Goal: Task Accomplishment & Management: Complete application form

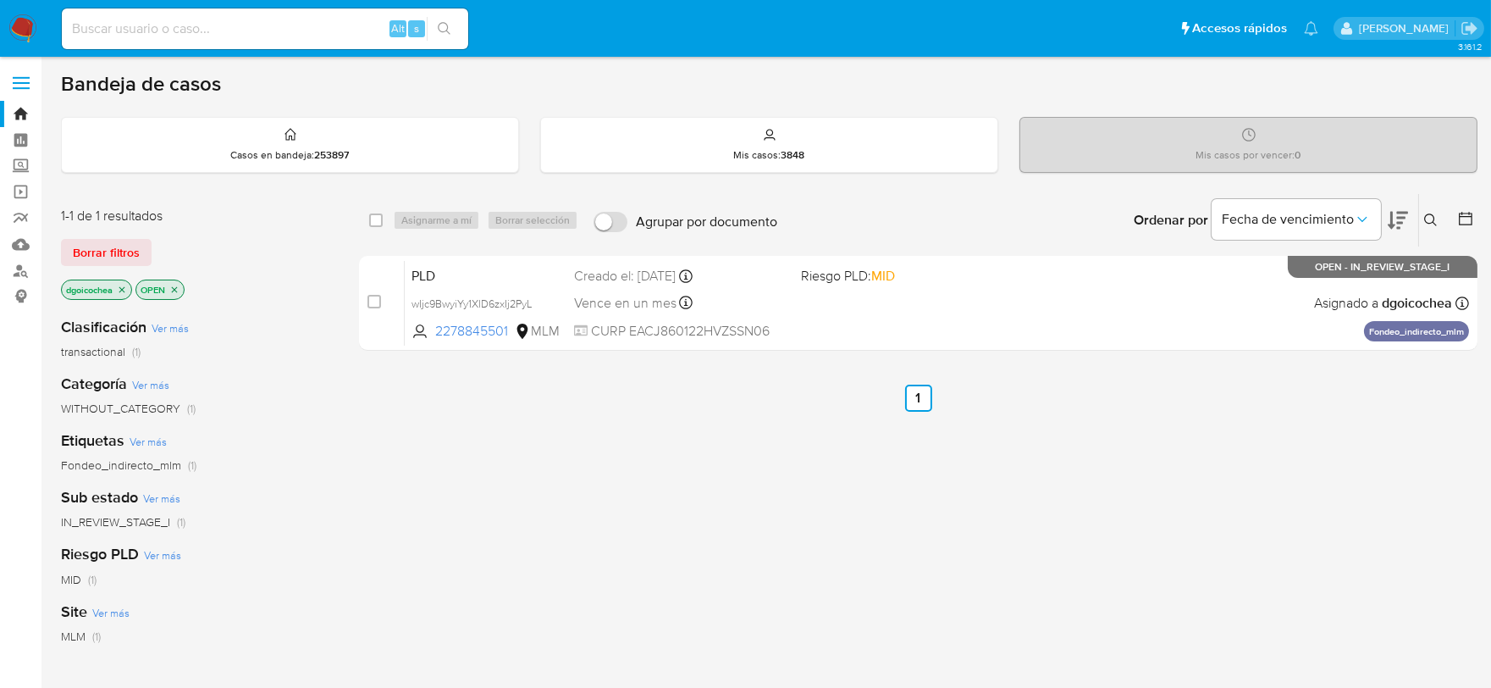
click at [1431, 216] on icon at bounding box center [1431, 220] width 14 height 14
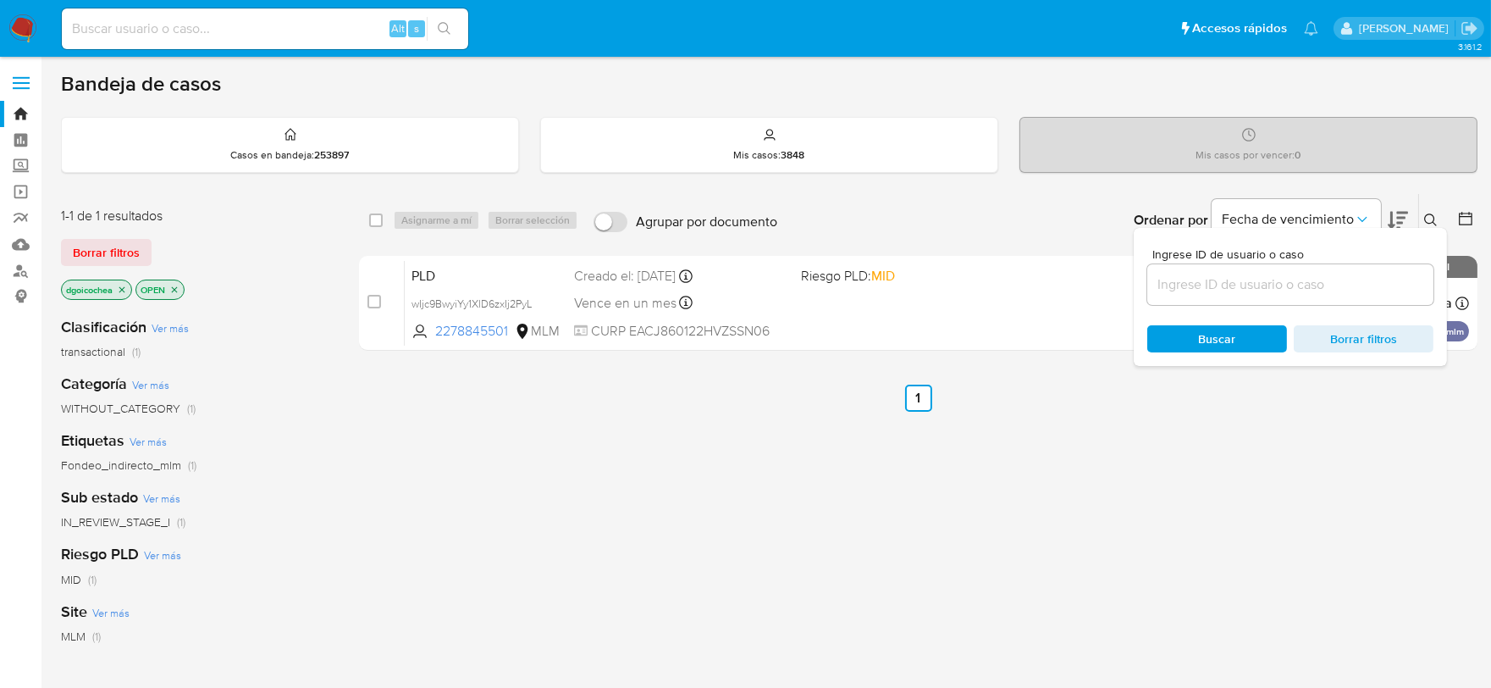
click at [1313, 285] on input at bounding box center [1290, 285] width 286 height 22
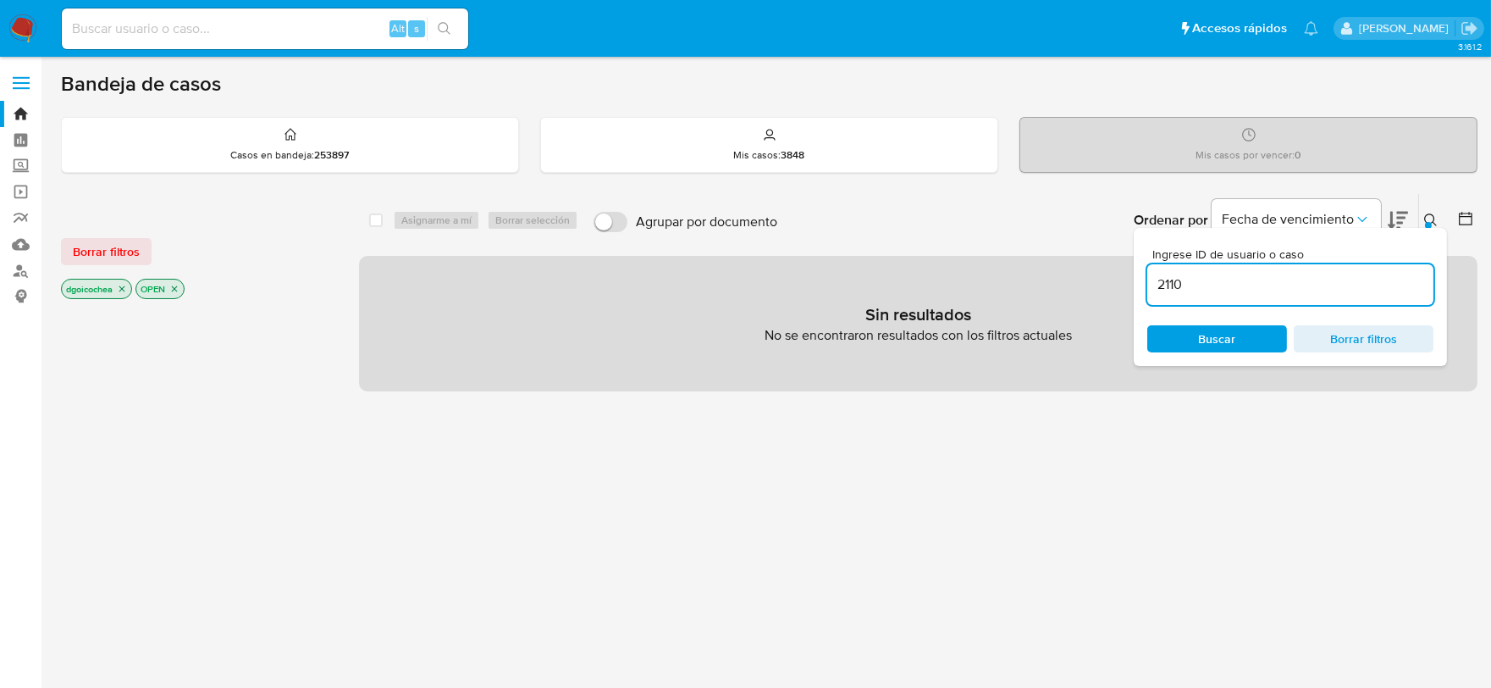
click at [1313, 285] on input "2110" at bounding box center [1290, 285] width 286 height 22
type input "2110491484"
click at [119, 249] on span "Borrar filtros" at bounding box center [106, 252] width 67 height 24
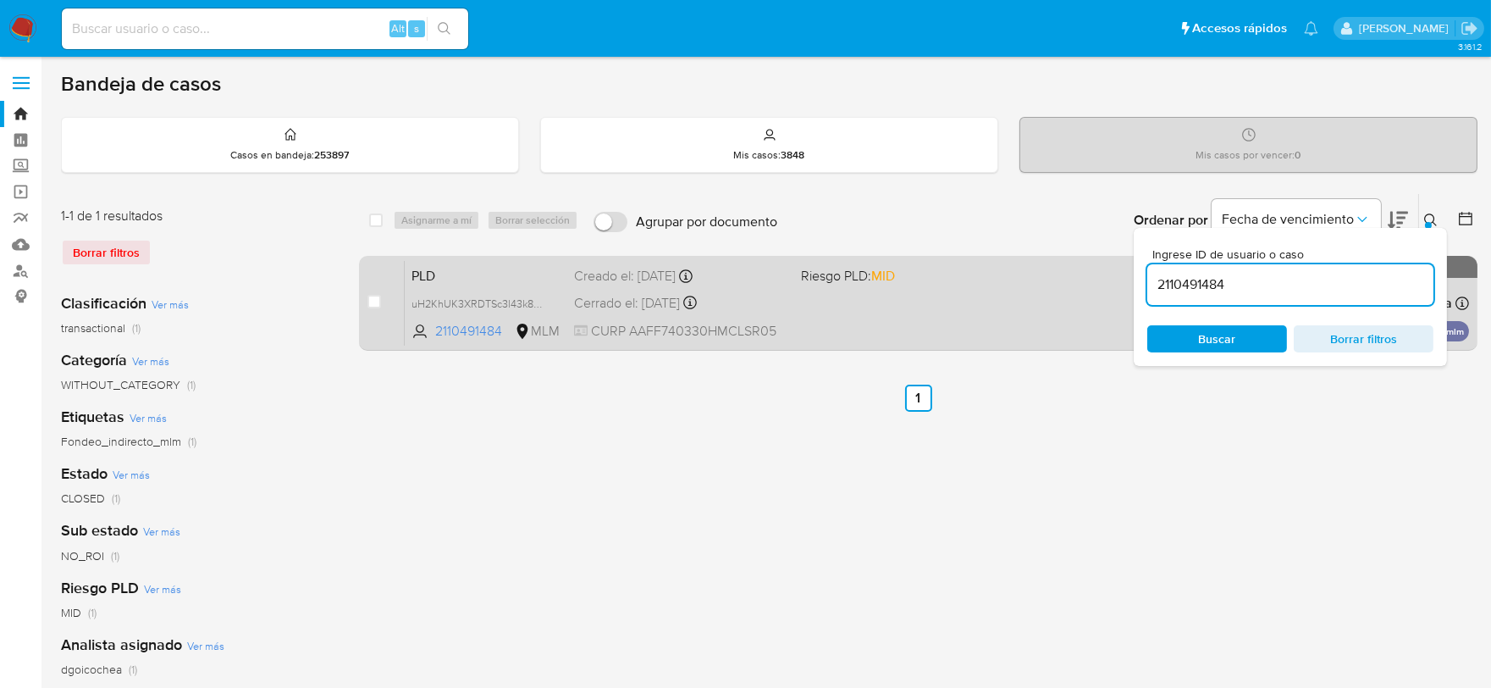
click at [418, 273] on span "PLD" at bounding box center [486, 274] width 149 height 22
click at [417, 260] on div "PLD uH2KhUK3XRDTSc3l43k87PnP 2110491484 MLM Riesgo PLD: MID Creado el: 12/09/20…" at bounding box center [937, 303] width 1064 height 86
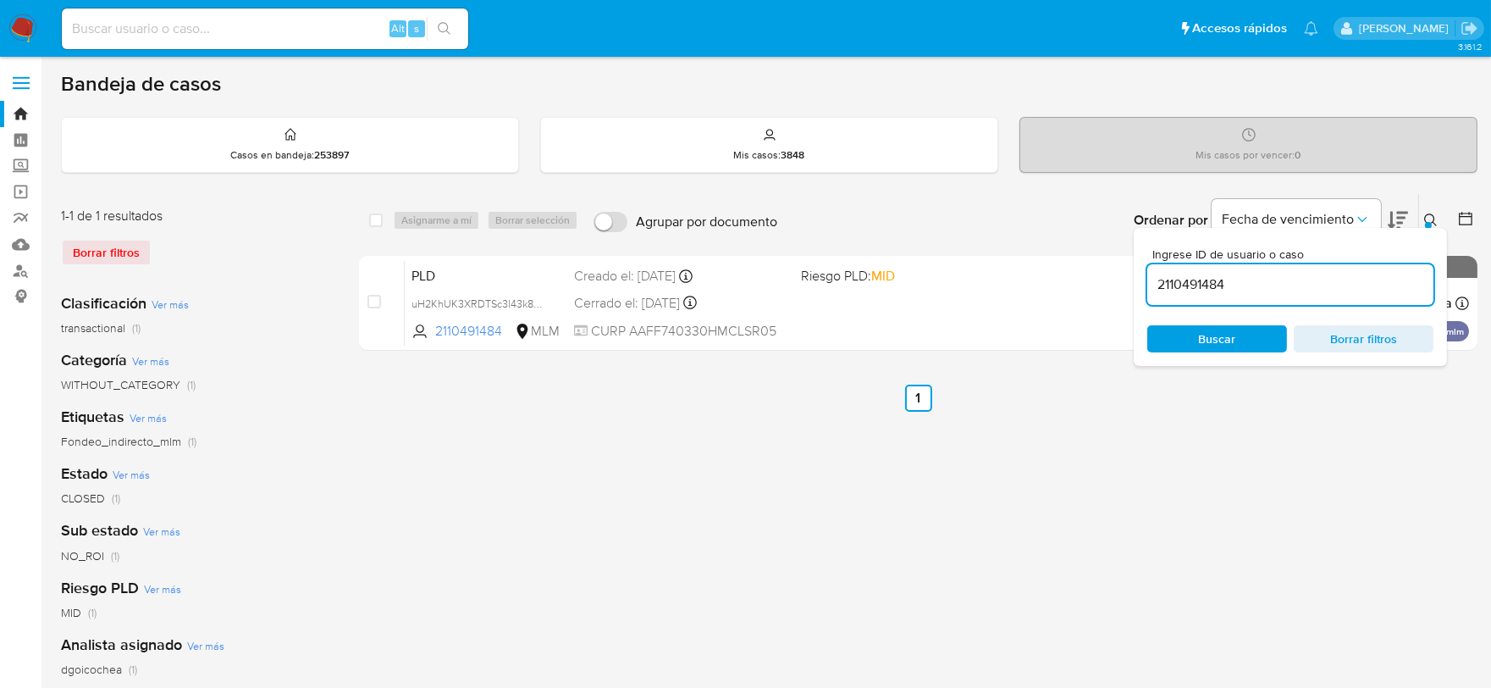
click at [28, 21] on img at bounding box center [22, 28] width 29 height 29
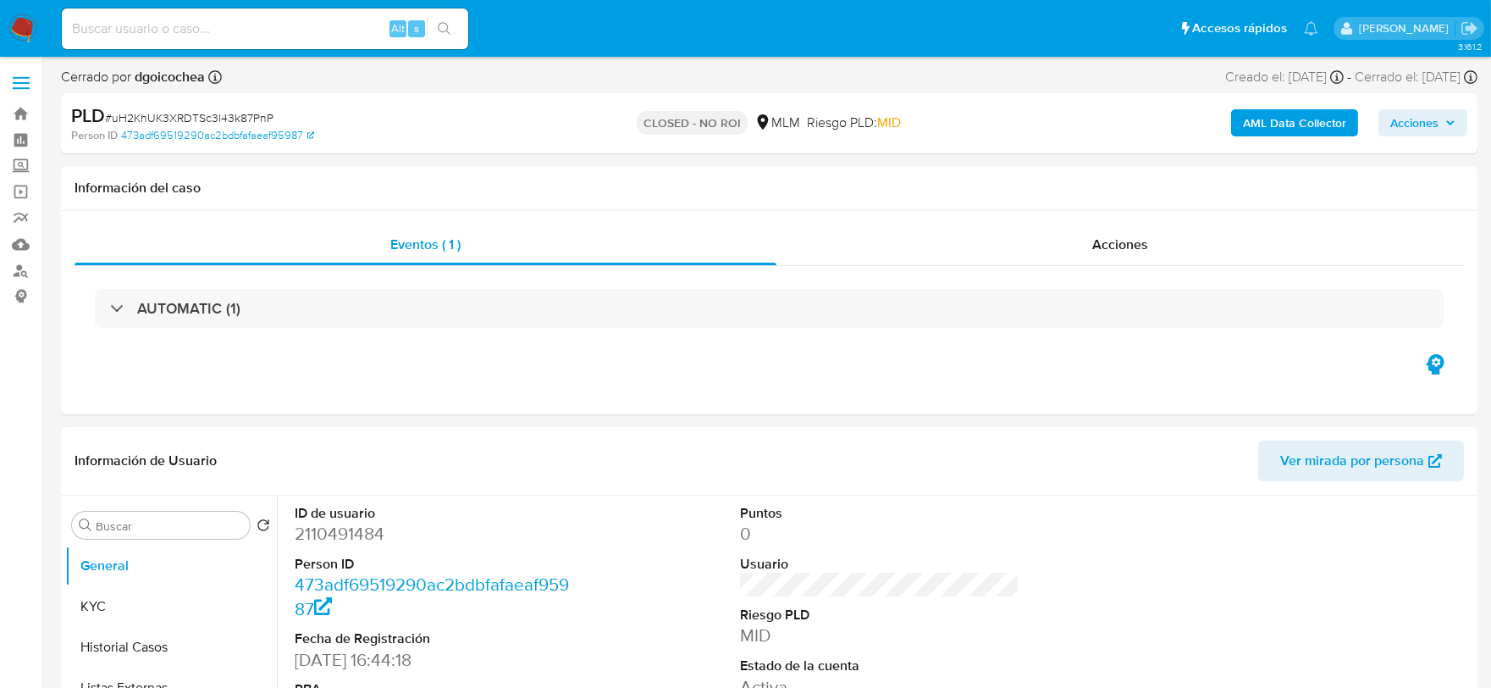
select select "10"
click at [1411, 127] on span "Acciones" at bounding box center [1415, 122] width 48 height 27
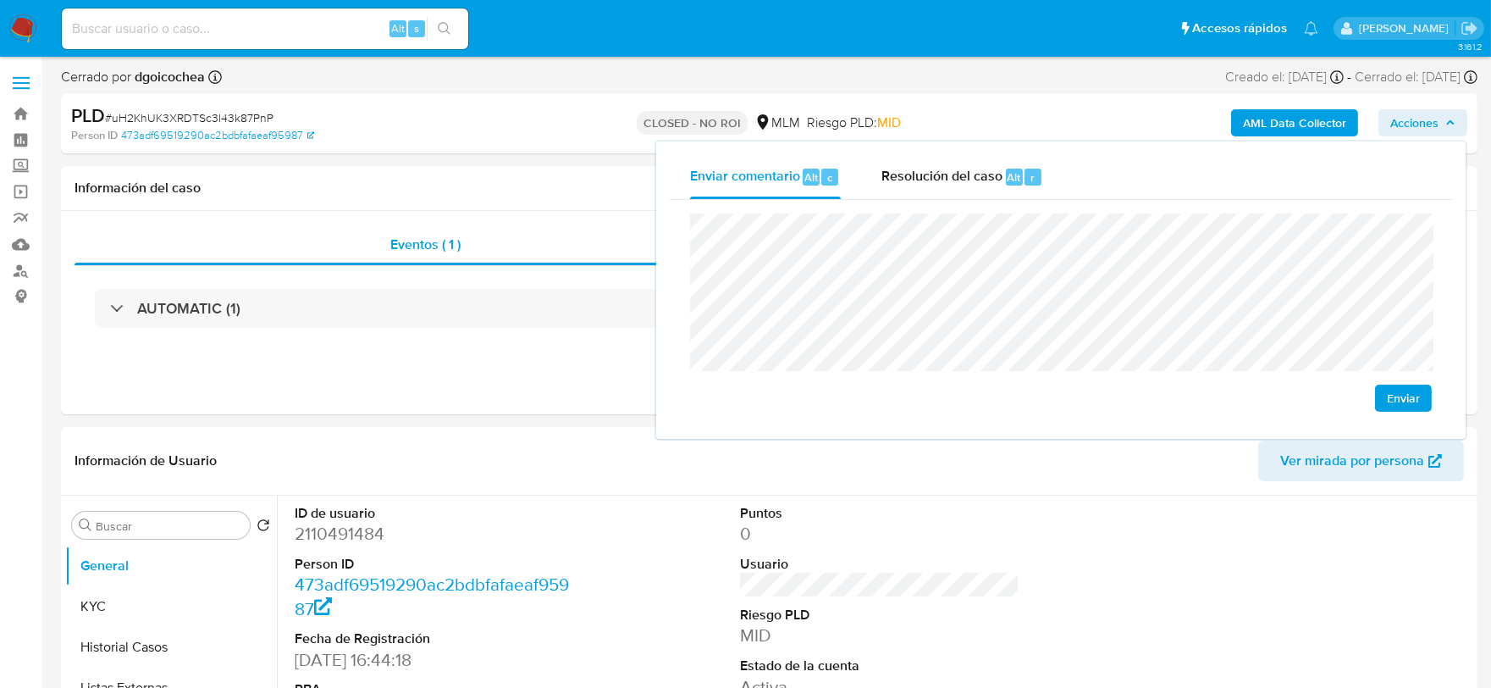
click at [1404, 386] on span "Enviar" at bounding box center [1403, 398] width 33 height 24
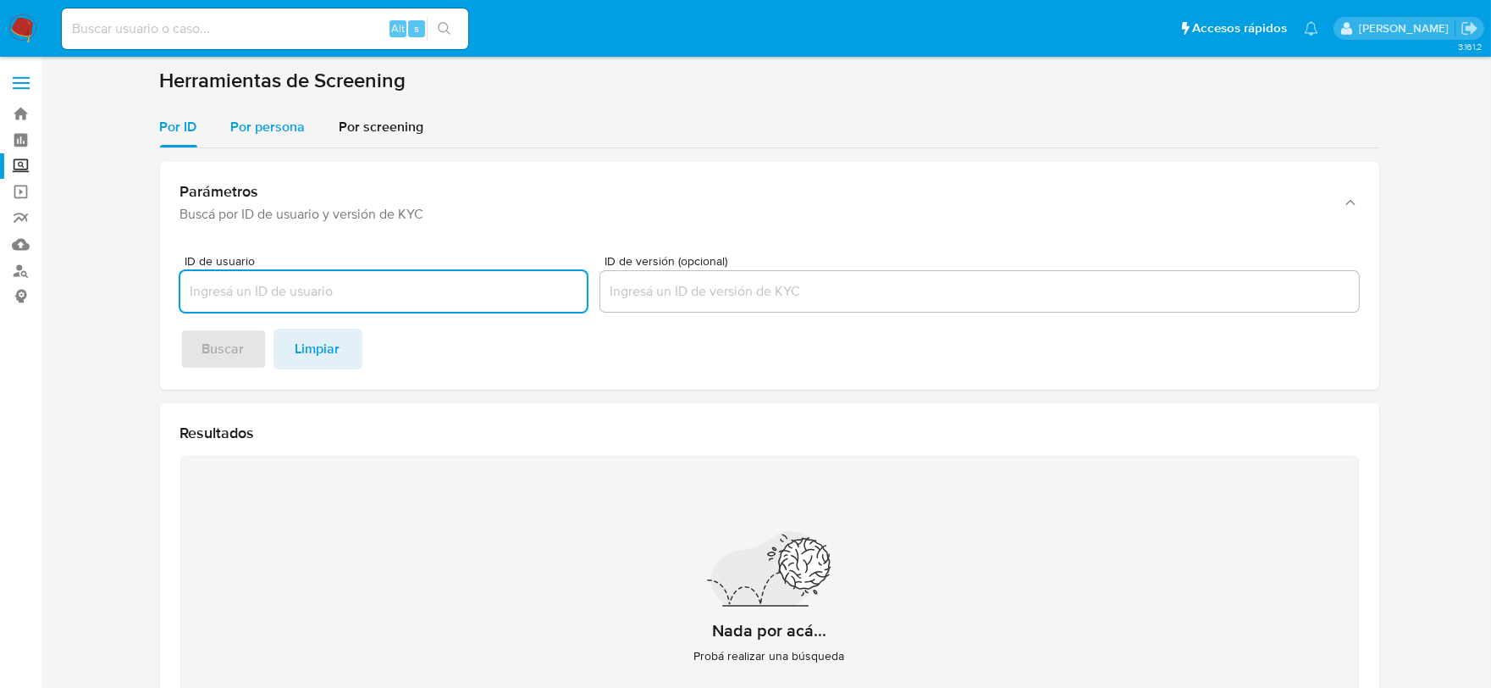
click at [269, 128] on span "Por persona" at bounding box center [268, 126] width 75 height 19
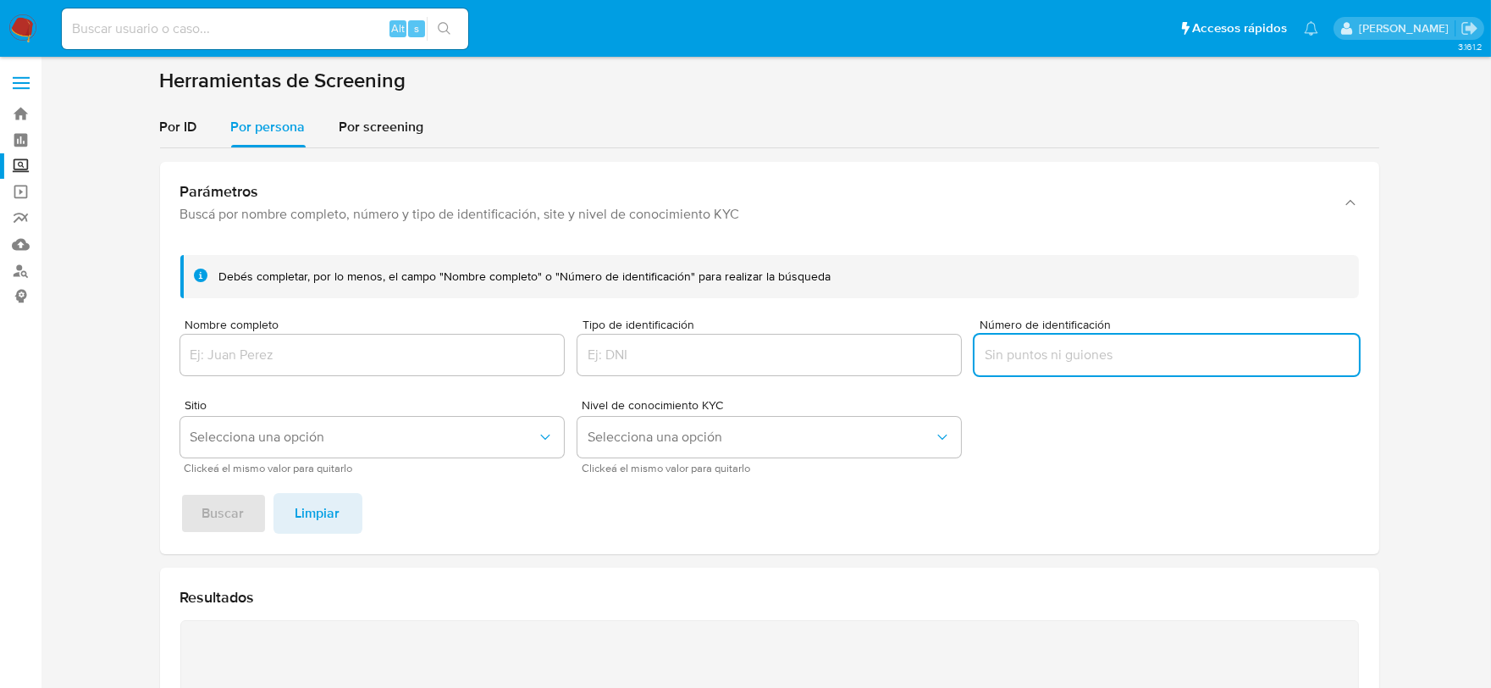
click at [1067, 357] on input "Número de identificación" at bounding box center [1167, 355] width 384 height 22
type input "RALR800607HTCMRB06"
click at [231, 500] on span "Buscar" at bounding box center [223, 513] width 42 height 37
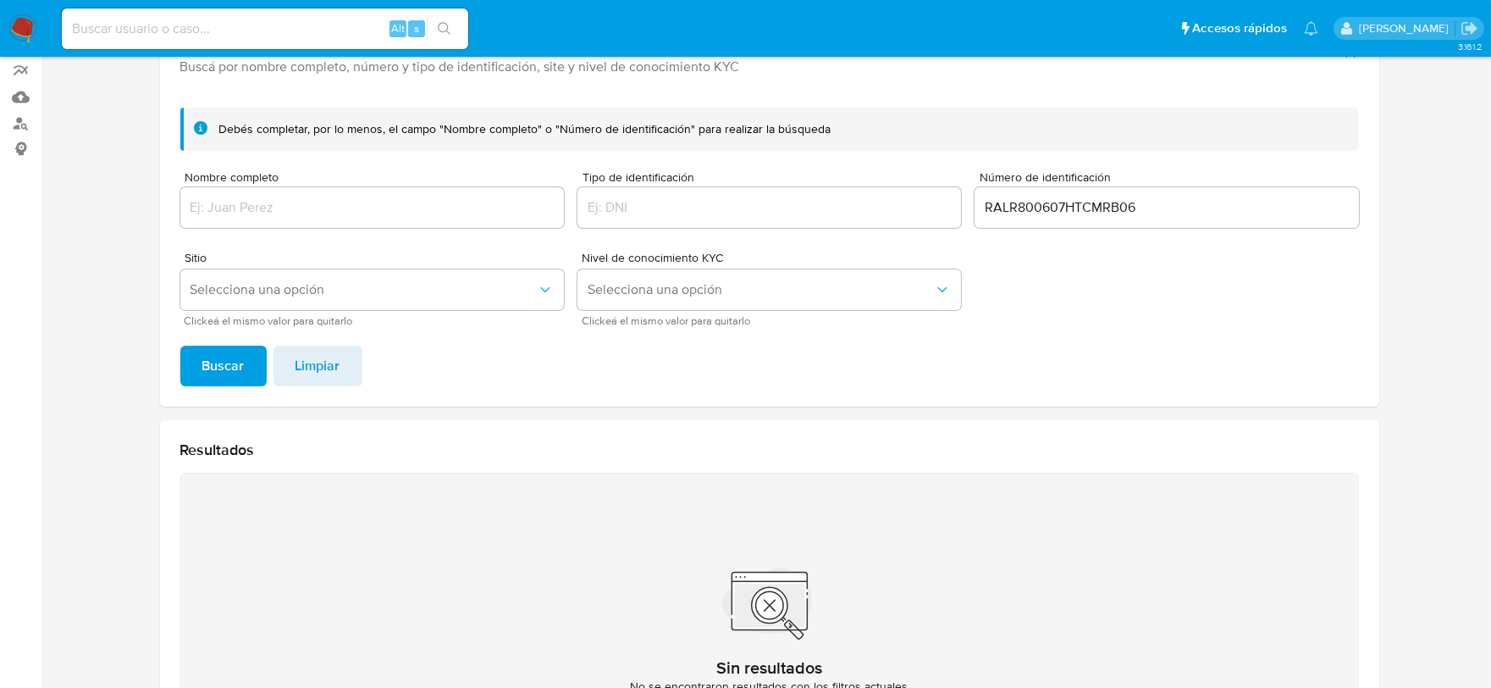
scroll to position [146, 0]
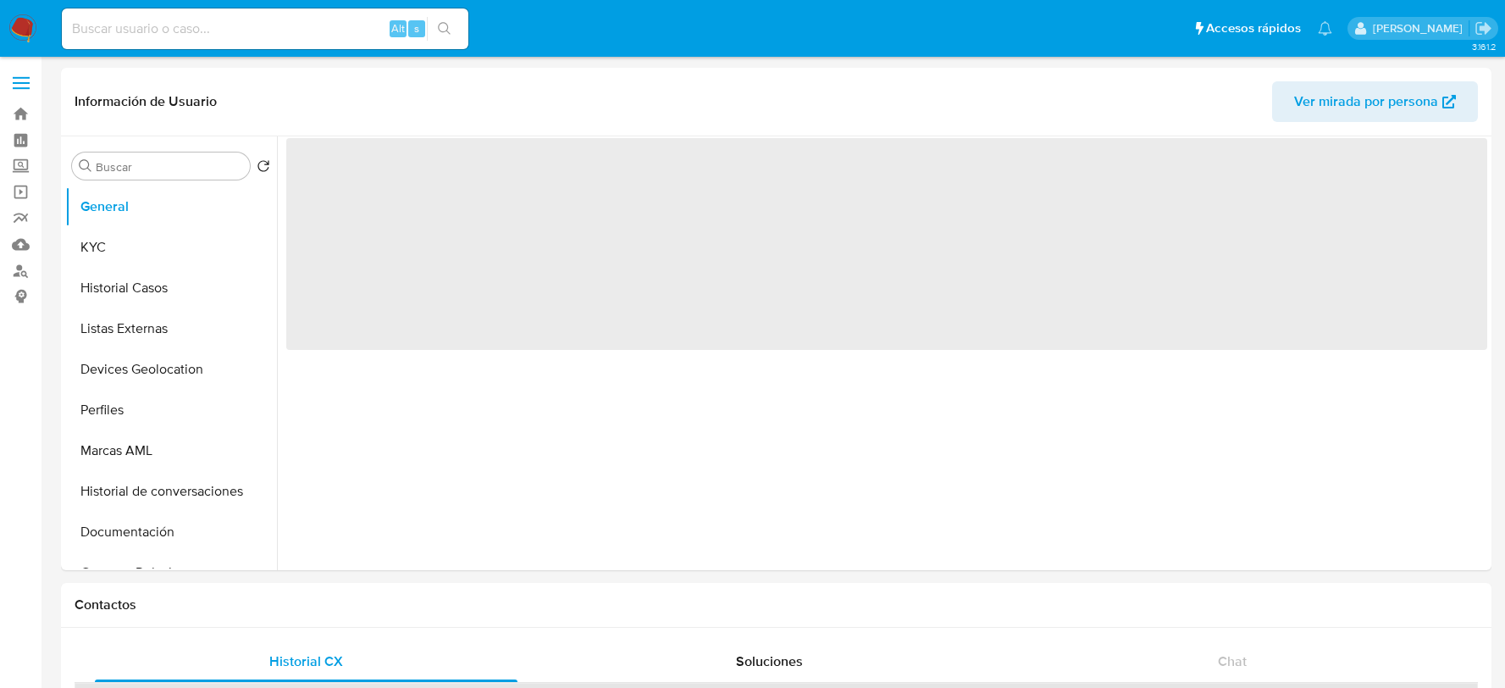
select select "10"
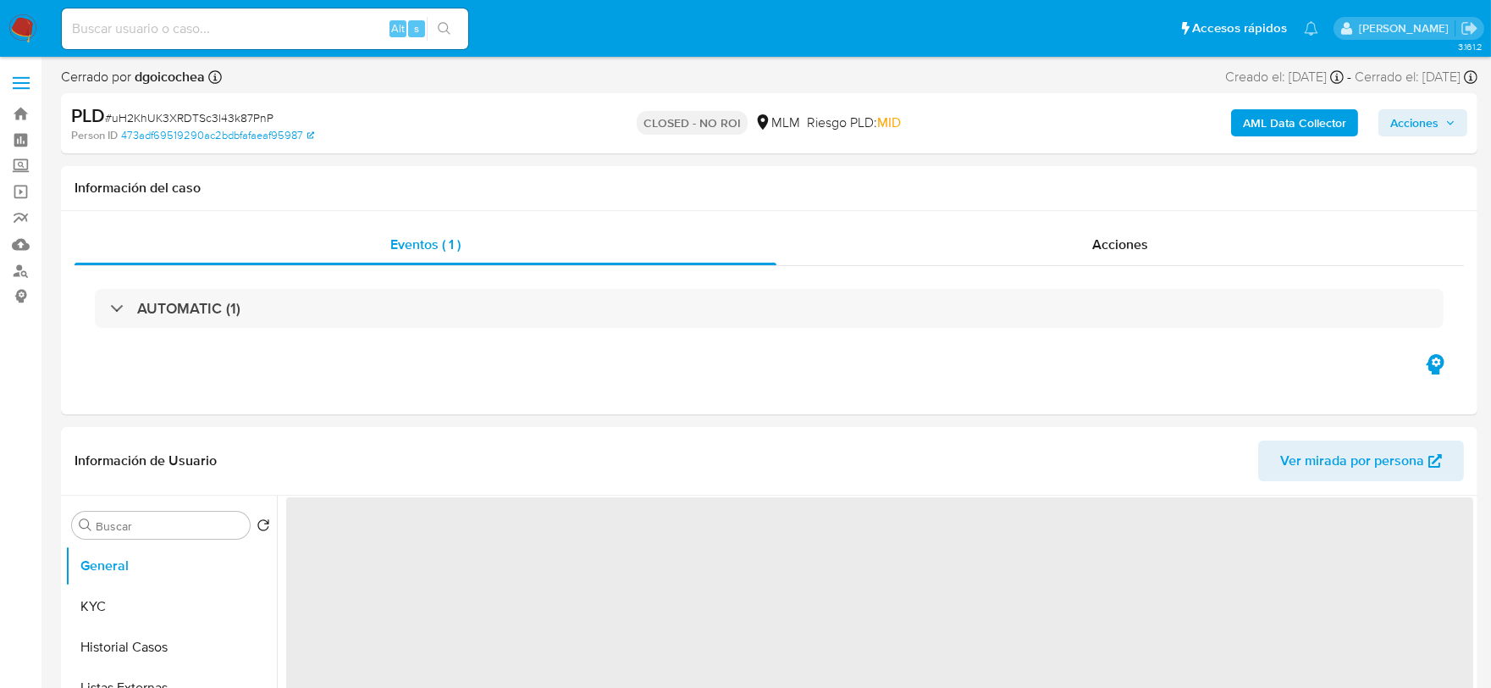
select select "10"
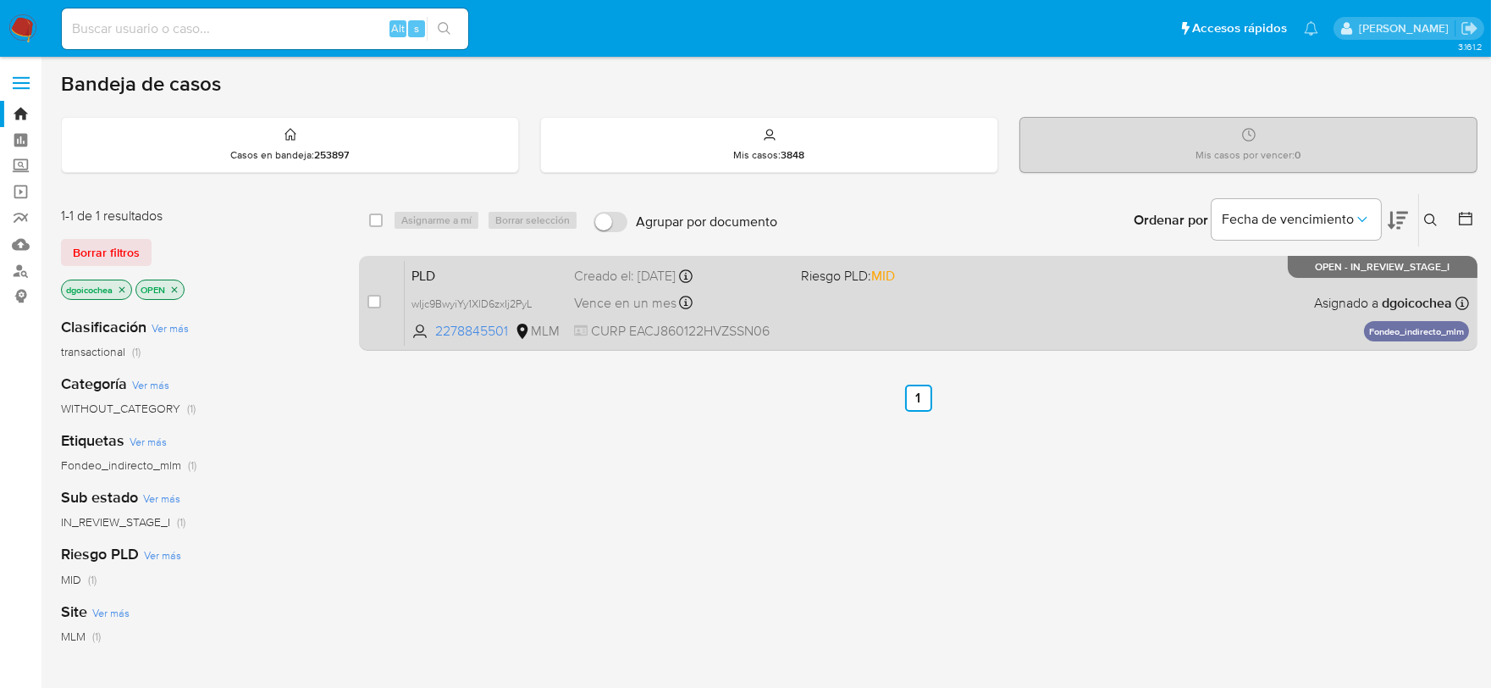
click at [430, 273] on span "PLD" at bounding box center [486, 274] width 149 height 22
click at [427, 281] on span "PLD" at bounding box center [486, 274] width 149 height 22
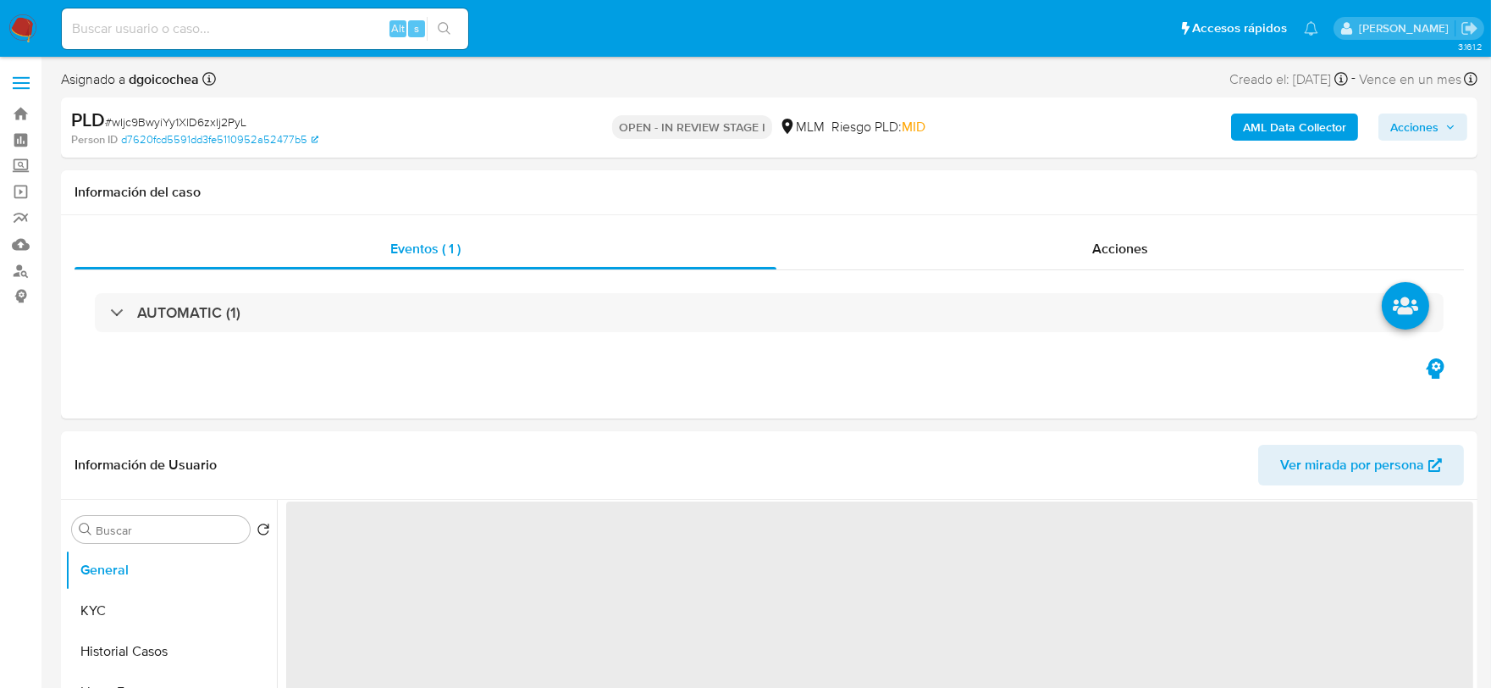
select select "10"
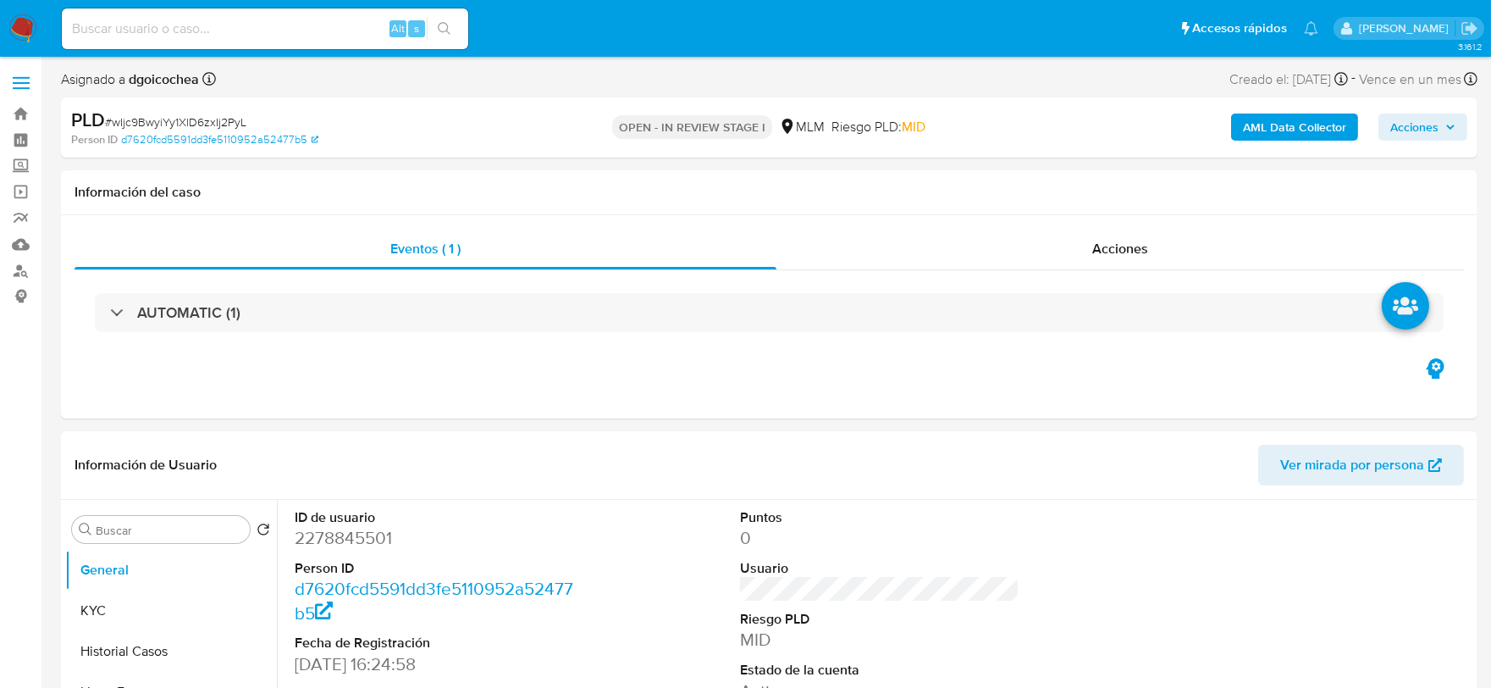
click at [242, 25] on input at bounding box center [265, 29] width 406 height 22
paste input "2141344532"
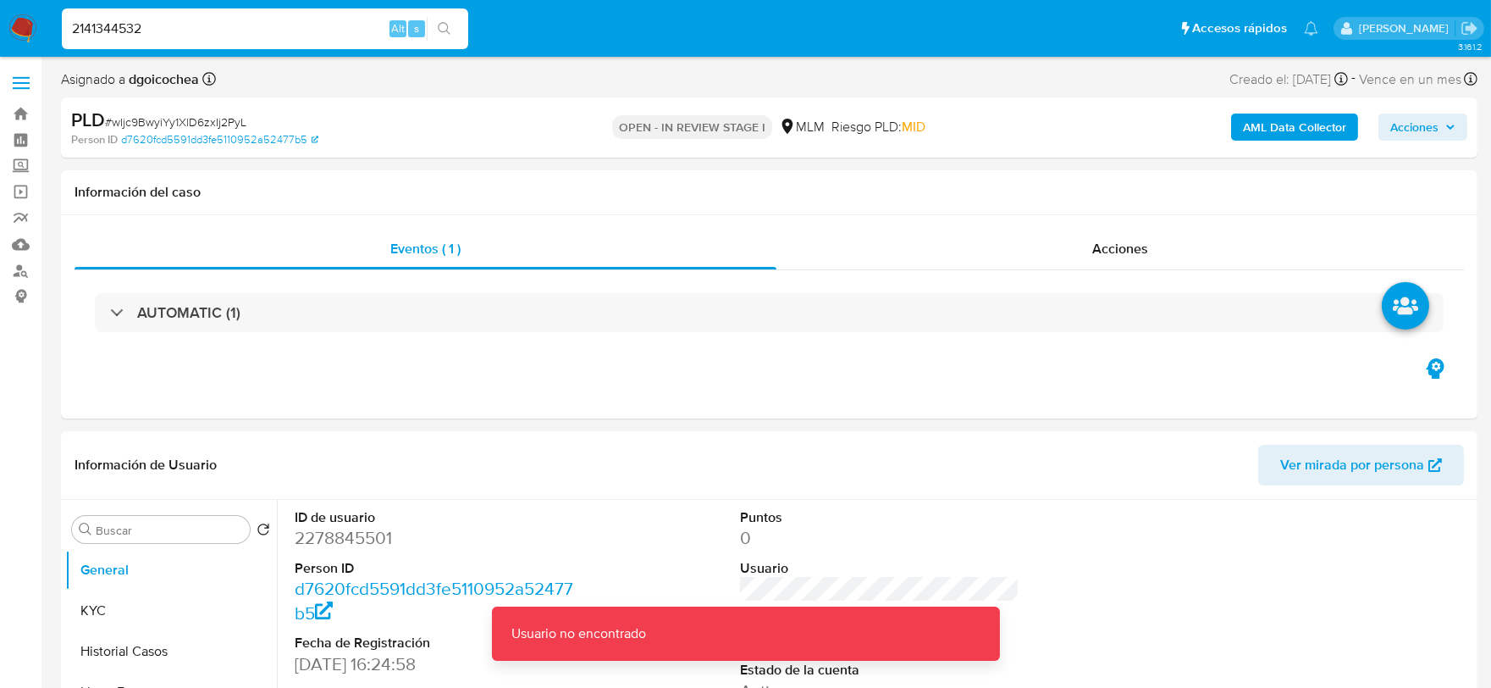
click at [242, 25] on input "2141344532" at bounding box center [265, 29] width 406 height 22
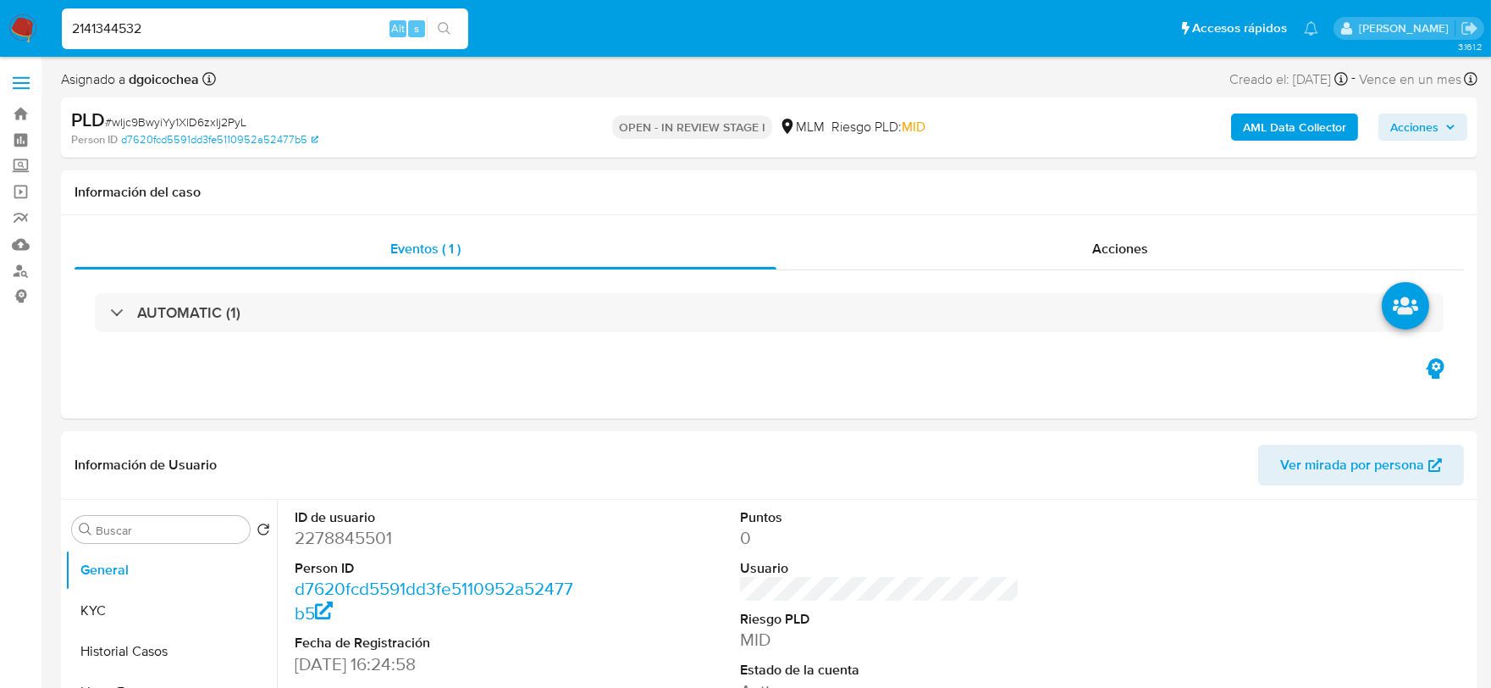
type input "2141344532"
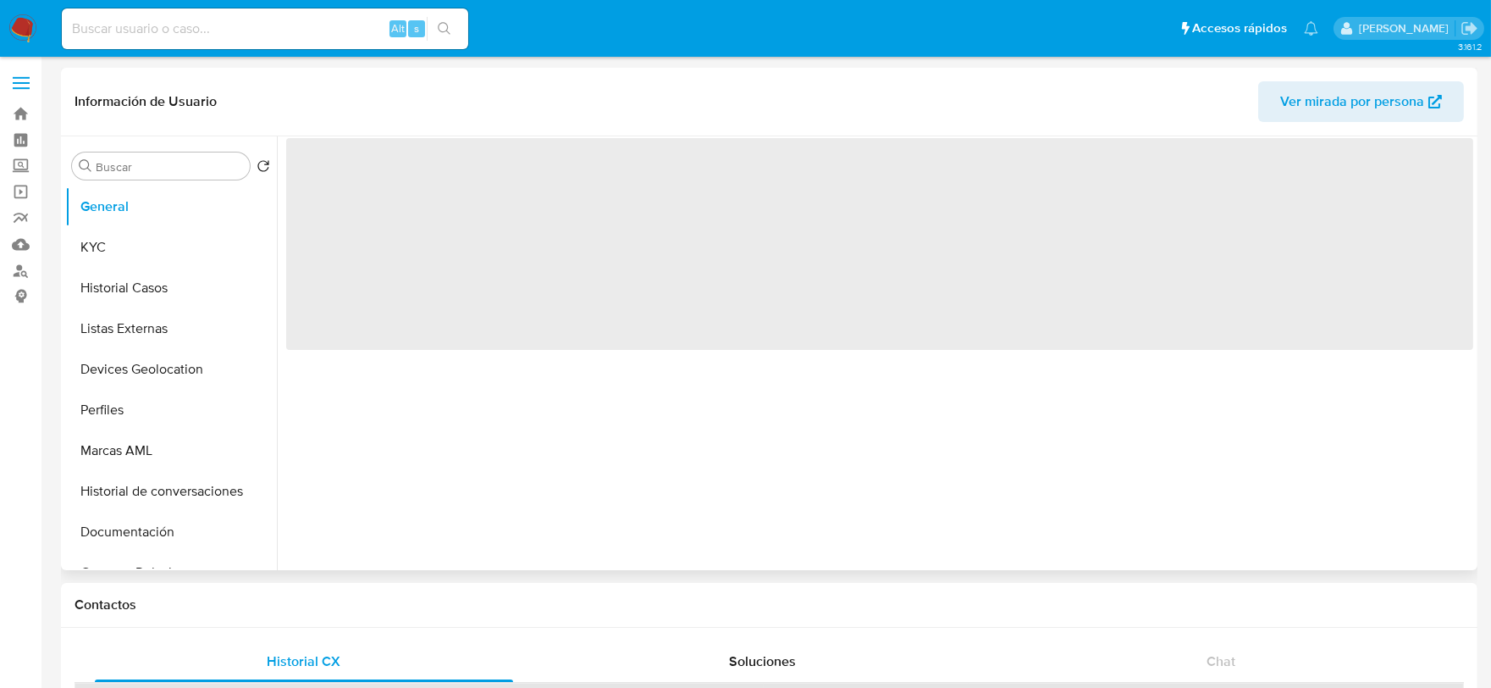
select select "10"
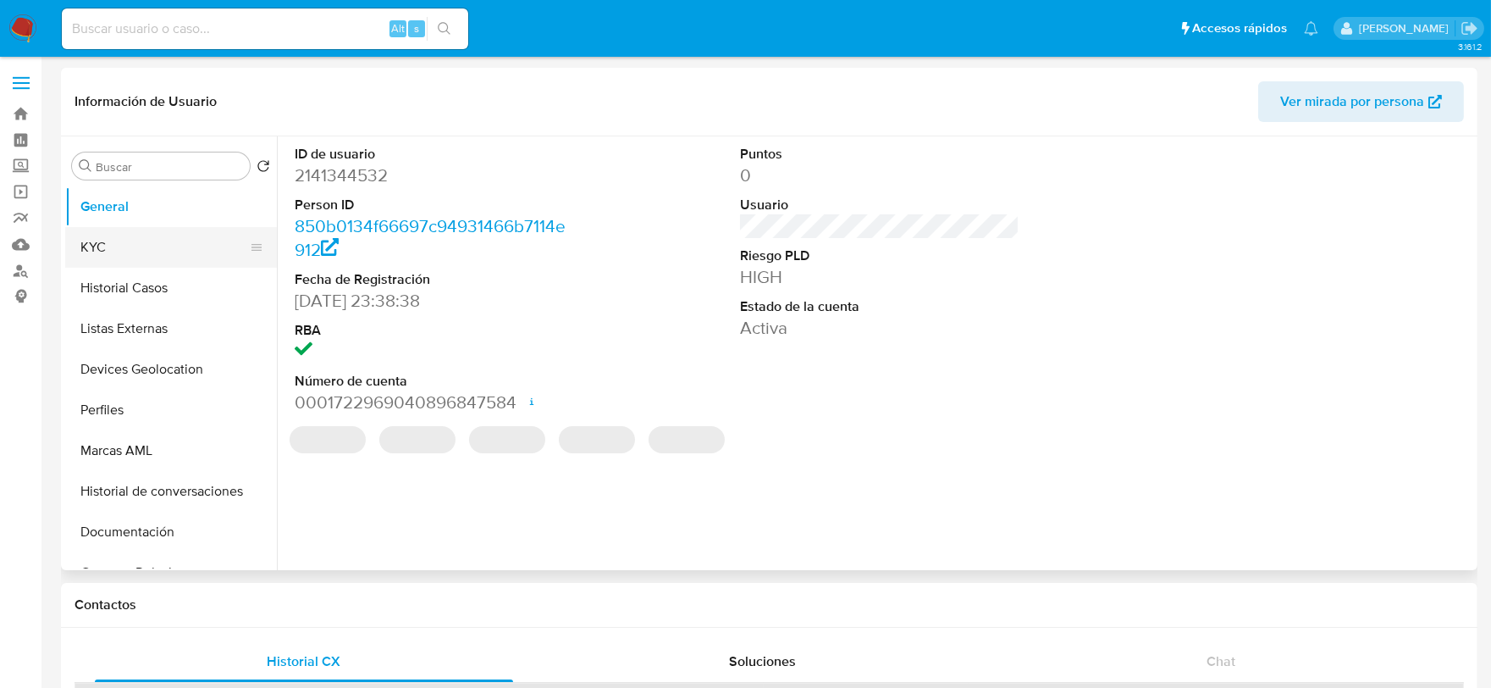
click at [107, 244] on button "KYC" at bounding box center [164, 247] width 198 height 41
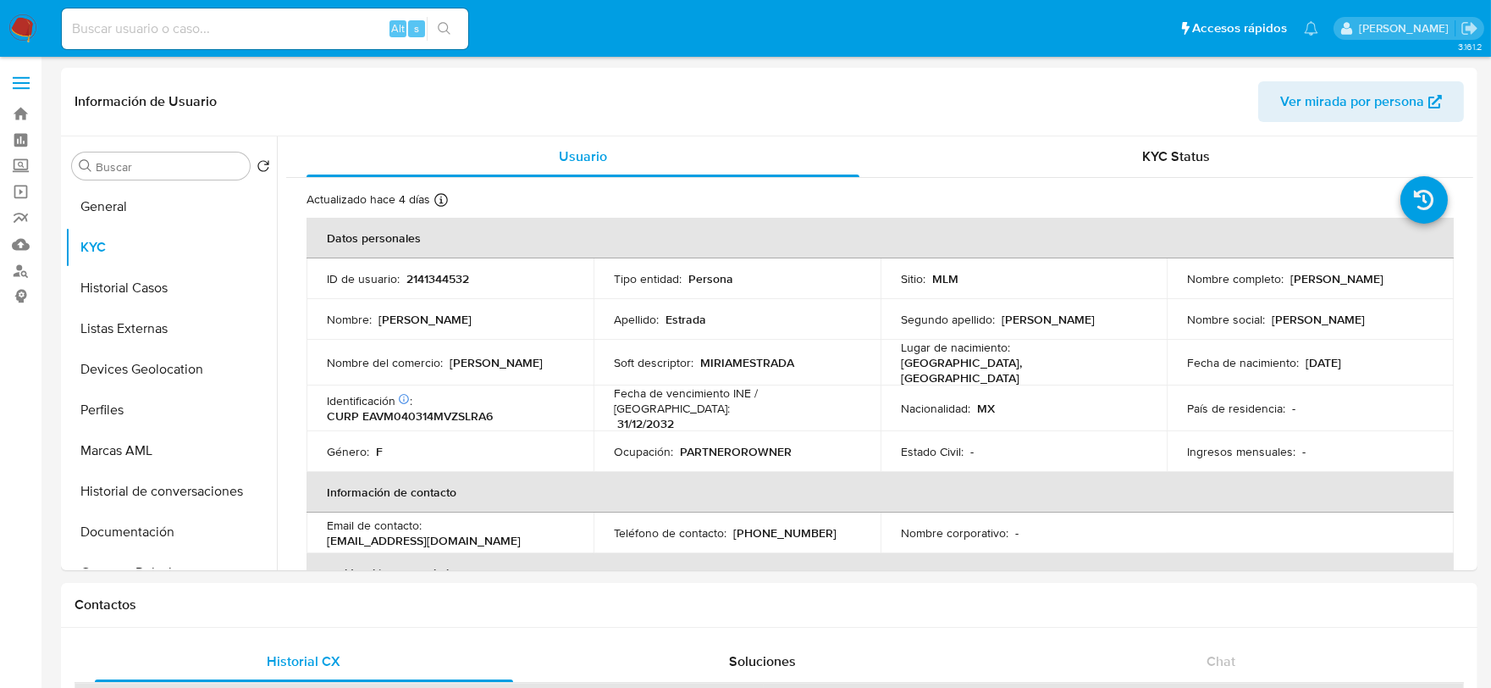
click at [452, 408] on p "CURP EAVM040314MVZSLRA6" at bounding box center [410, 415] width 166 height 15
copy p "EAVM040314MVZSLRA6"
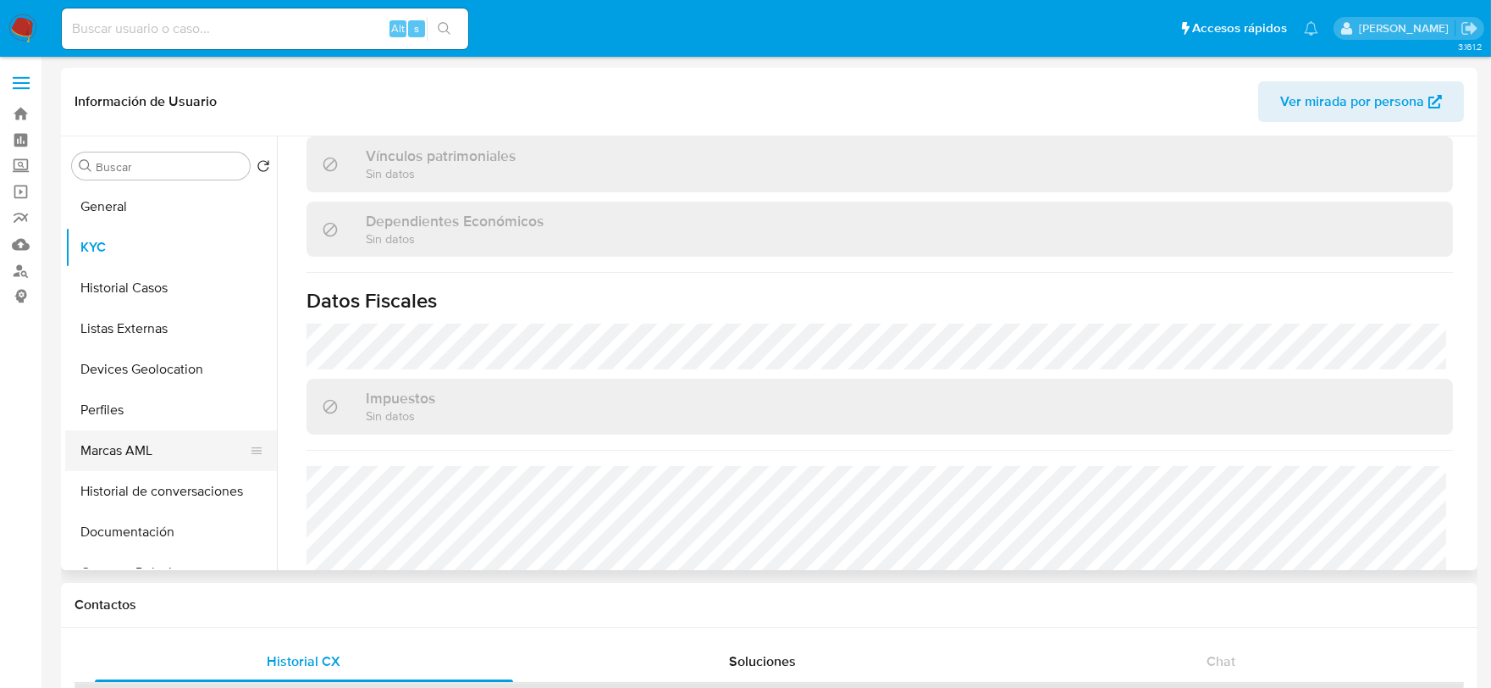
scroll to position [94, 0]
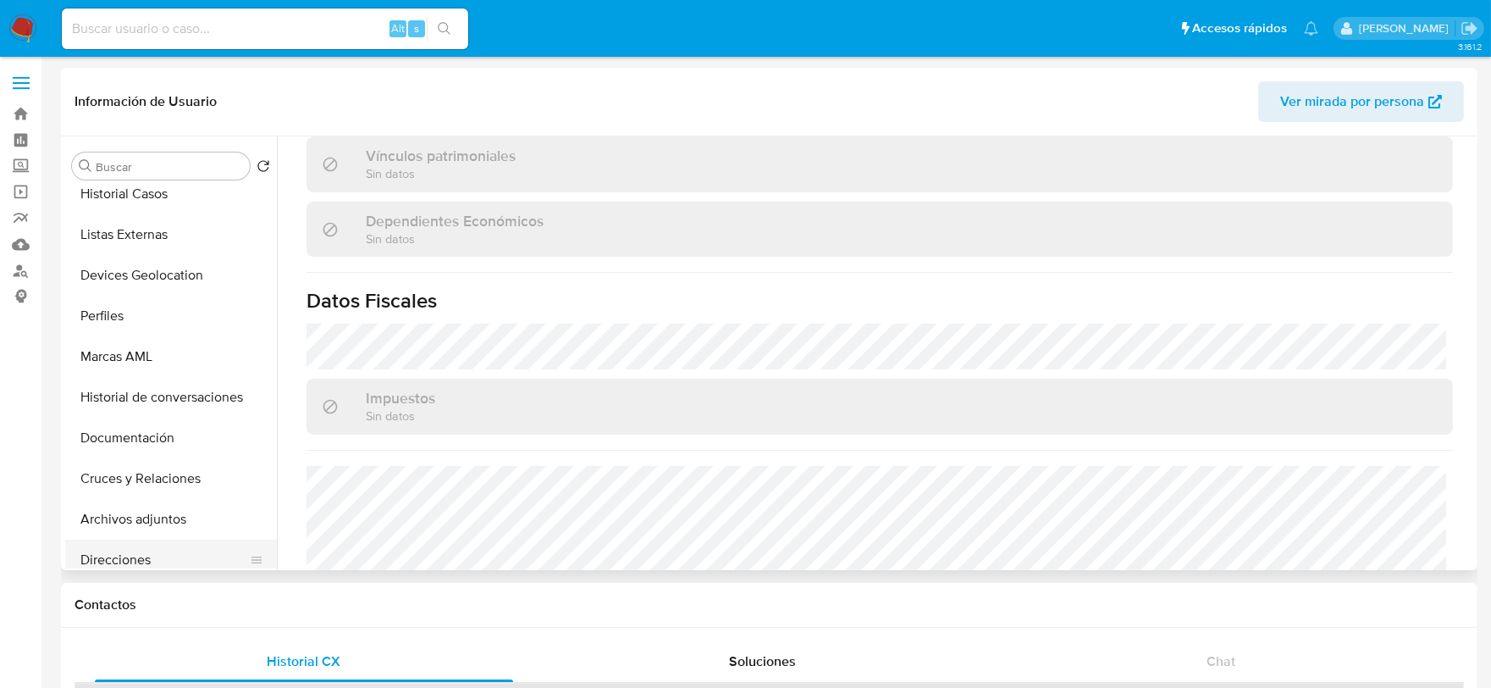
click at [125, 556] on button "Direcciones" at bounding box center [164, 559] width 198 height 41
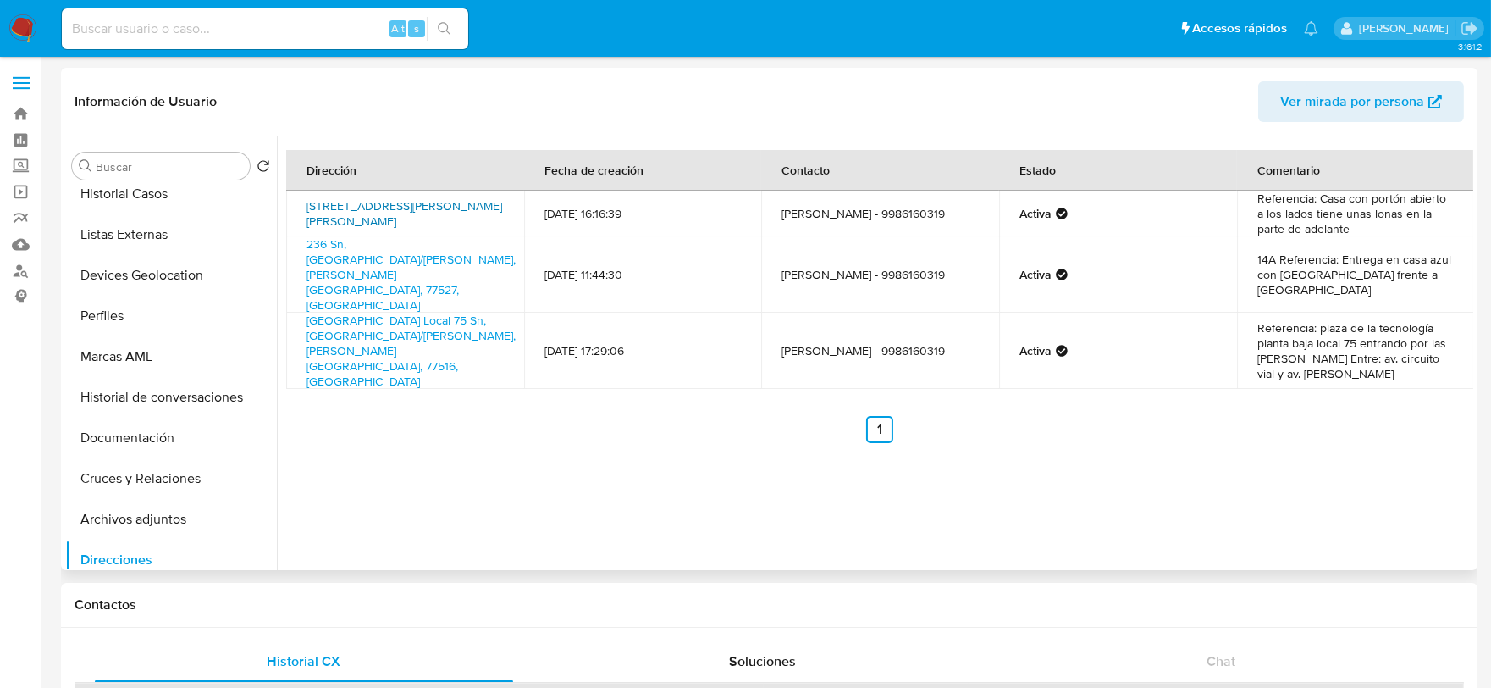
click at [435, 200] on link "Calle 114 Region 236 Mz 37 Lote 9, Cancún/benito Juárez, Quintana Roo, 77527, M…" at bounding box center [405, 213] width 196 height 32
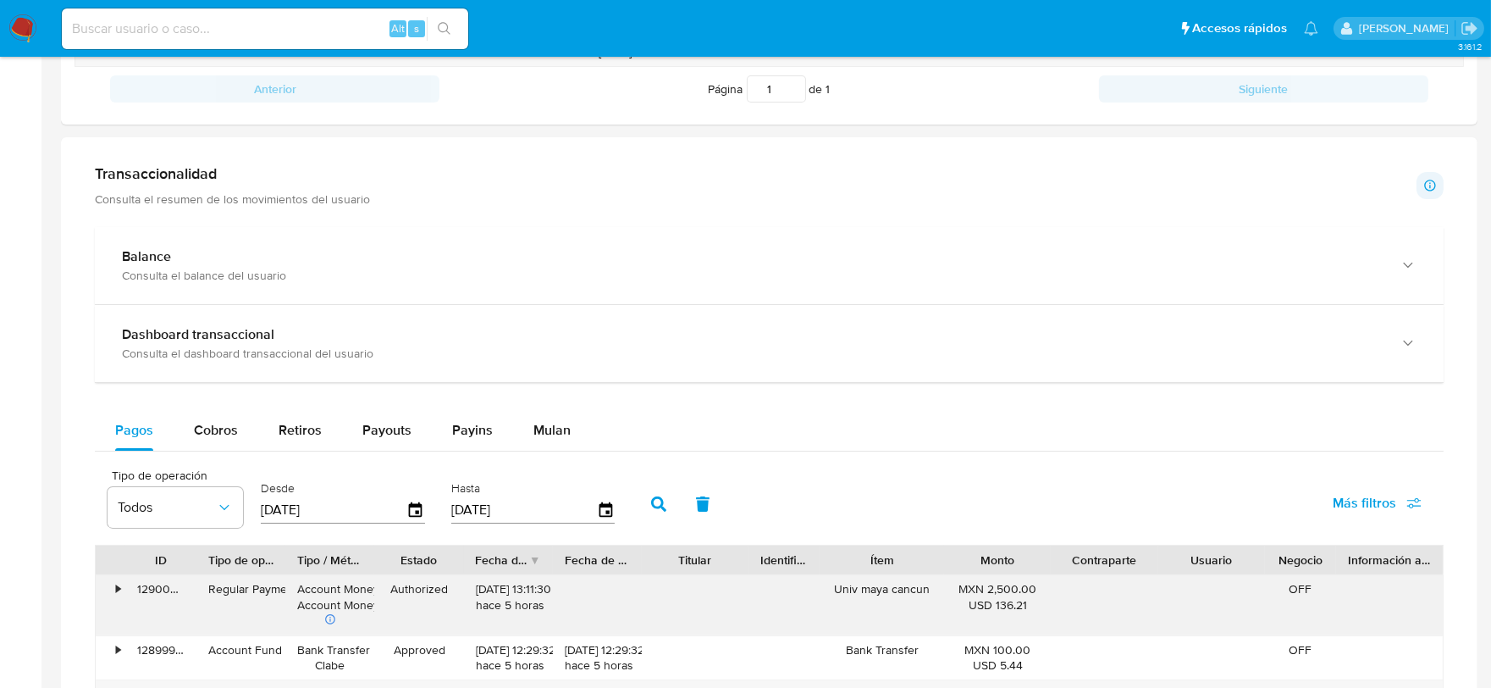
scroll to position [941, 0]
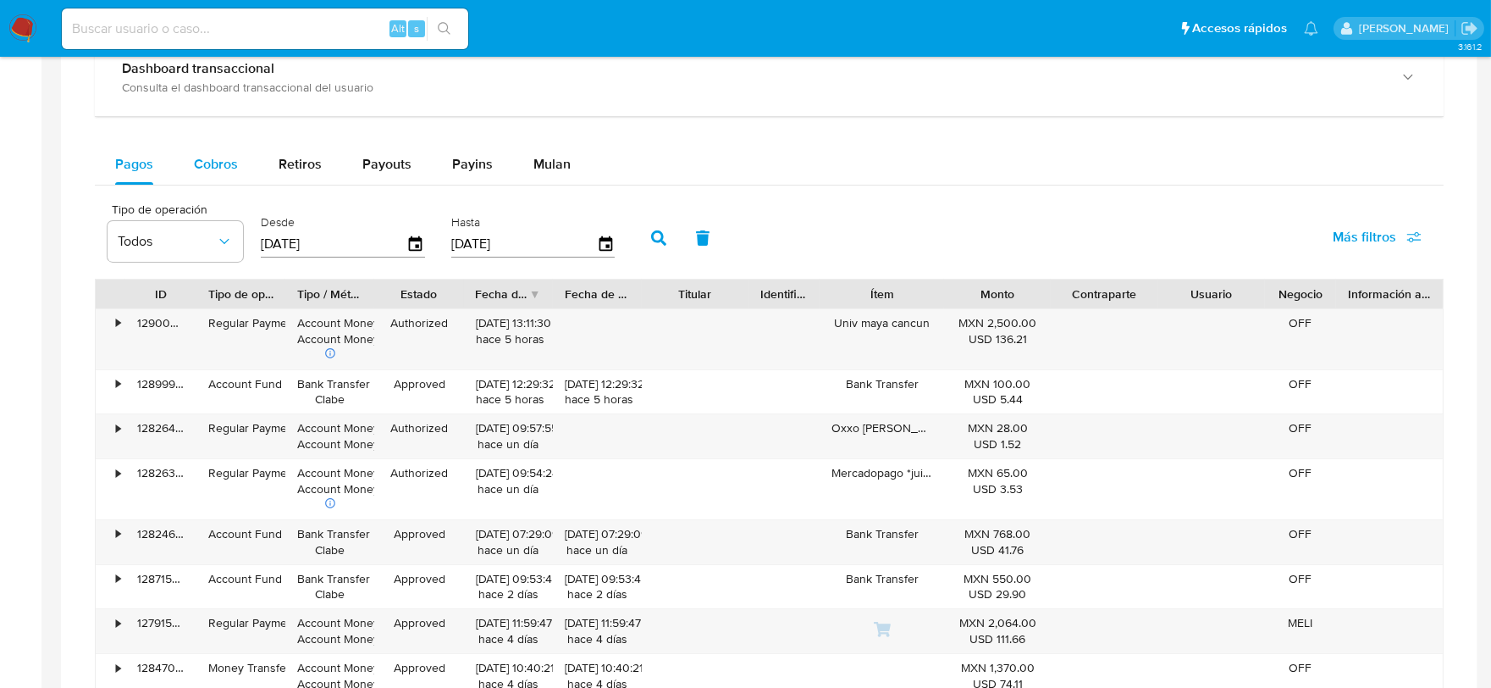
click at [207, 163] on span "Cobros" at bounding box center [216, 163] width 44 height 19
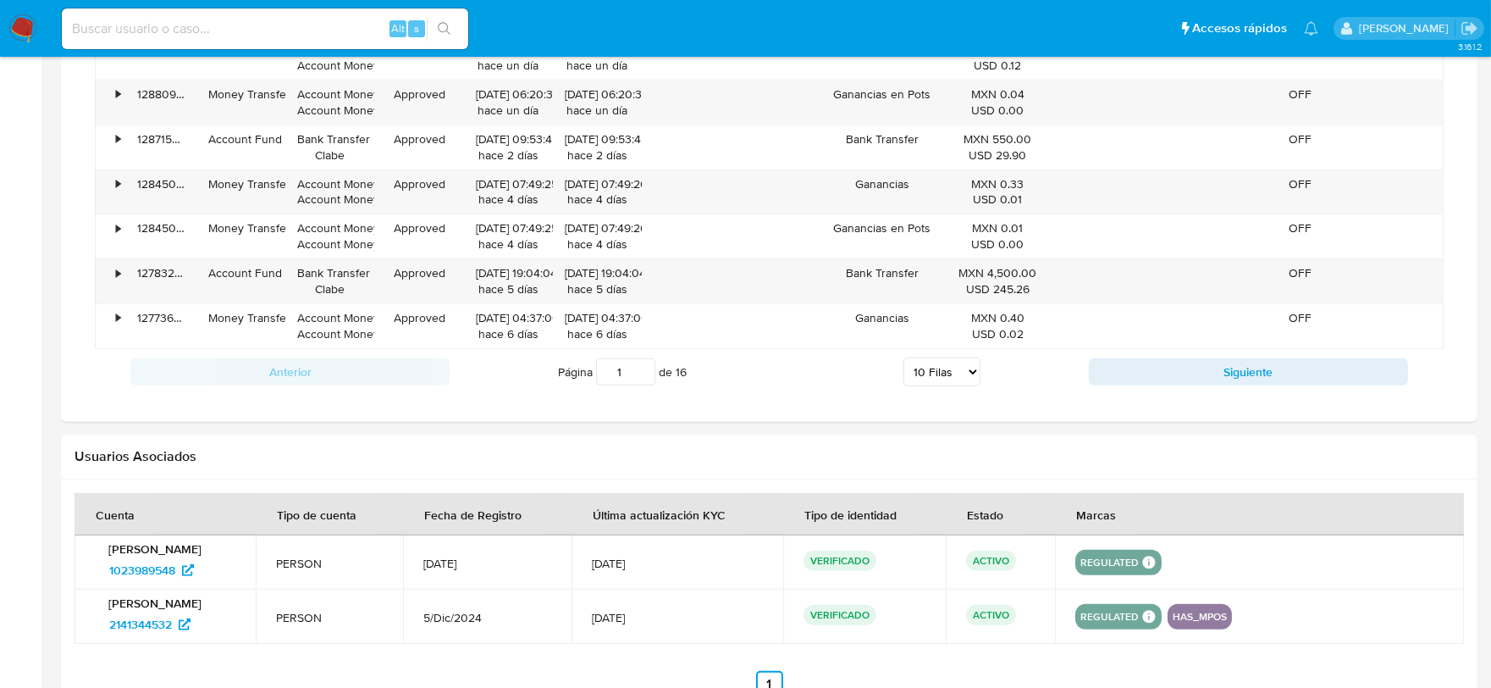
scroll to position [1411, 0]
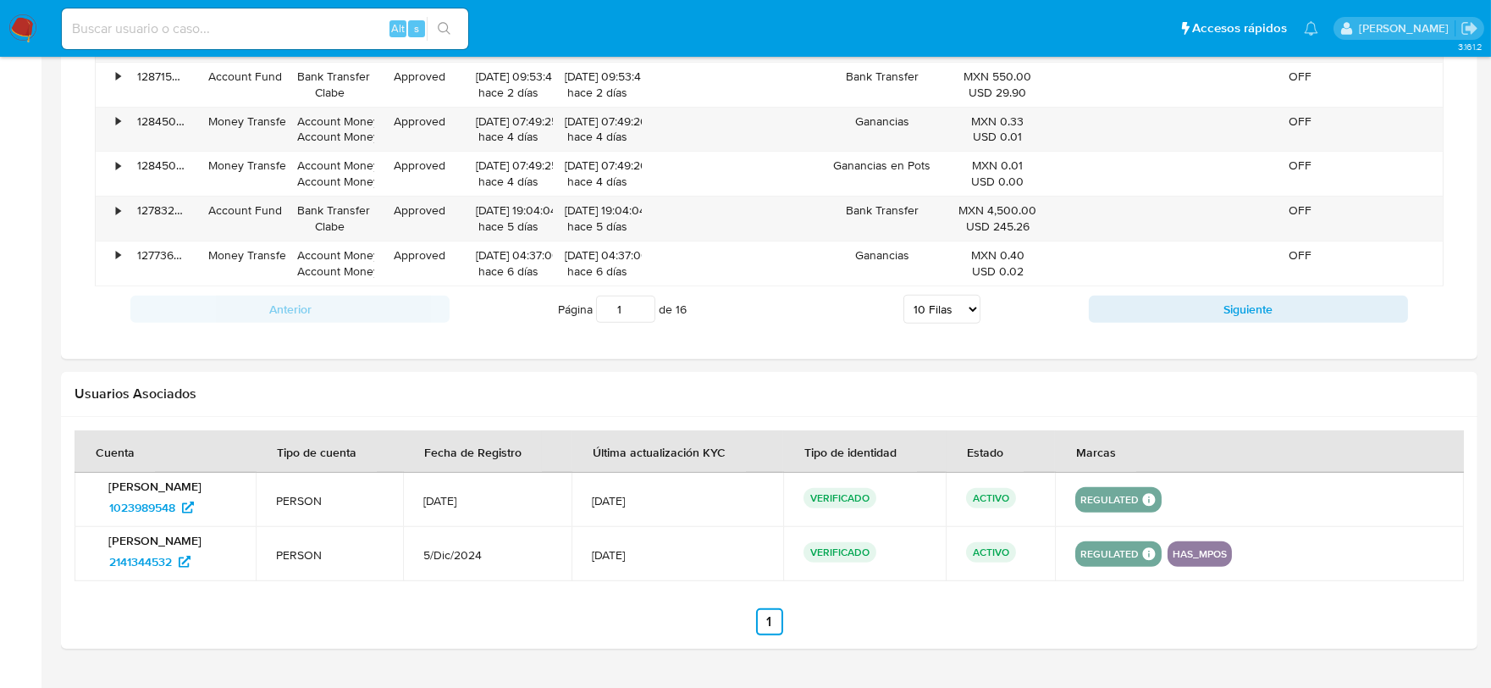
click at [918, 307] on select "5 Filas 10 Filas 20 Filas 25 Filas 50 Filas 100 Filas" at bounding box center [942, 309] width 77 height 29
select select "100"
click at [904, 297] on select "5 Filas 10 Filas 20 Filas 25 Filas 50 Filas 100 Filas" at bounding box center [942, 309] width 77 height 29
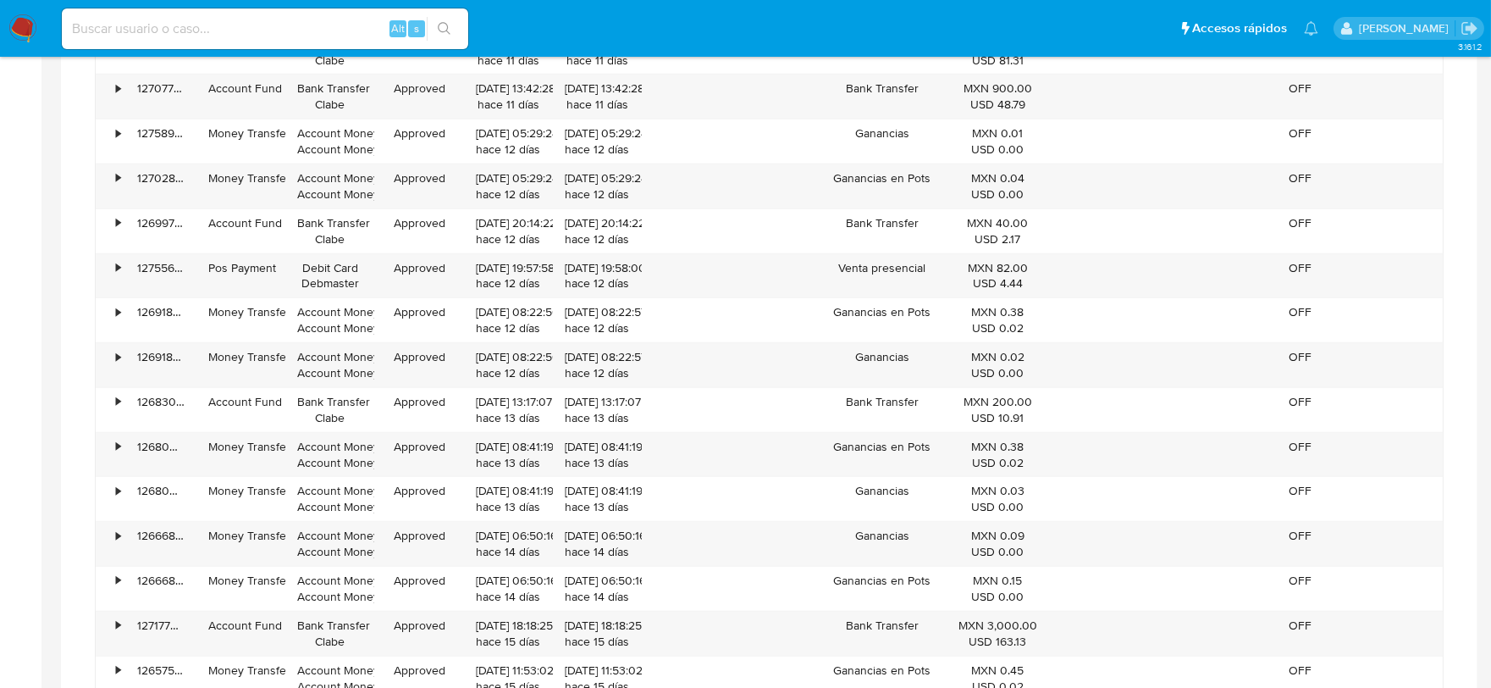
scroll to position [2070, 0]
click at [235, 28] on input at bounding box center [265, 29] width 406 height 22
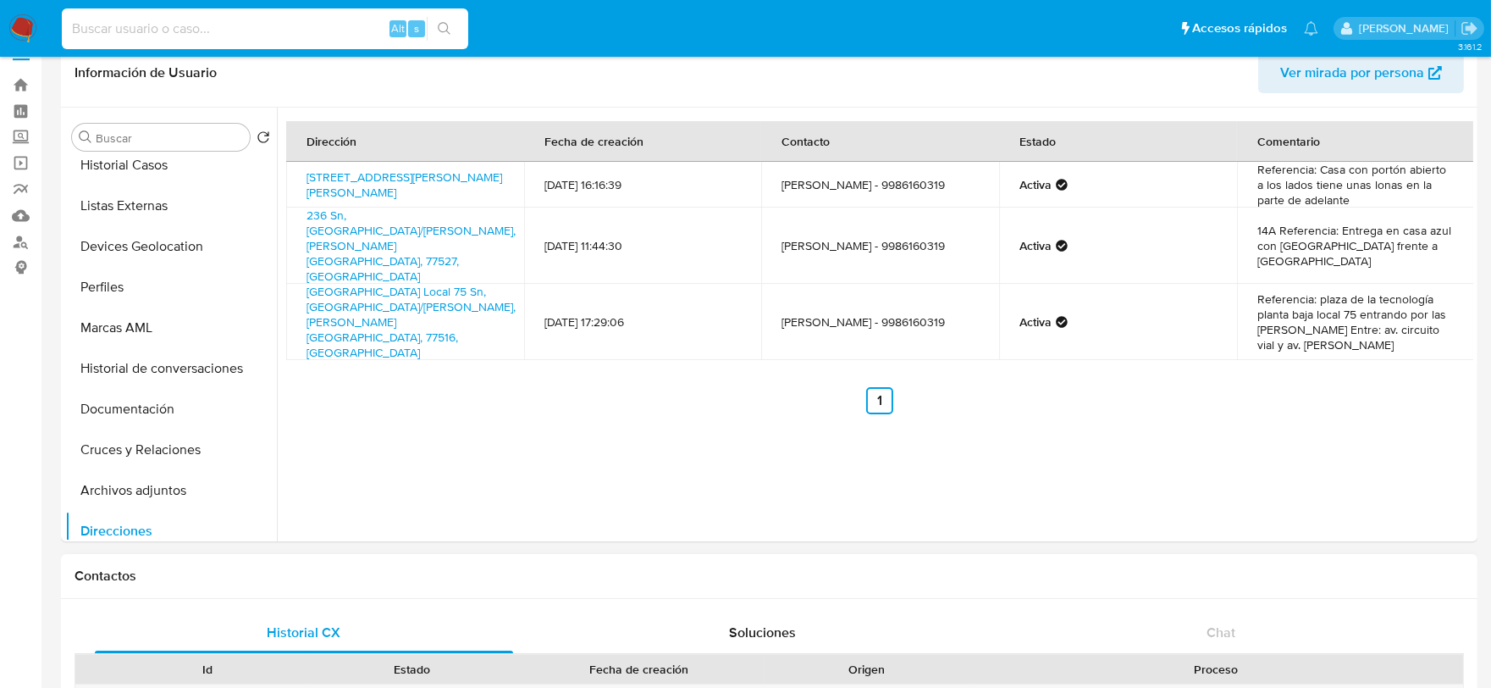
scroll to position [0, 0]
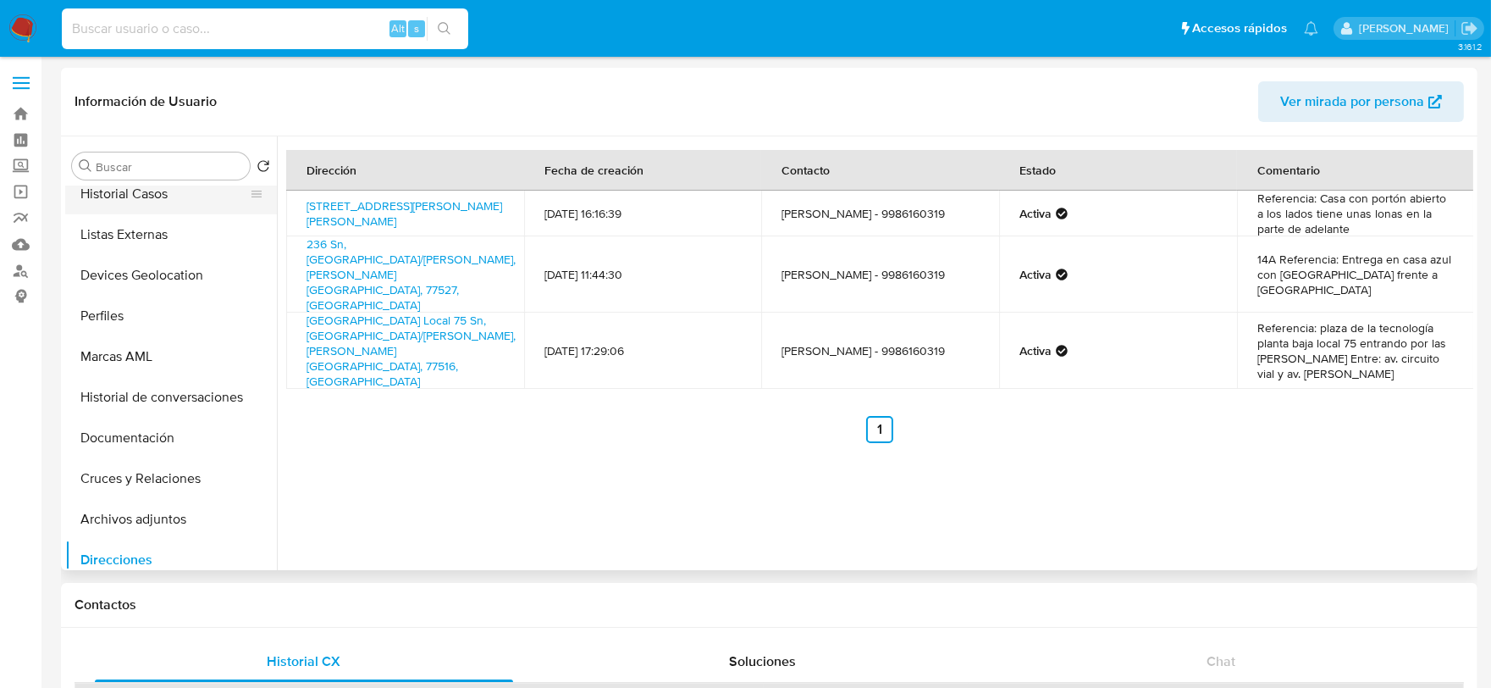
click at [155, 191] on button "Historial Casos" at bounding box center [164, 194] width 198 height 41
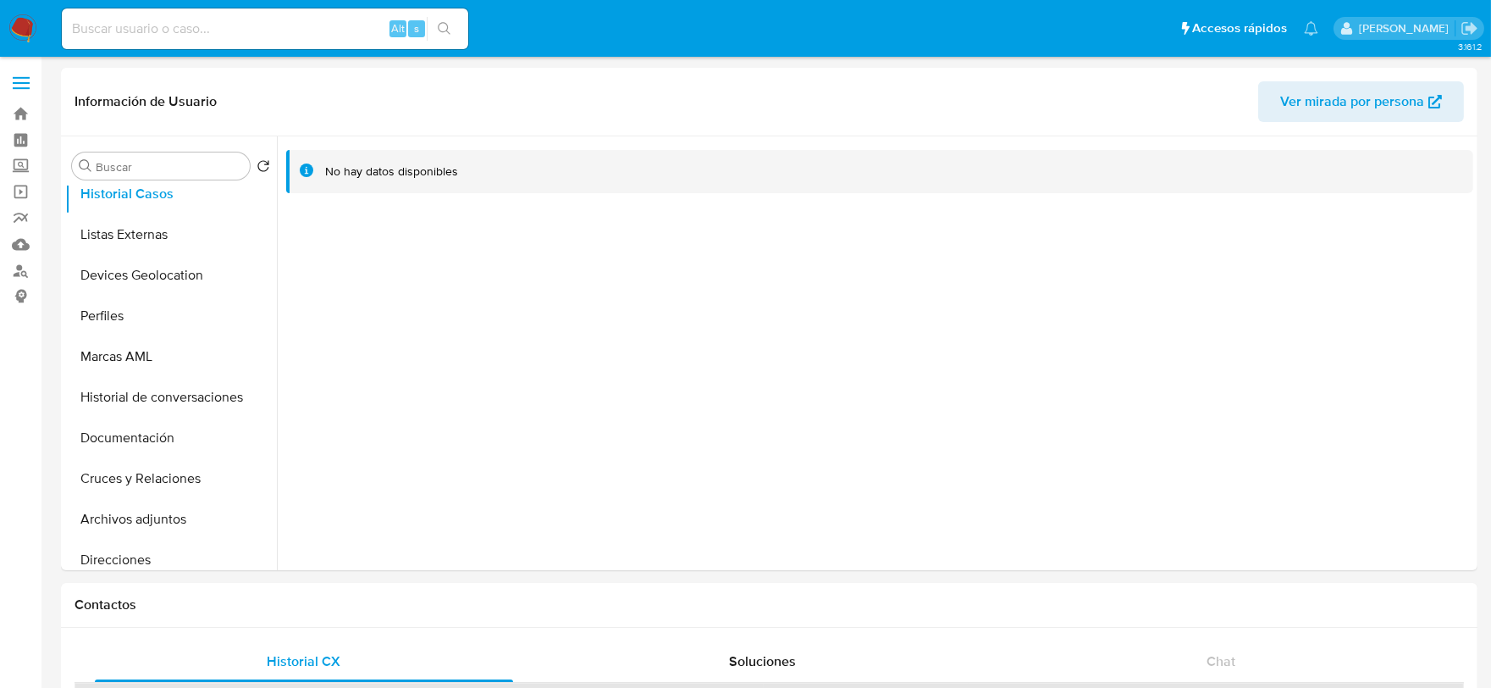
click at [207, 27] on input at bounding box center [265, 29] width 406 height 22
paste input "1133206699"
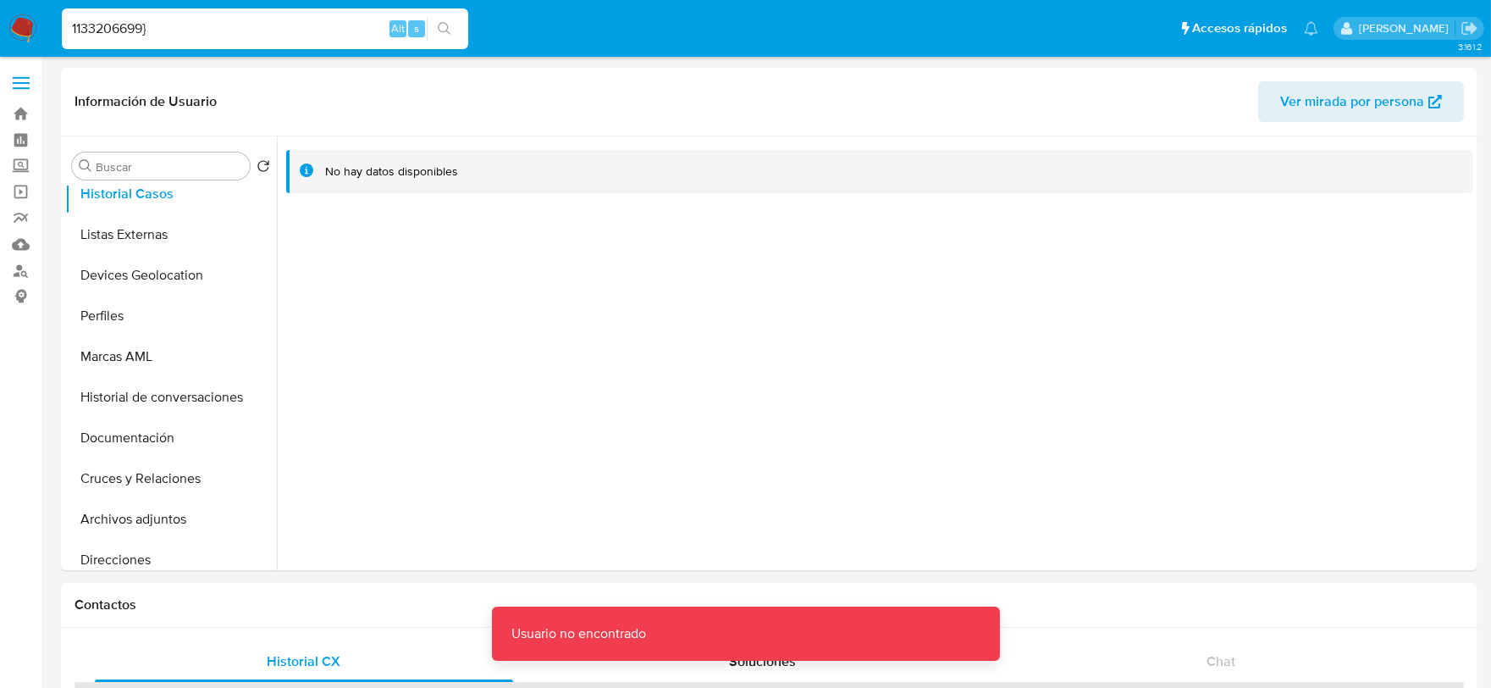
click at [159, 29] on input "1133206699}" at bounding box center [265, 29] width 406 height 22
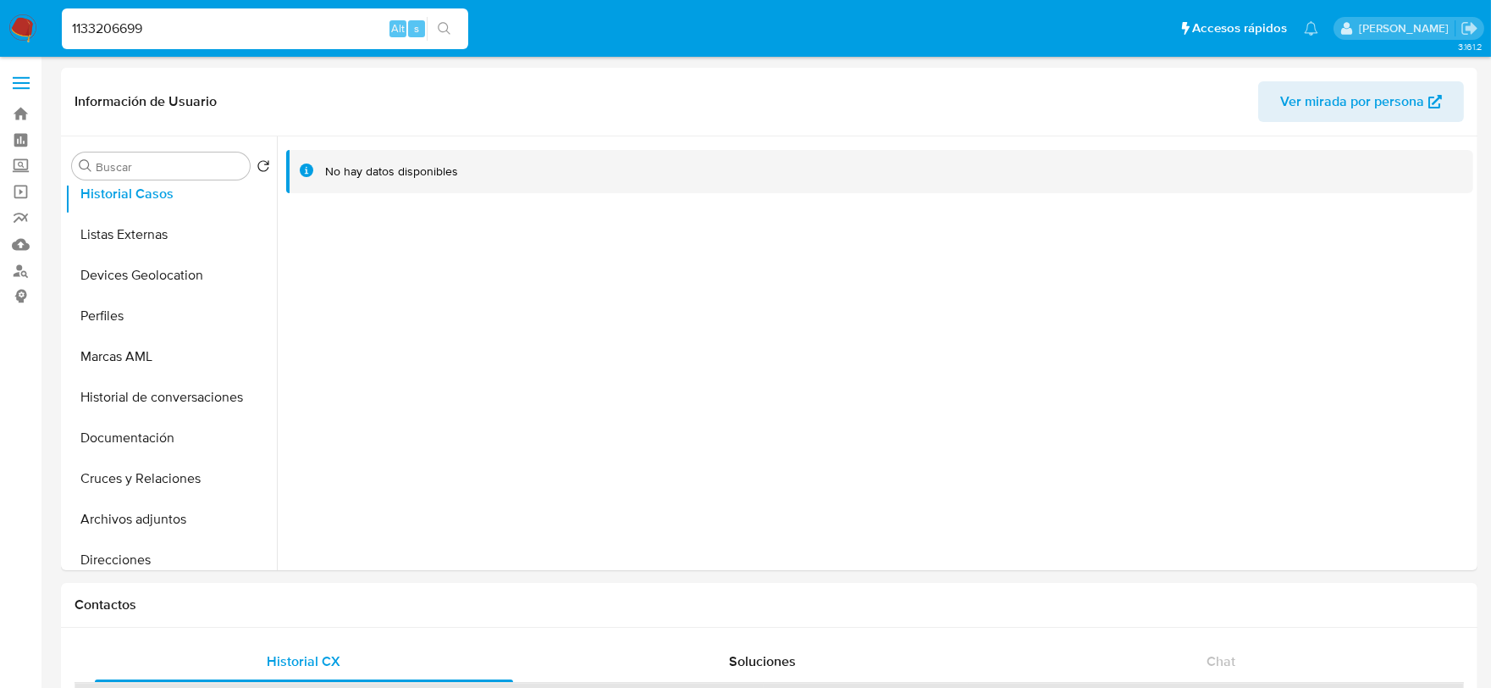
type input "1133206699"
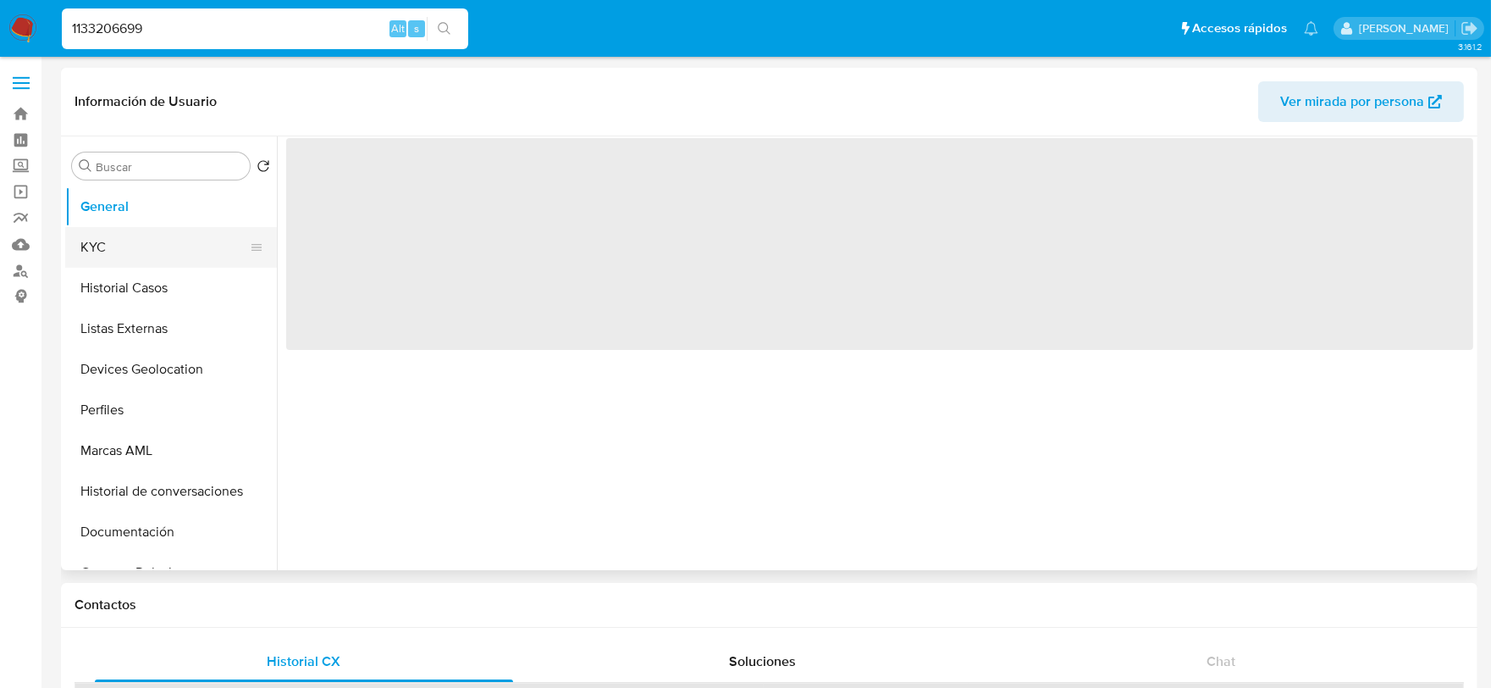
select select "10"
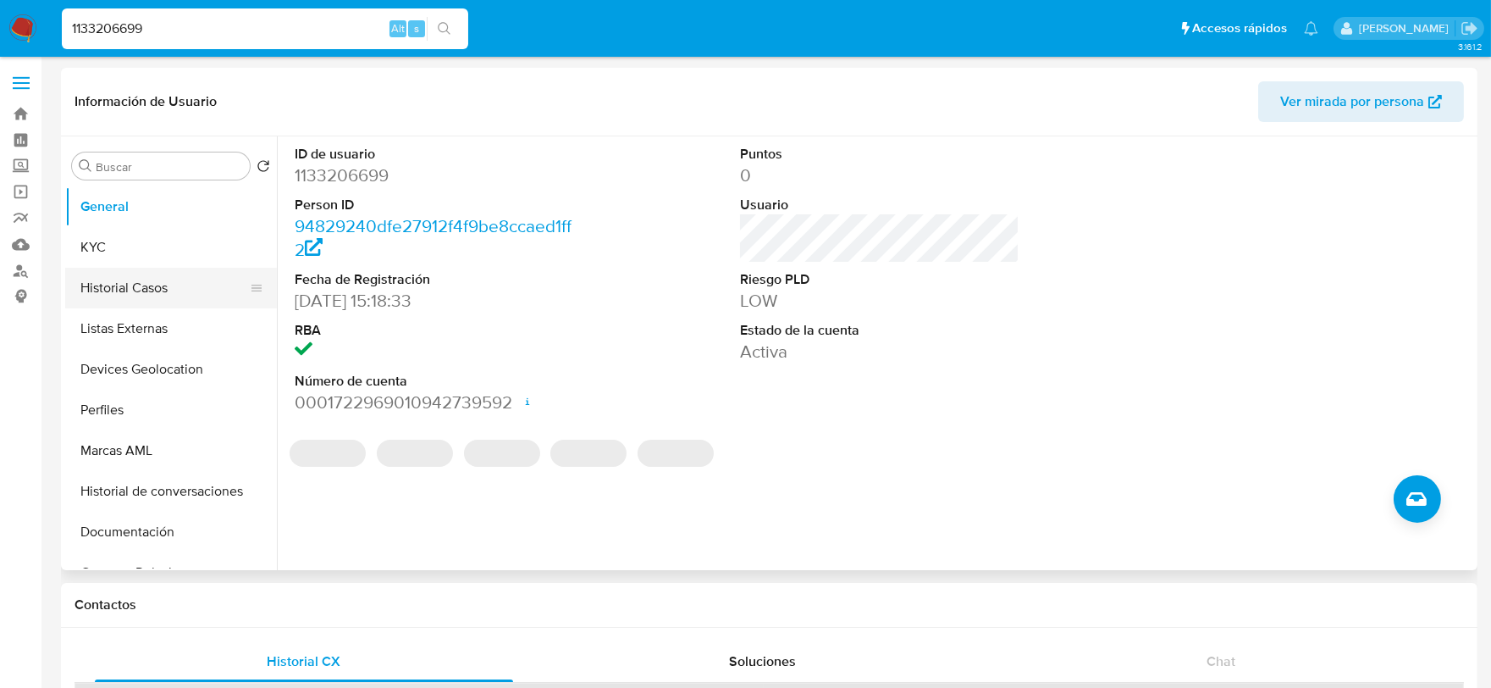
click at [111, 283] on button "Historial Casos" at bounding box center [164, 288] width 198 height 41
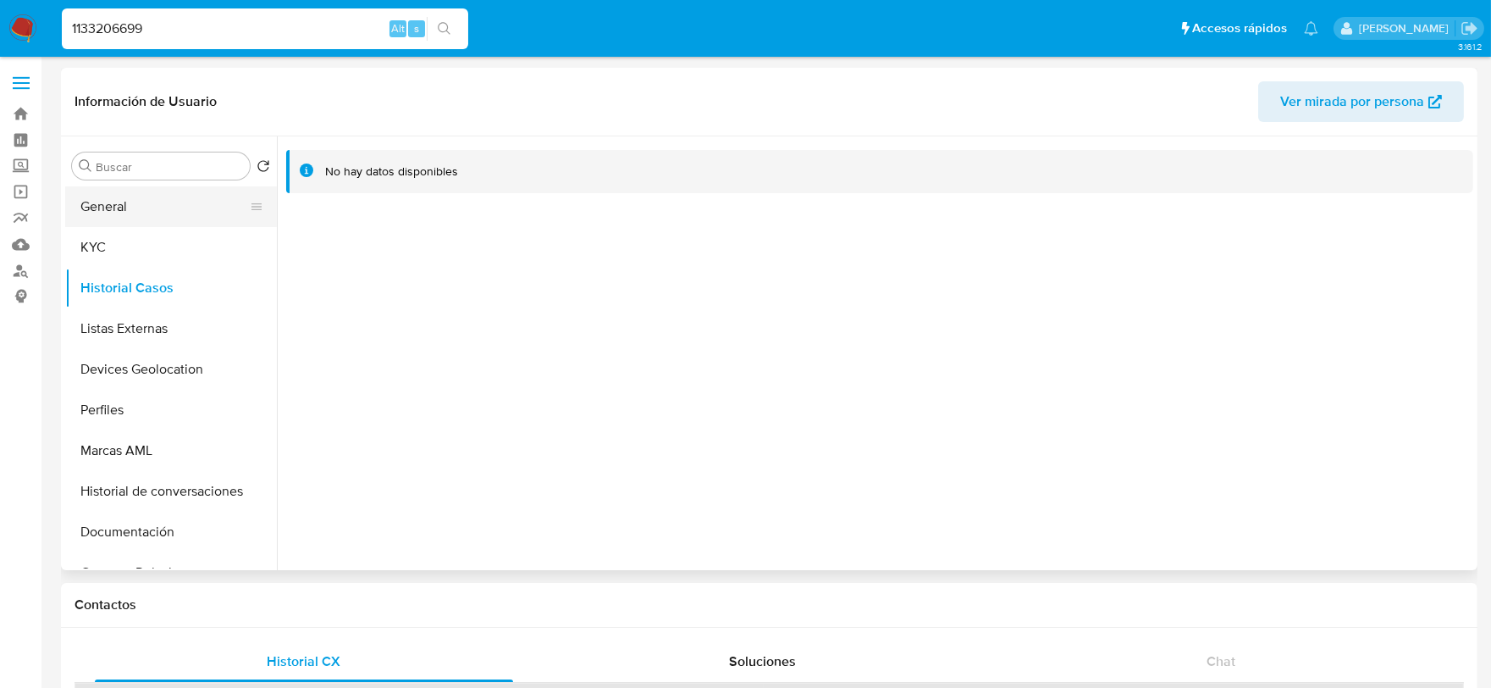
click at [106, 207] on button "General" at bounding box center [164, 206] width 198 height 41
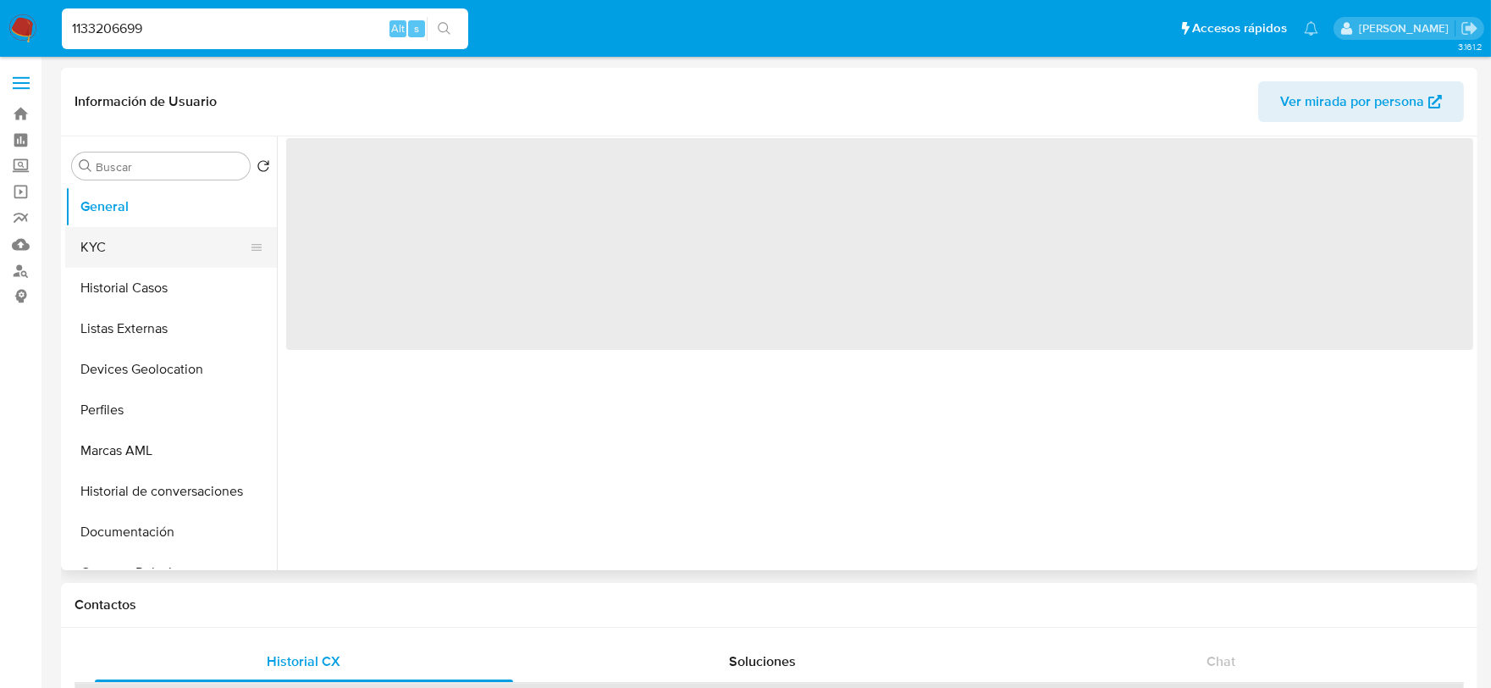
click at [111, 239] on button "KYC" at bounding box center [164, 247] width 198 height 41
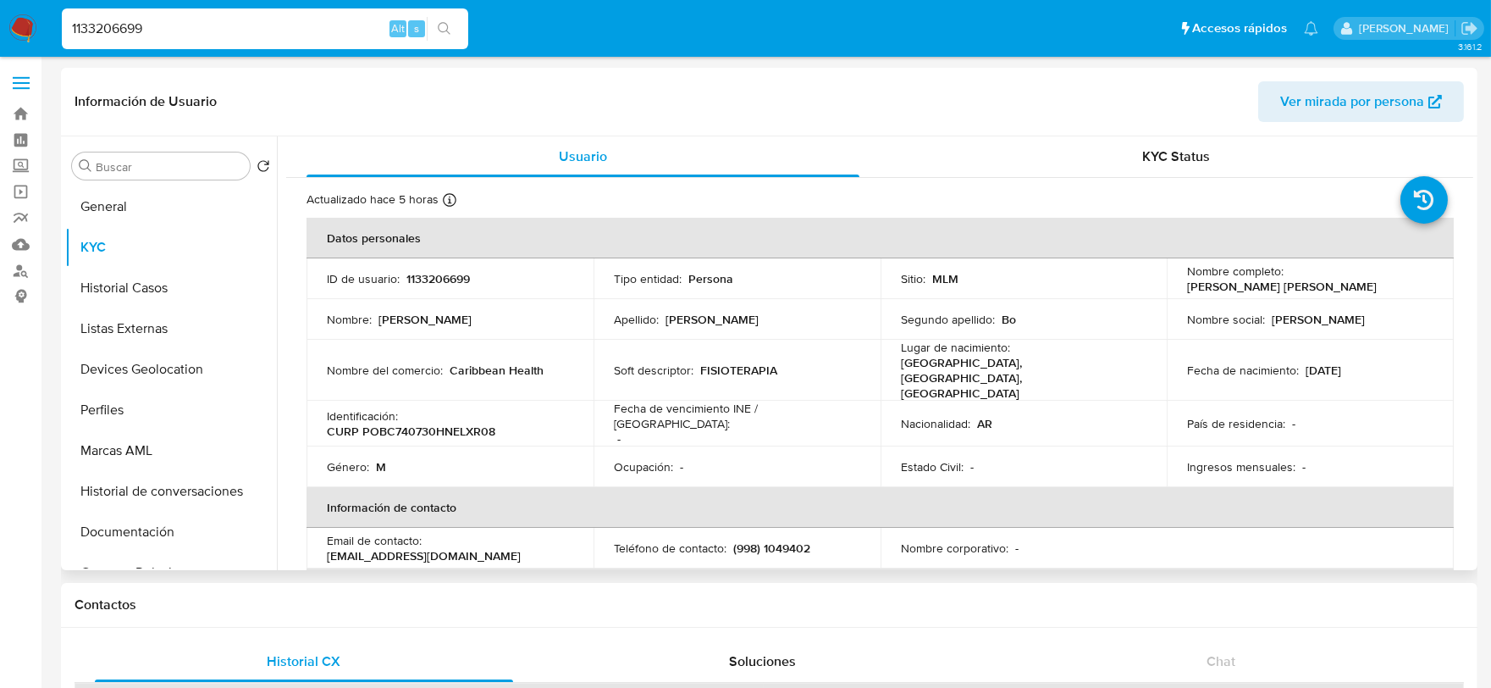
click at [424, 423] on p "CURP POBC740730HNELXR08" at bounding box center [411, 430] width 169 height 15
copy p "POBC740730HNELXR08"
drag, startPoint x: 1339, startPoint y: 281, endPoint x: 1183, endPoint y: 283, distance: 155.8
click at [1187, 283] on div "Nombre completo : Carlos Eduardo Poliakoff Bo" at bounding box center [1310, 278] width 246 height 30
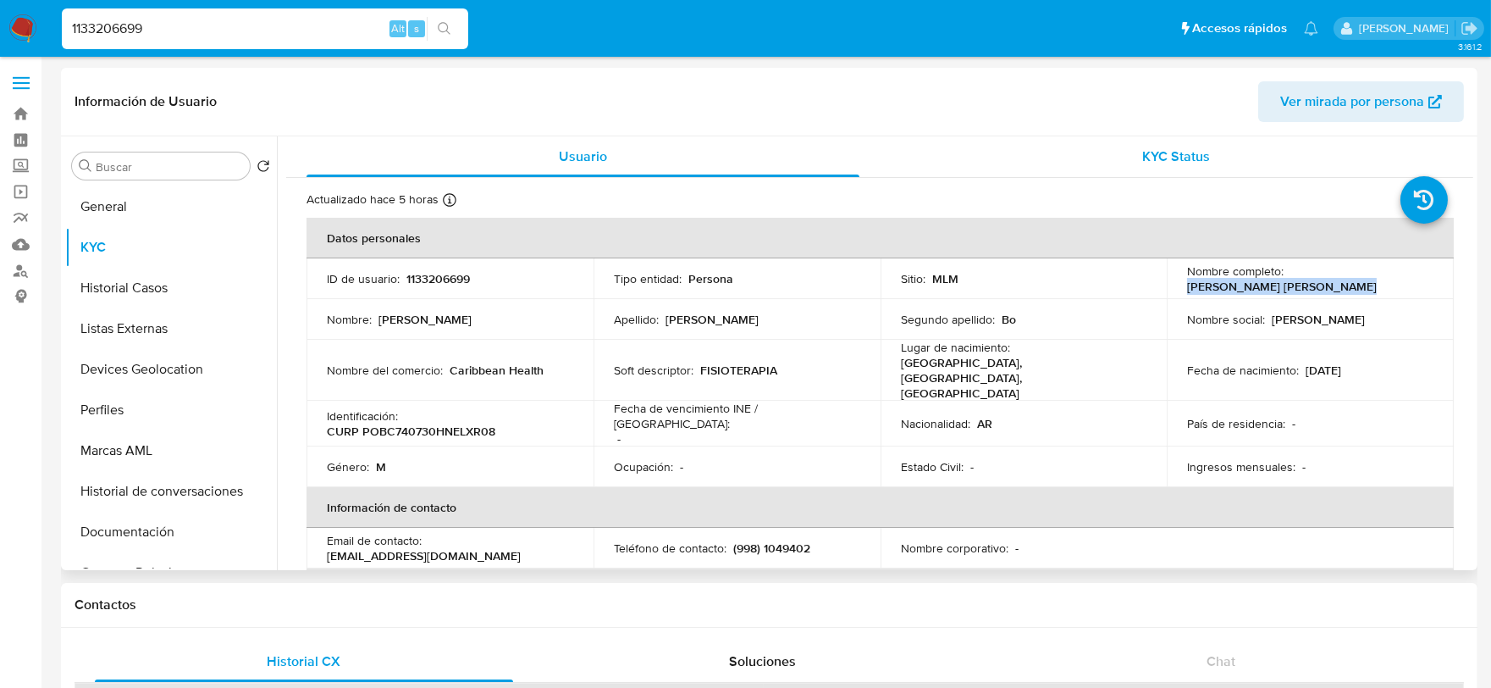
copy p "Carlos Eduardo Poliakoff Bo"
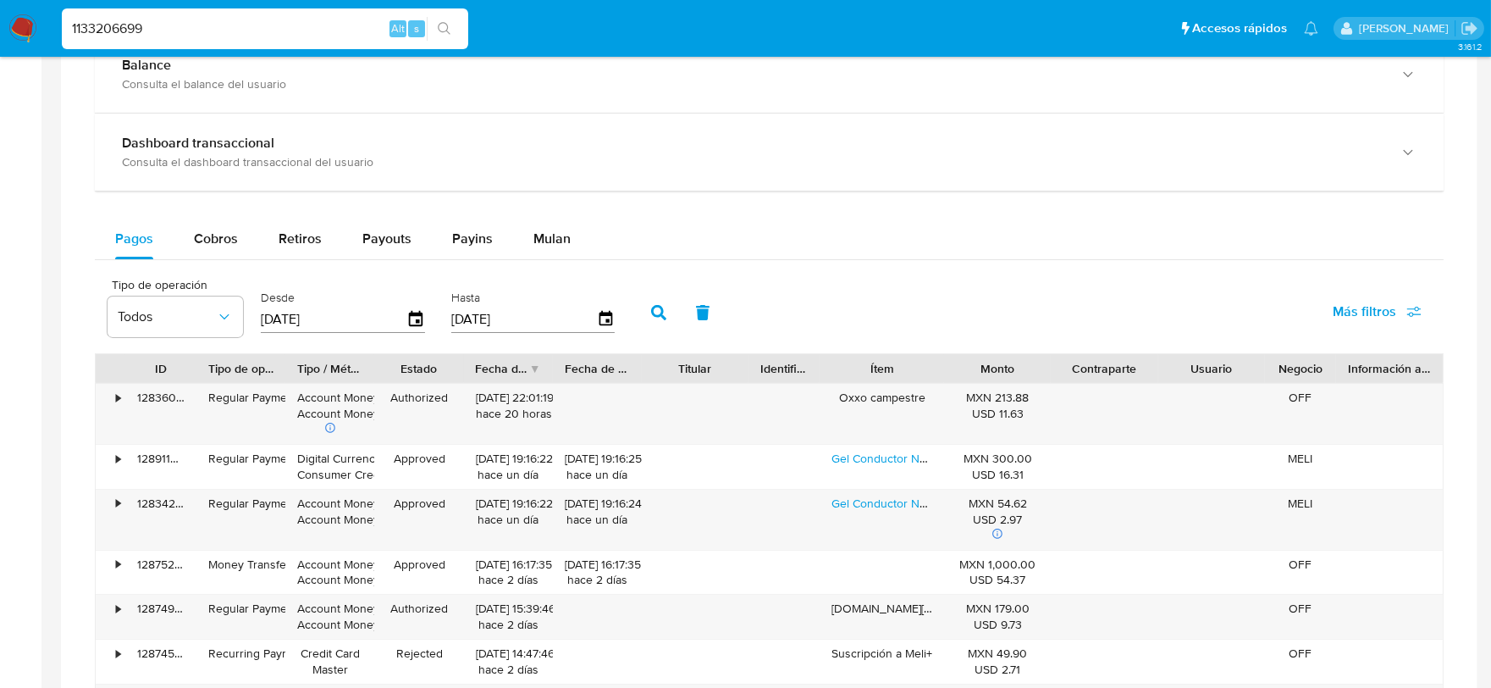
scroll to position [1129, 0]
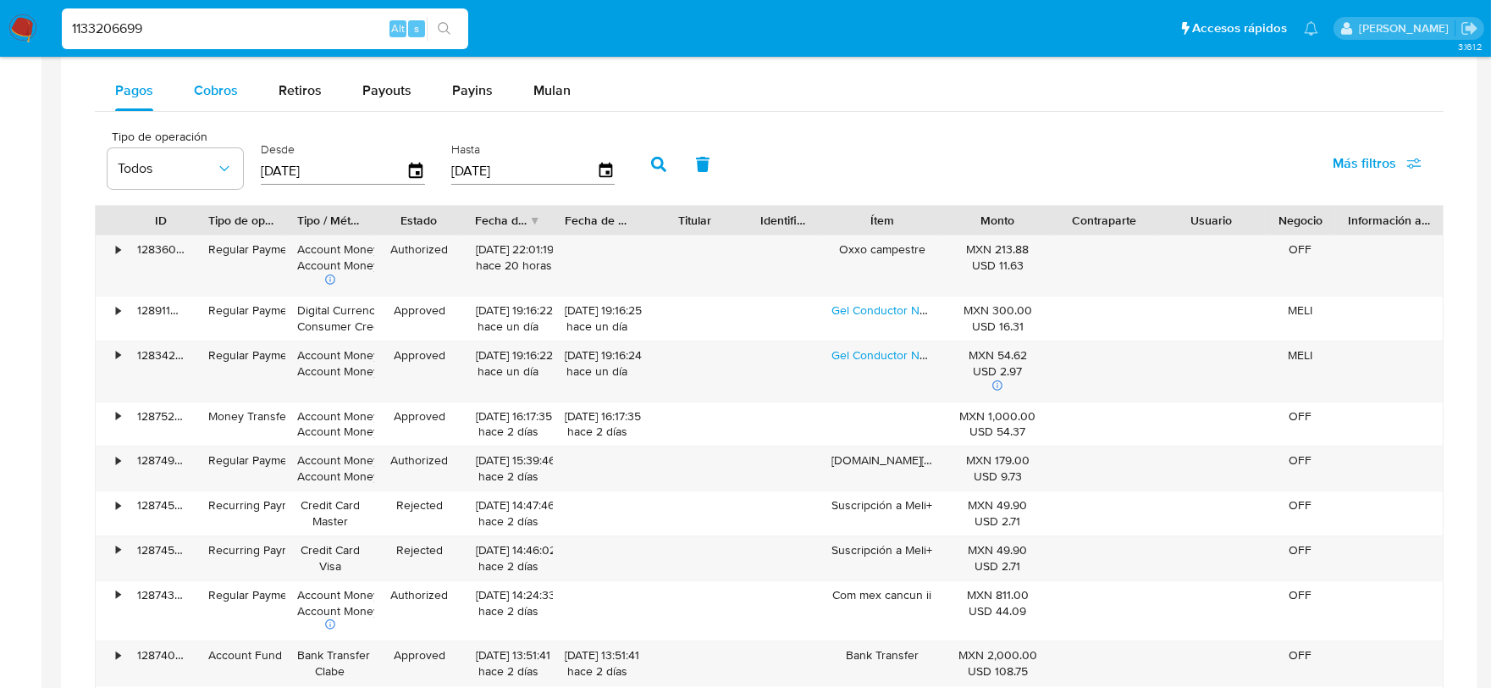
click at [233, 87] on button "Cobros" at bounding box center [216, 90] width 85 height 41
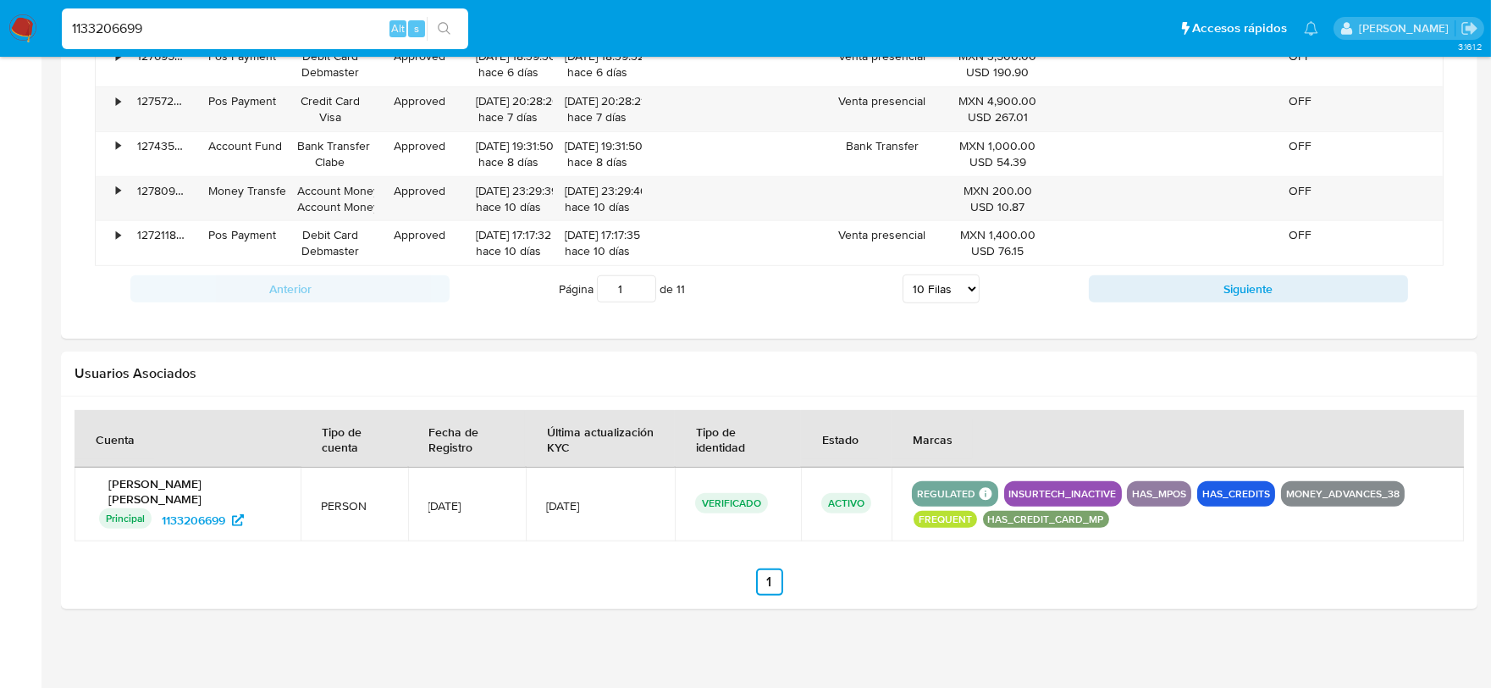
scroll to position [1553, 0]
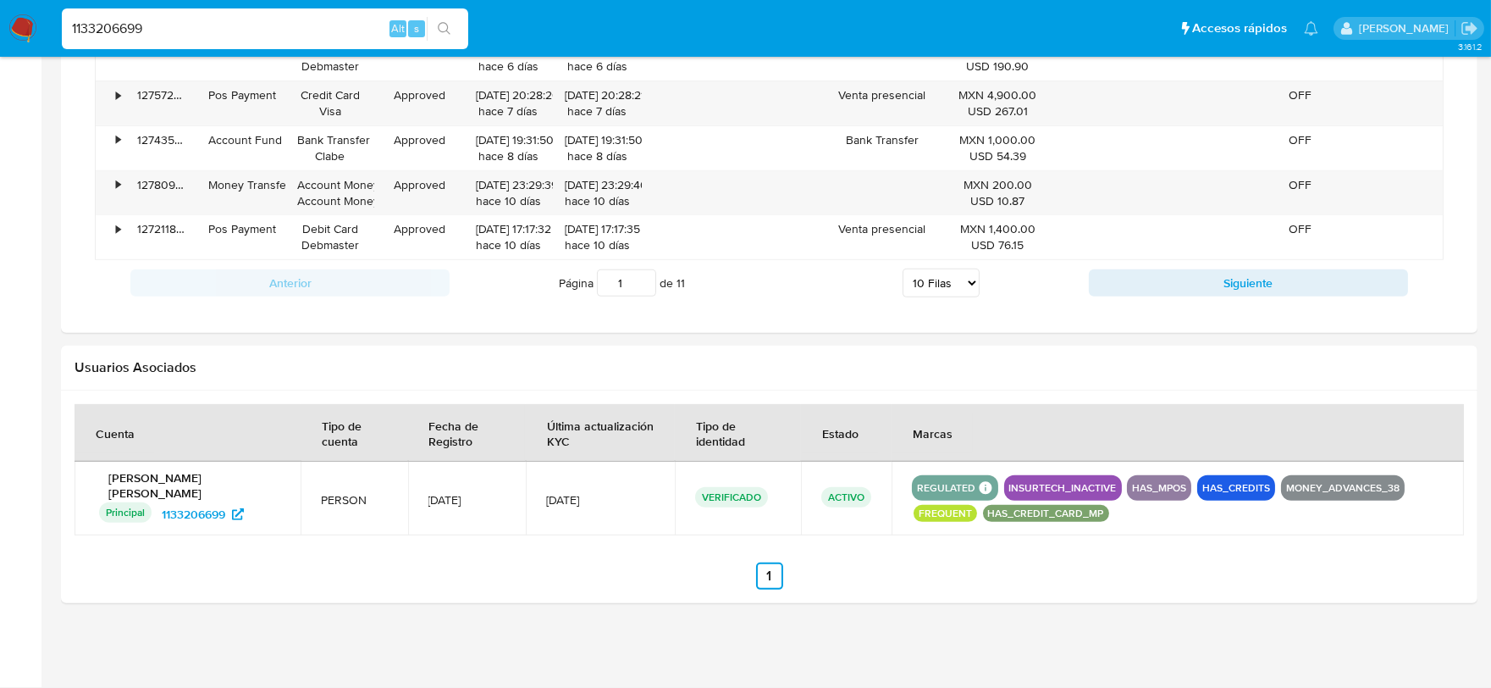
click at [959, 286] on select "5 Filas 10 Filas 20 Filas 25 Filas 50 Filas 100 Filas" at bounding box center [941, 282] width 77 height 29
select select "100"
click at [903, 270] on select "5 Filas 10 Filas 20 Filas 25 Filas 50 Filas 100 Filas" at bounding box center [941, 282] width 77 height 29
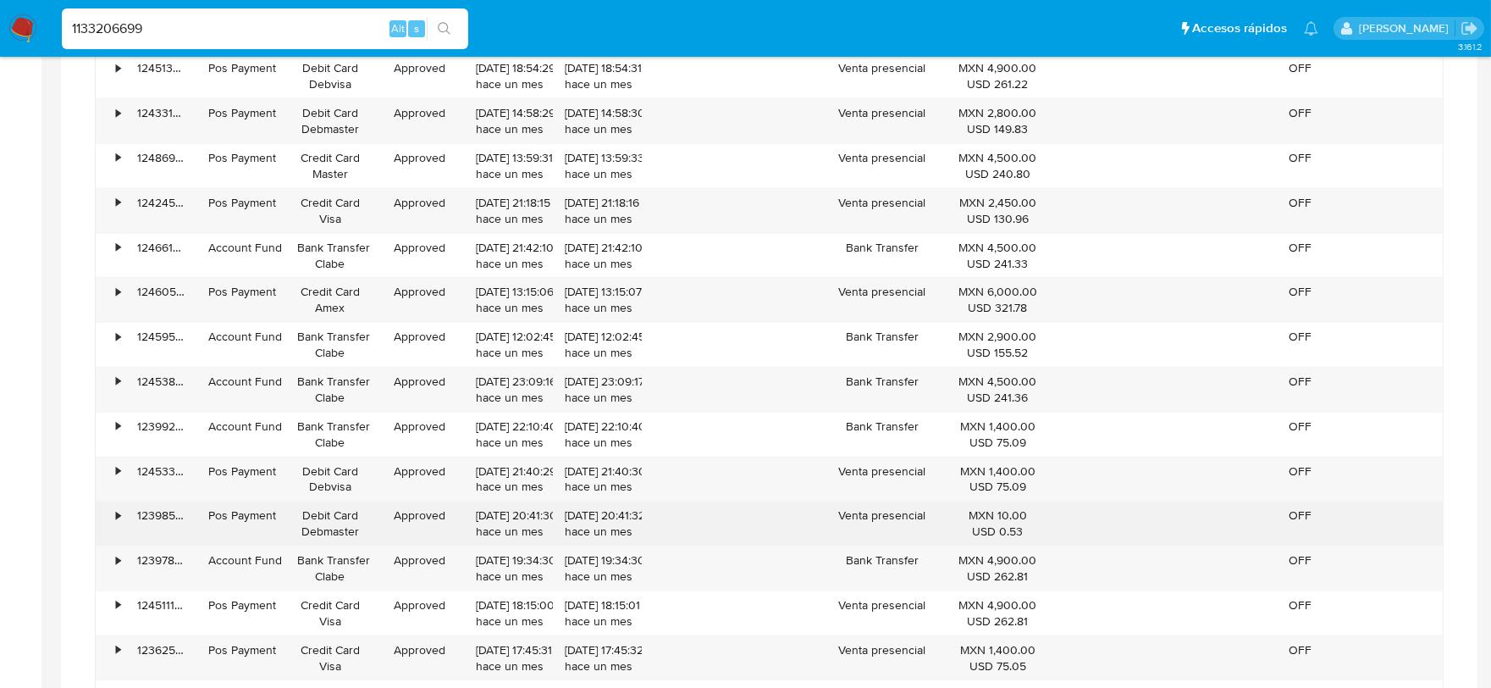
scroll to position [2588, 0]
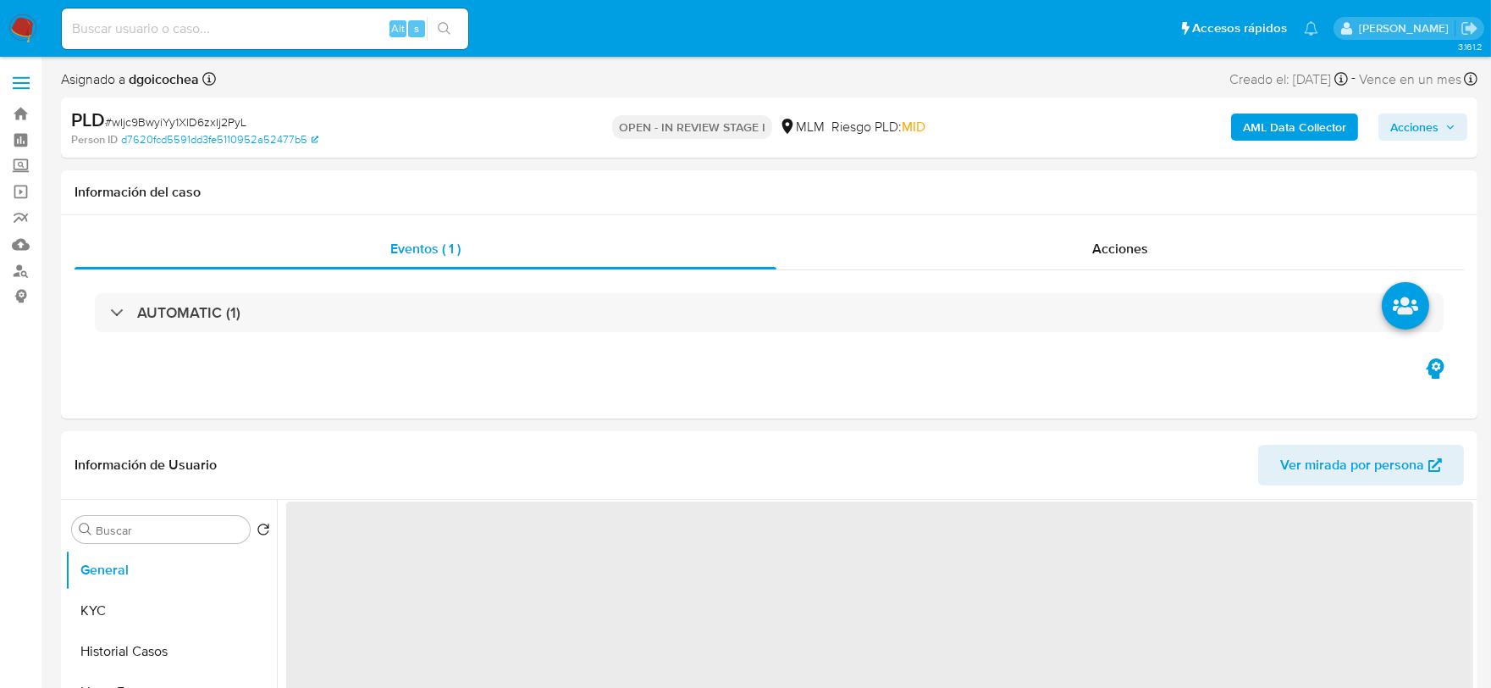
select select "10"
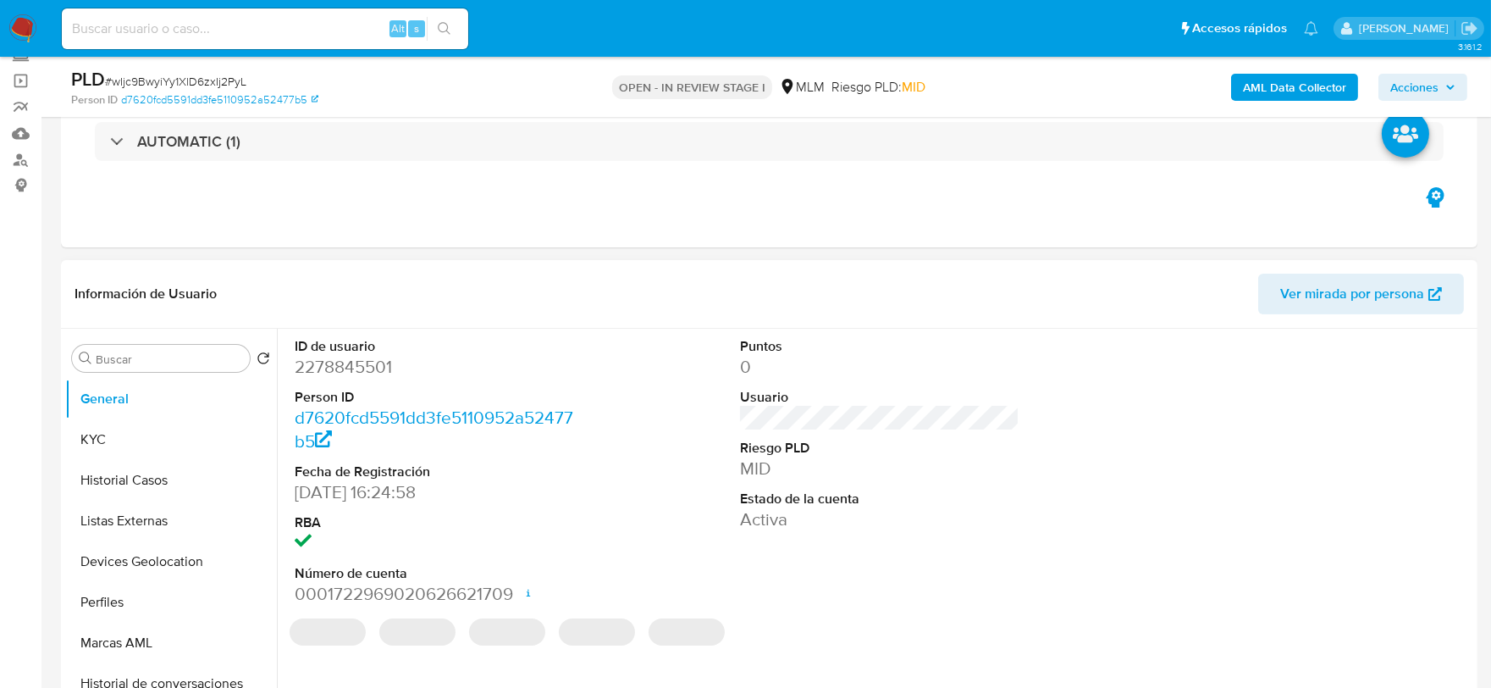
scroll to position [282, 0]
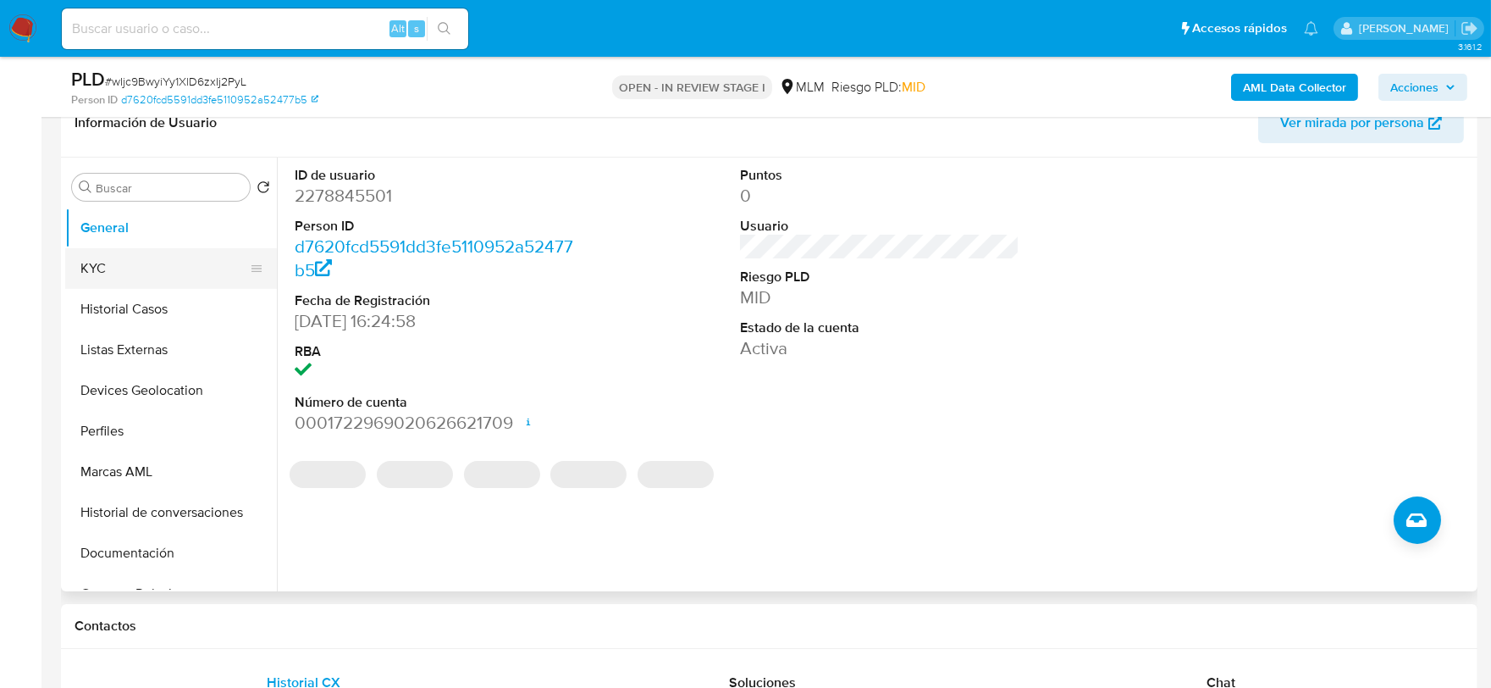
click at [149, 274] on button "KYC" at bounding box center [164, 268] width 198 height 41
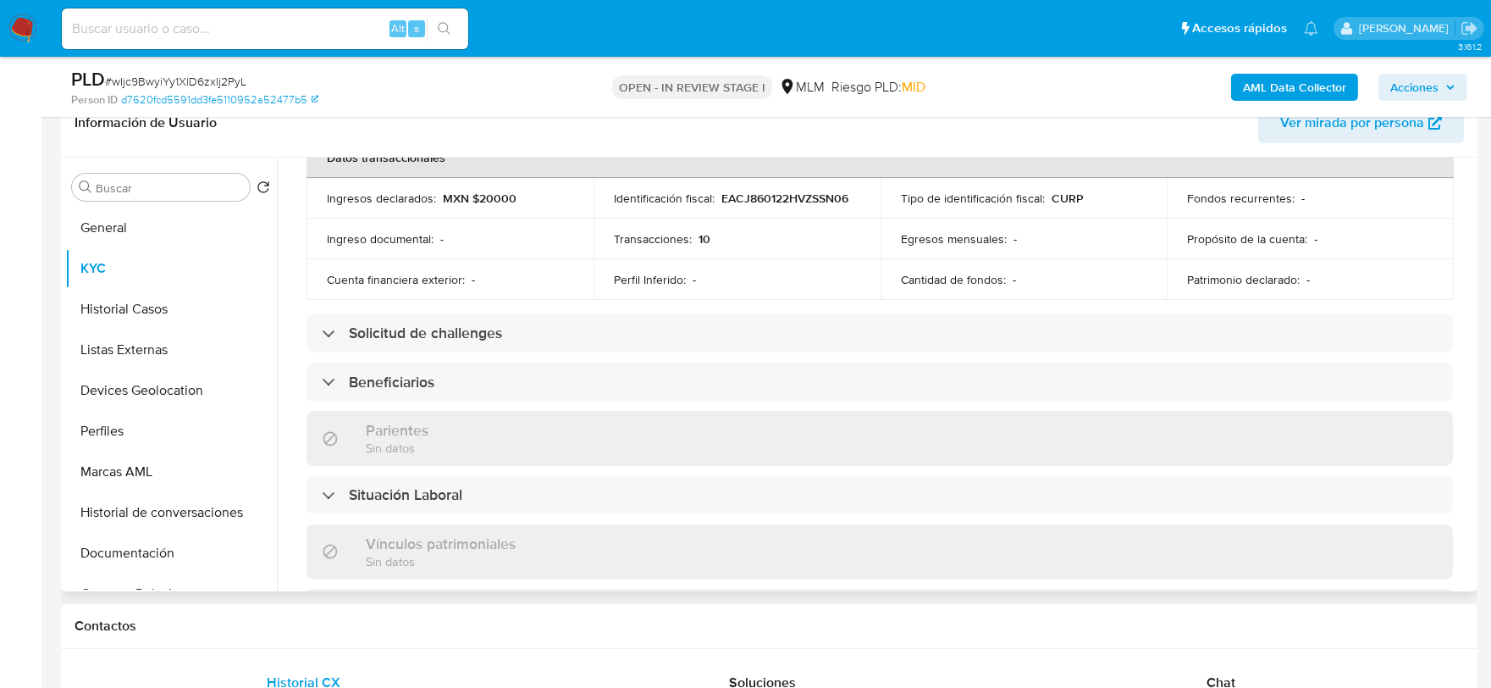
scroll to position [564, 0]
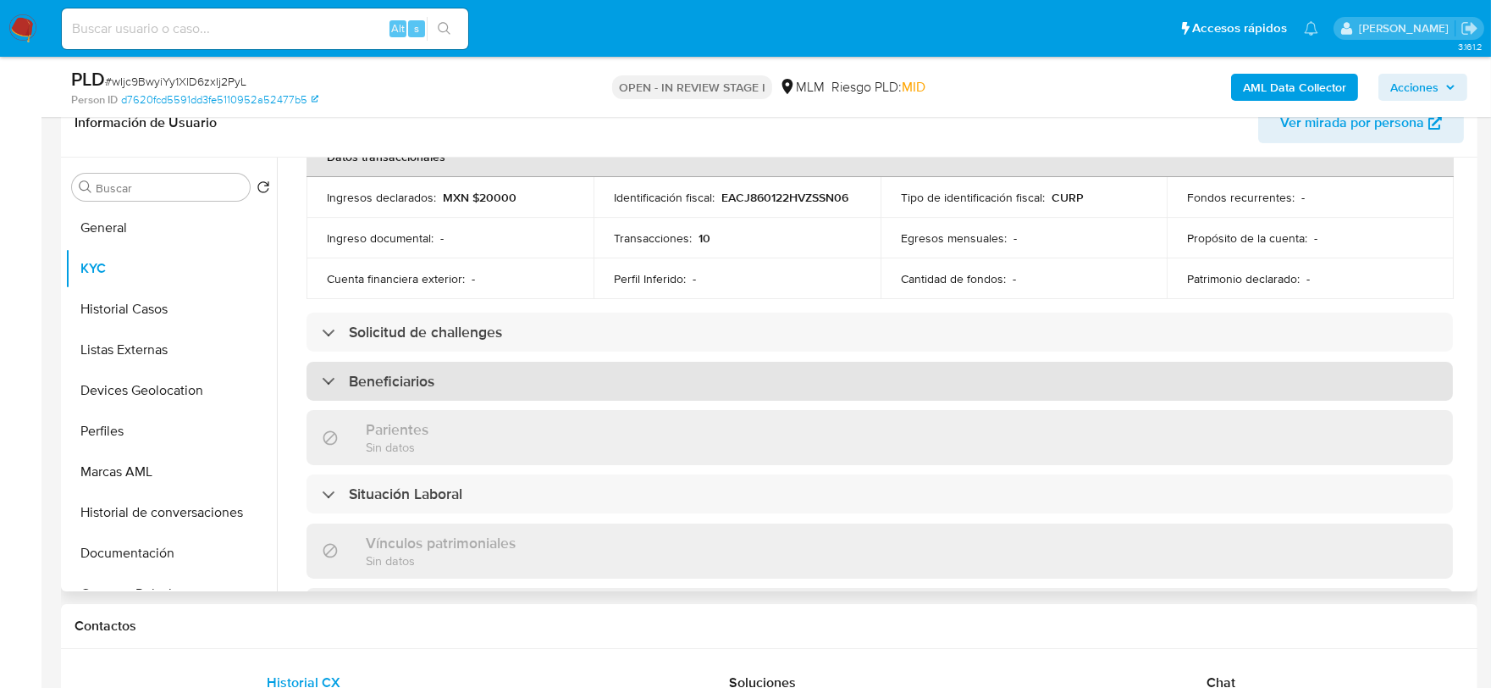
click at [631, 369] on div "Beneficiarios" at bounding box center [880, 381] width 1147 height 39
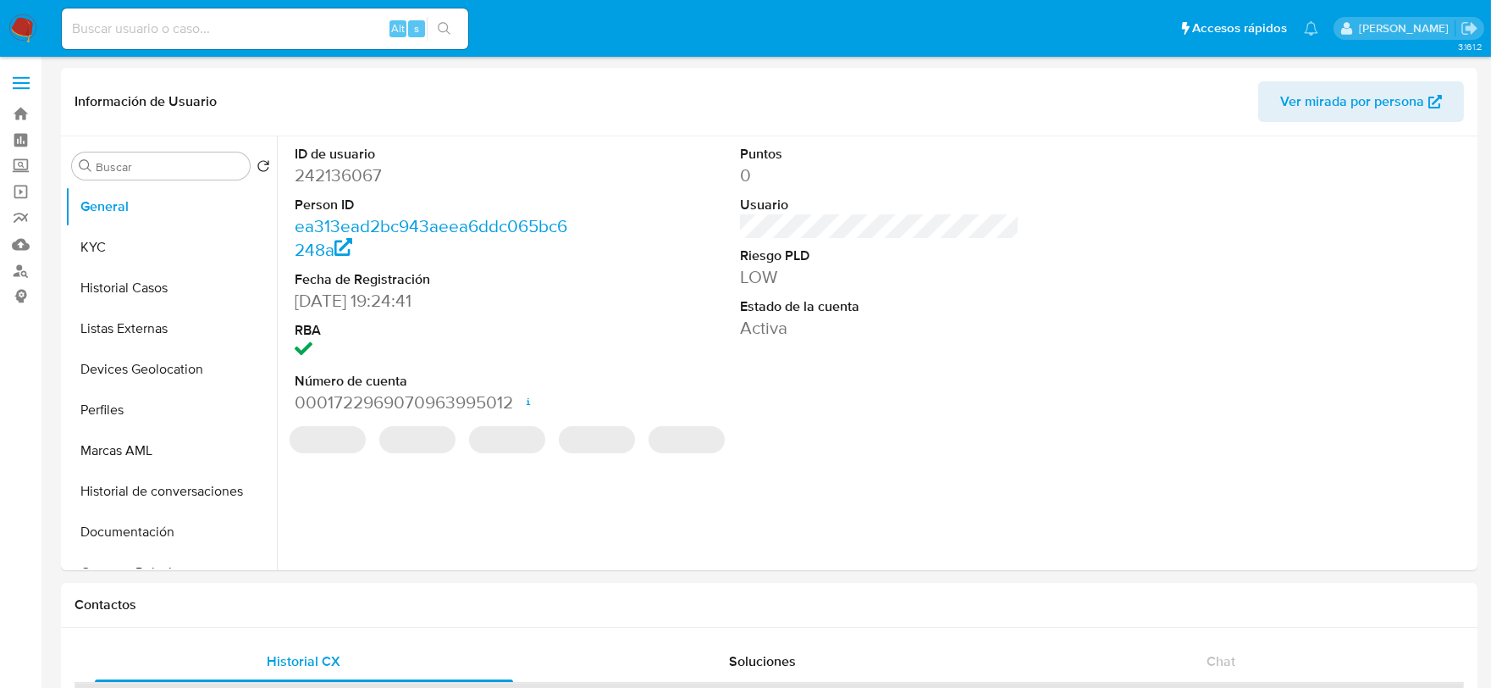
select select "10"
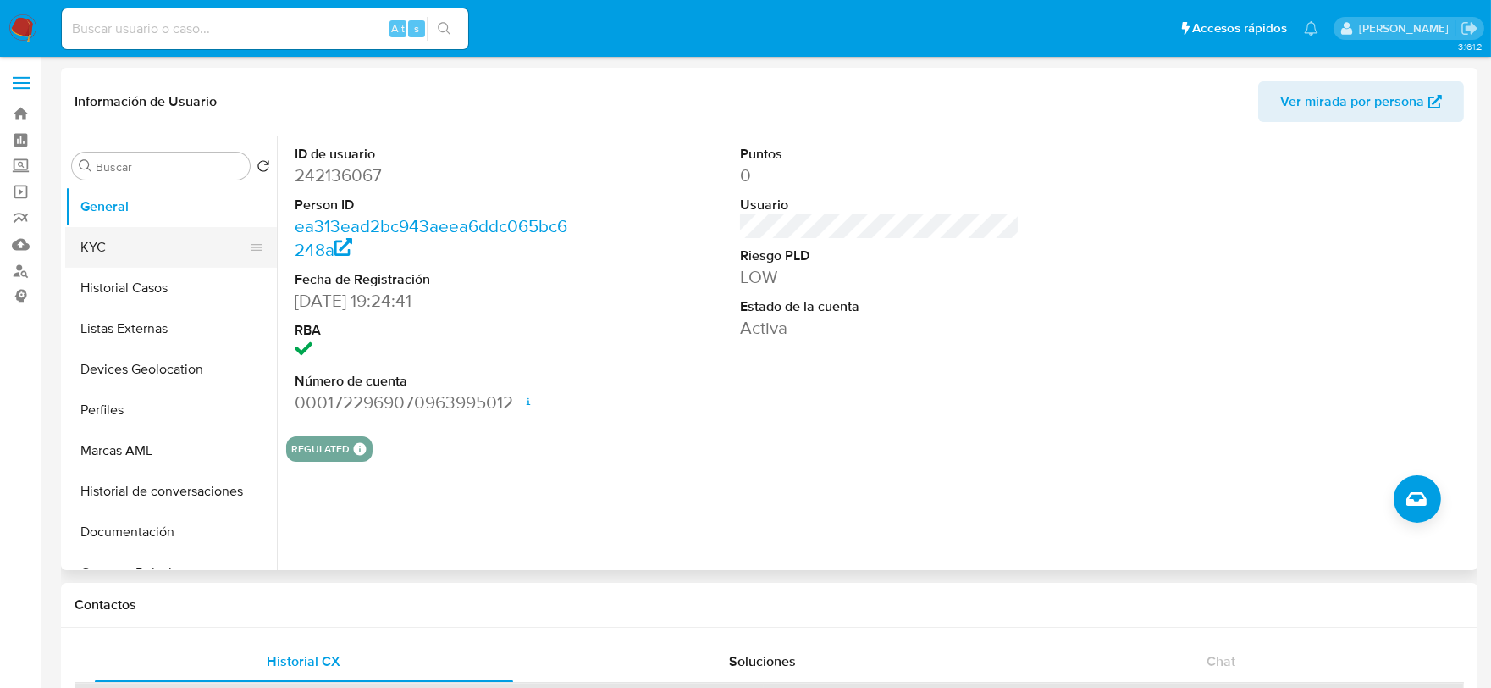
click at [103, 255] on button "KYC" at bounding box center [164, 247] width 198 height 41
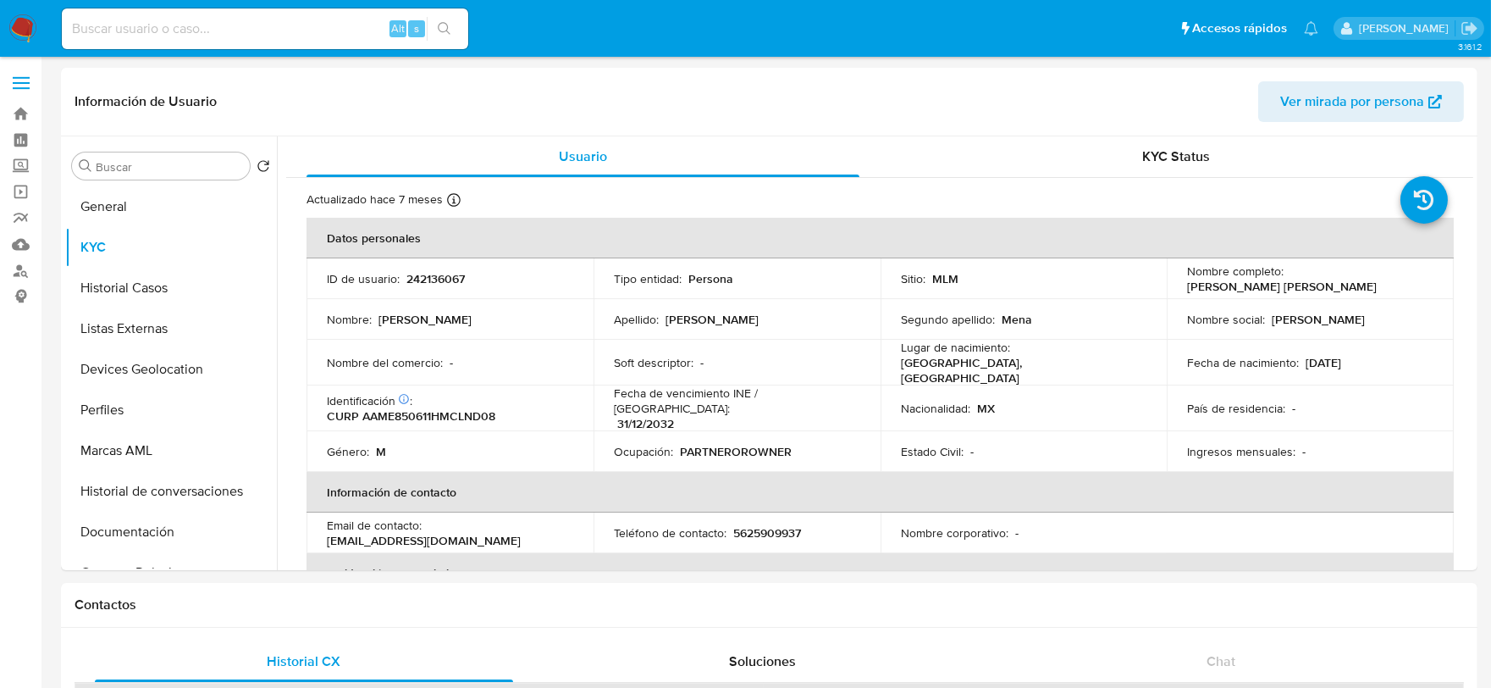
click at [27, 22] on img at bounding box center [22, 28] width 29 height 29
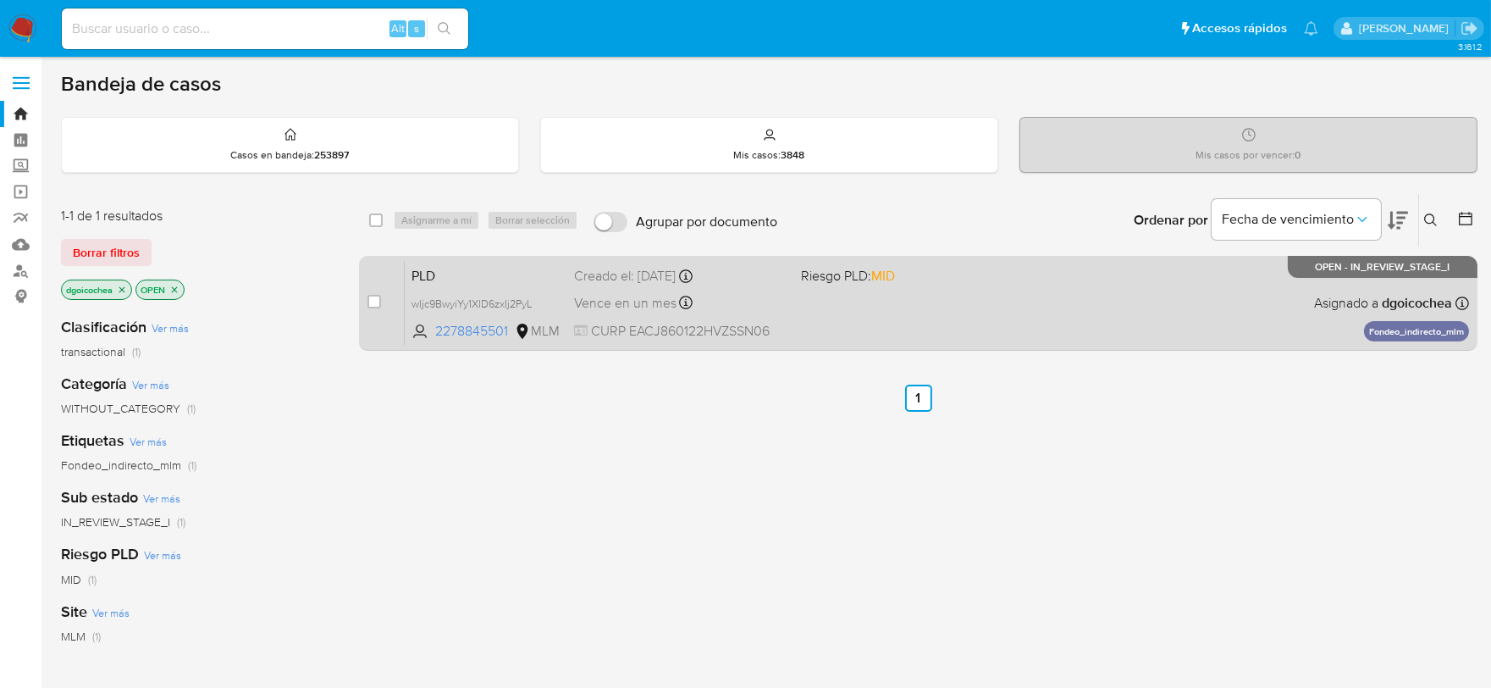
click at [445, 278] on span "PLD" at bounding box center [486, 274] width 149 height 22
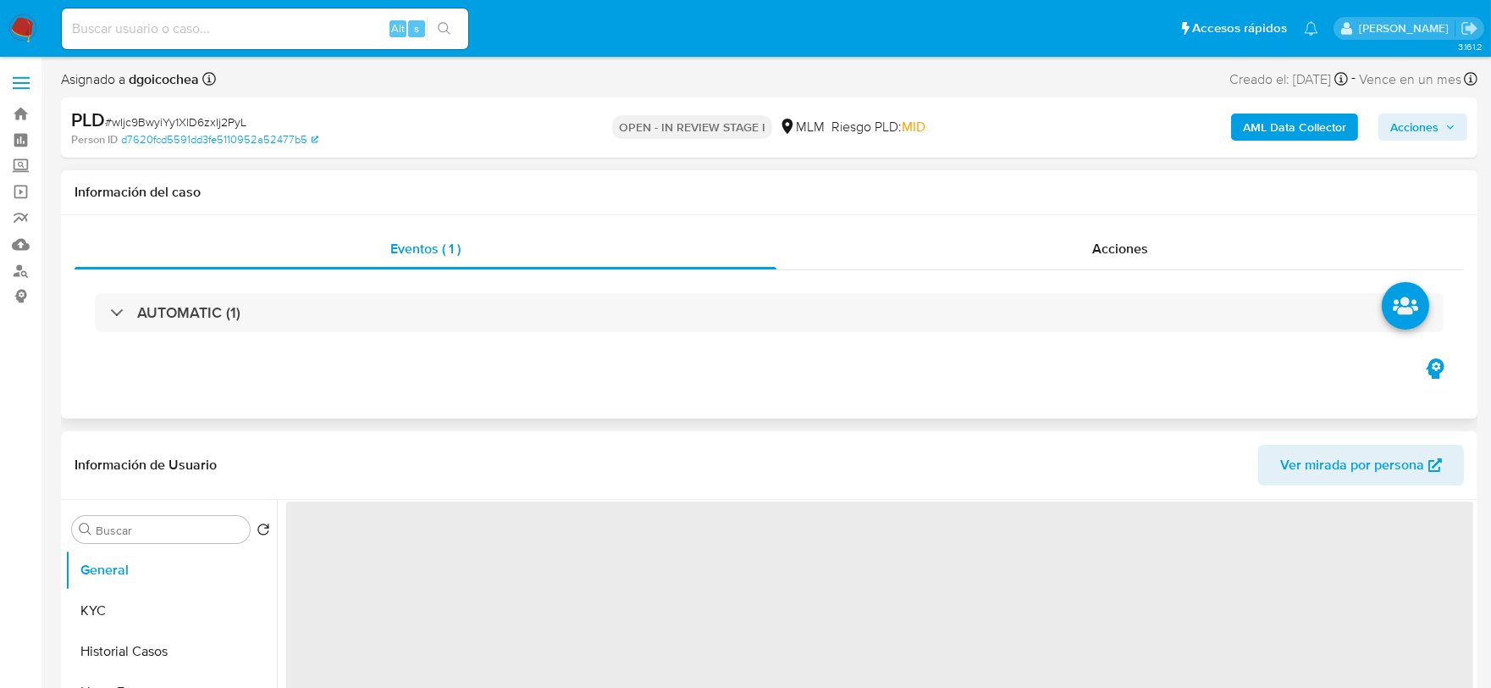
select select "10"
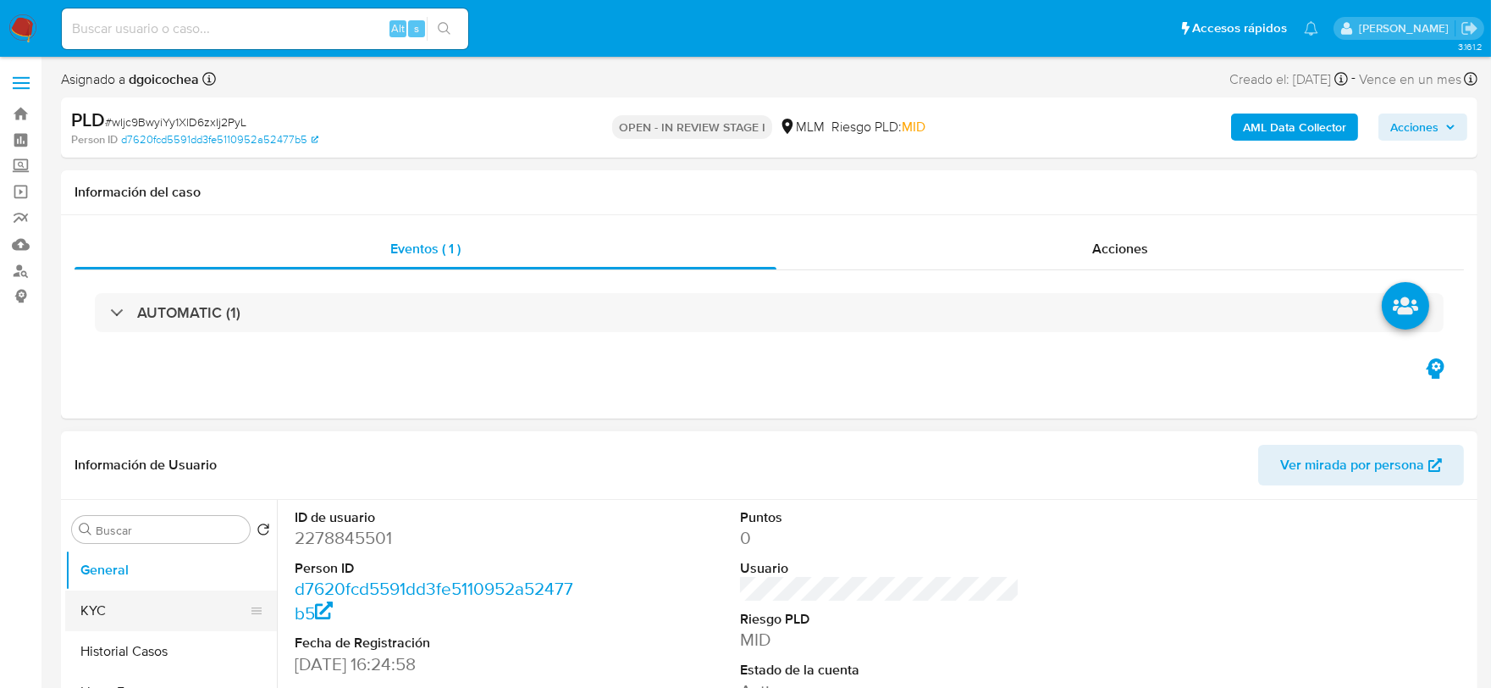
click at [147, 645] on button "Historial Casos" at bounding box center [171, 651] width 212 height 41
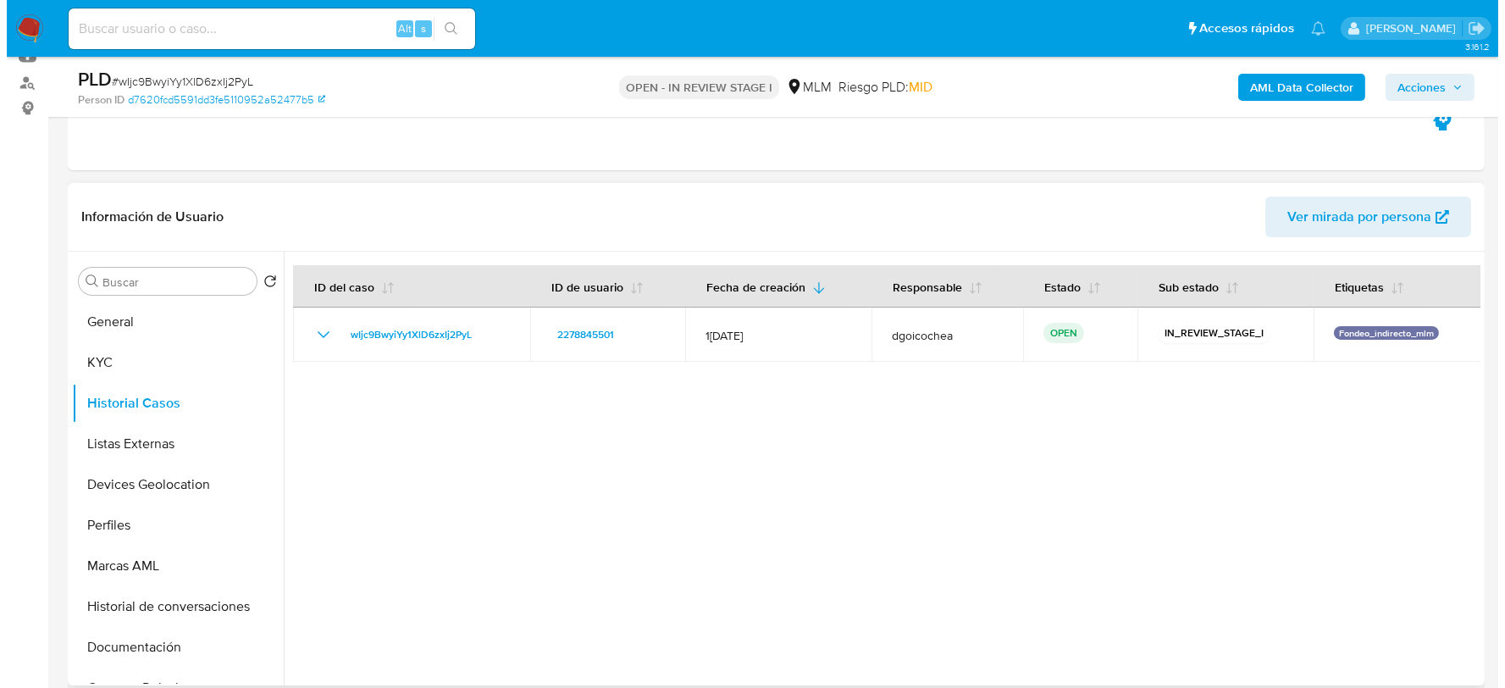
scroll to position [277, 0]
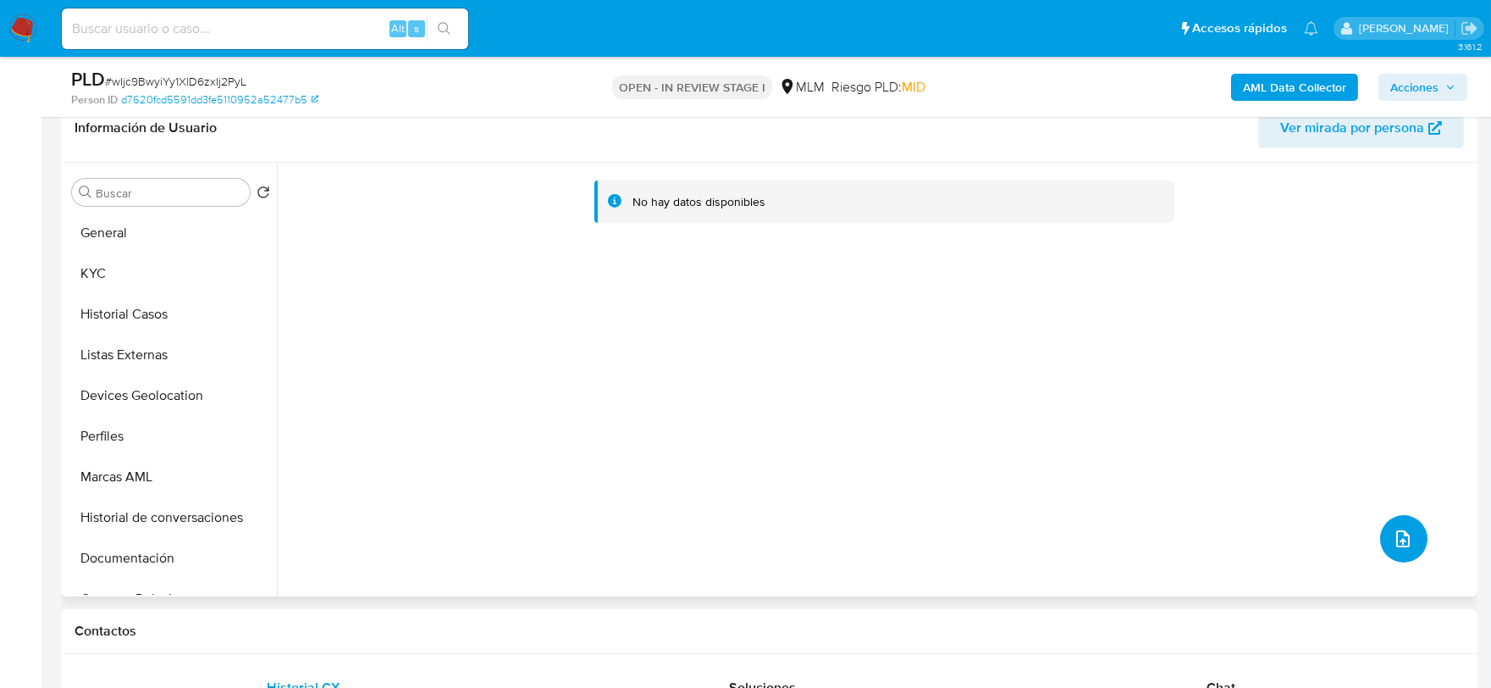
click at [1380, 537] on button "upload-file" at bounding box center [1403, 538] width 47 height 47
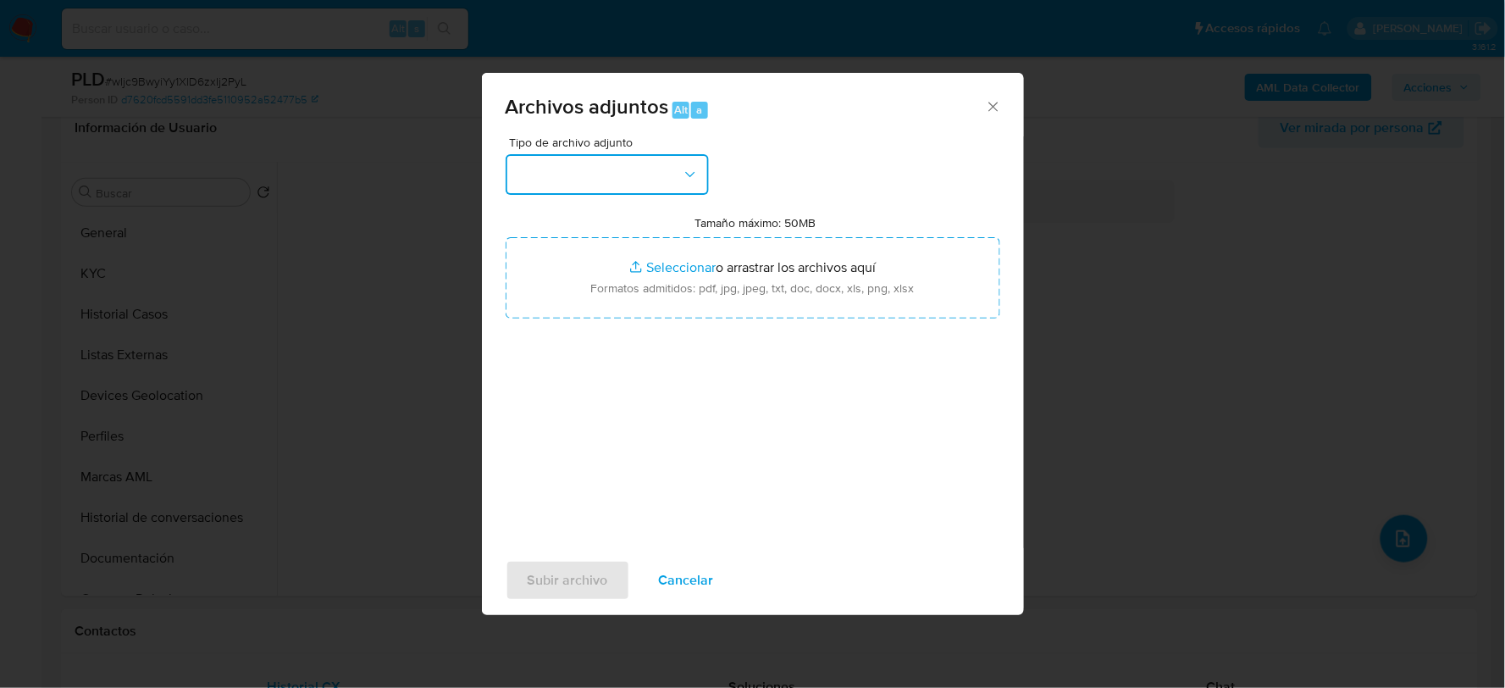
click at [630, 174] on button "button" at bounding box center [607, 174] width 203 height 41
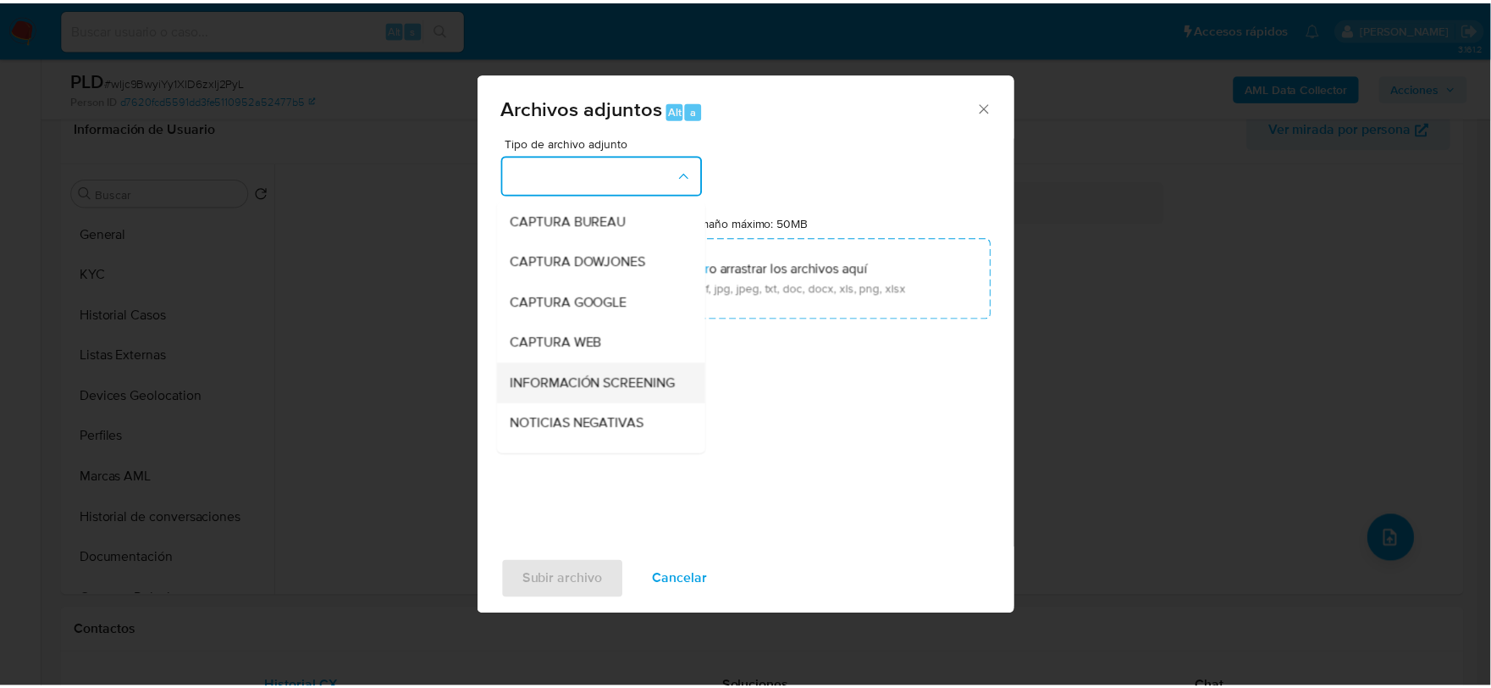
scroll to position [129, 0]
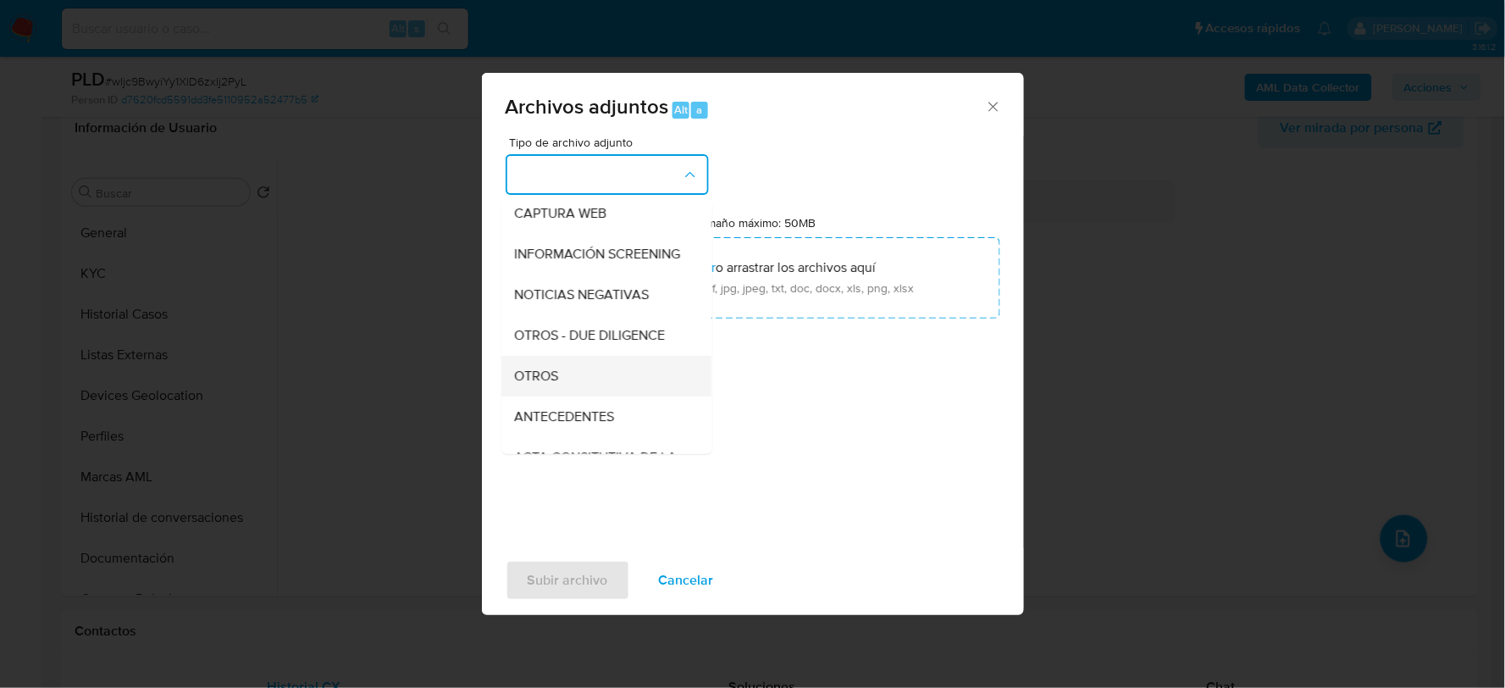
click at [553, 384] on span "OTROS" at bounding box center [537, 375] width 44 height 17
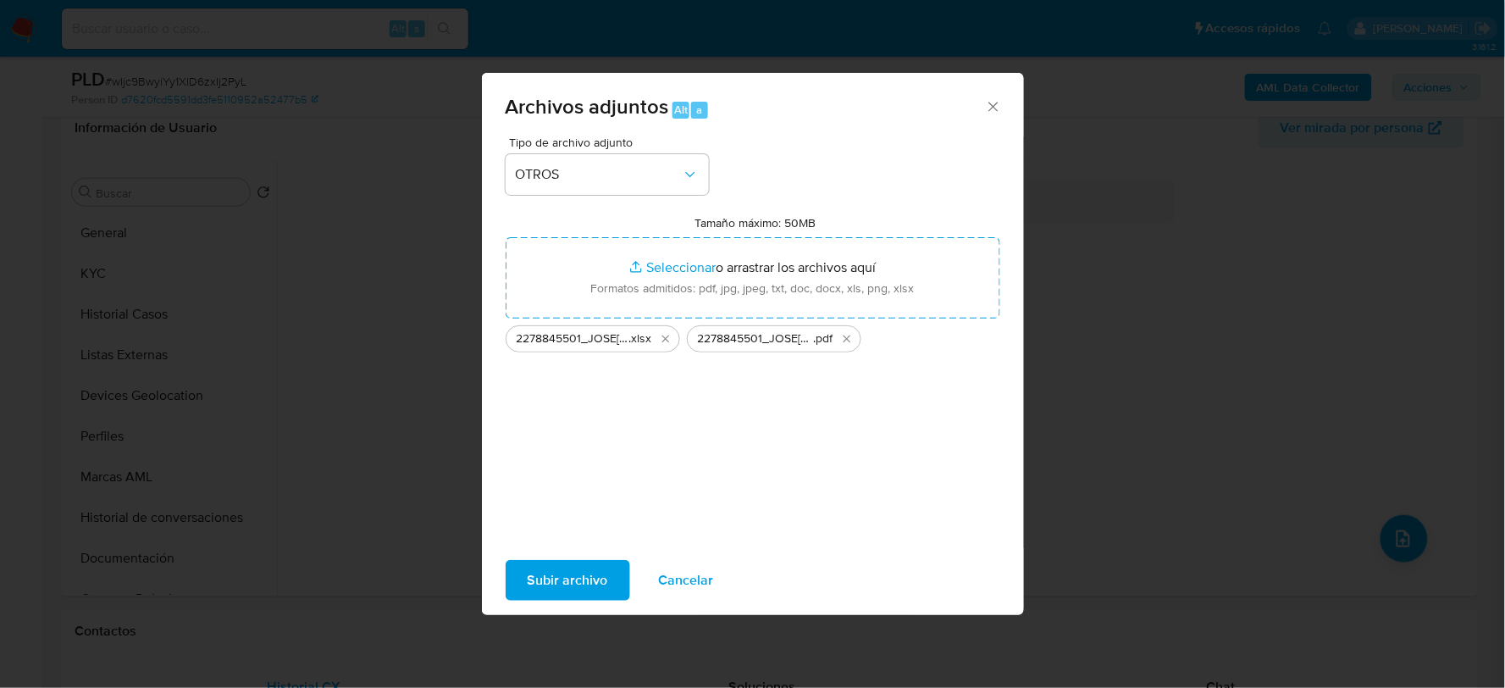
click at [539, 576] on span "Subir archivo" at bounding box center [568, 579] width 80 height 37
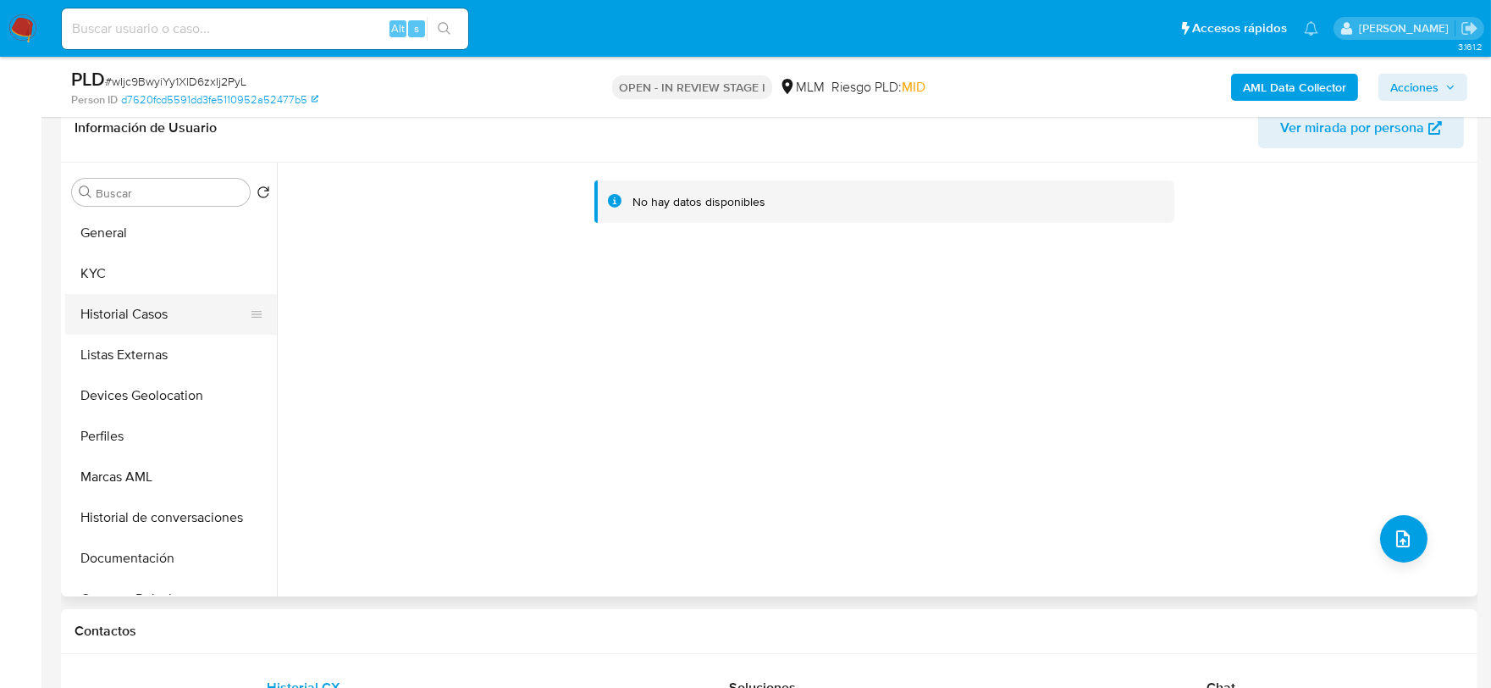
click at [163, 327] on button "Historial Casos" at bounding box center [164, 314] width 198 height 41
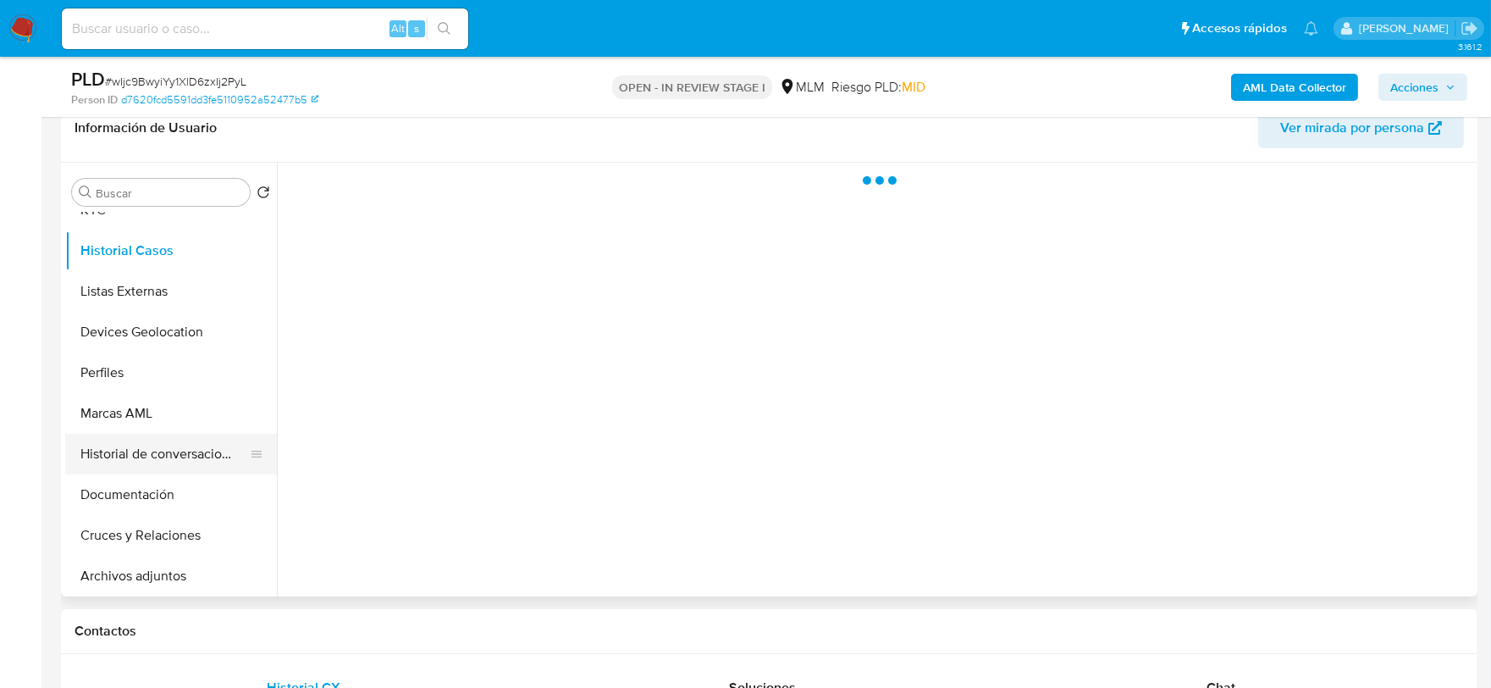
scroll to position [188, 0]
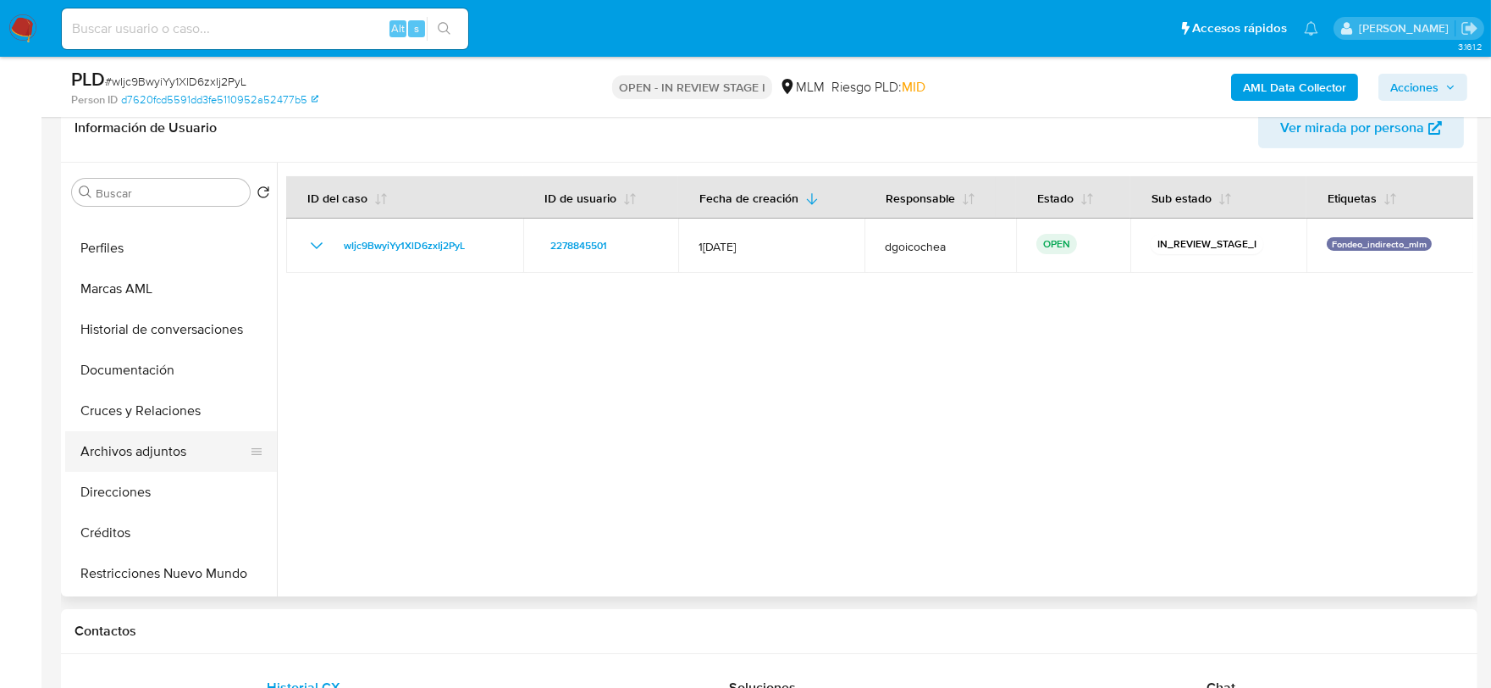
click at [158, 451] on button "Archivos adjuntos" at bounding box center [164, 451] width 198 height 41
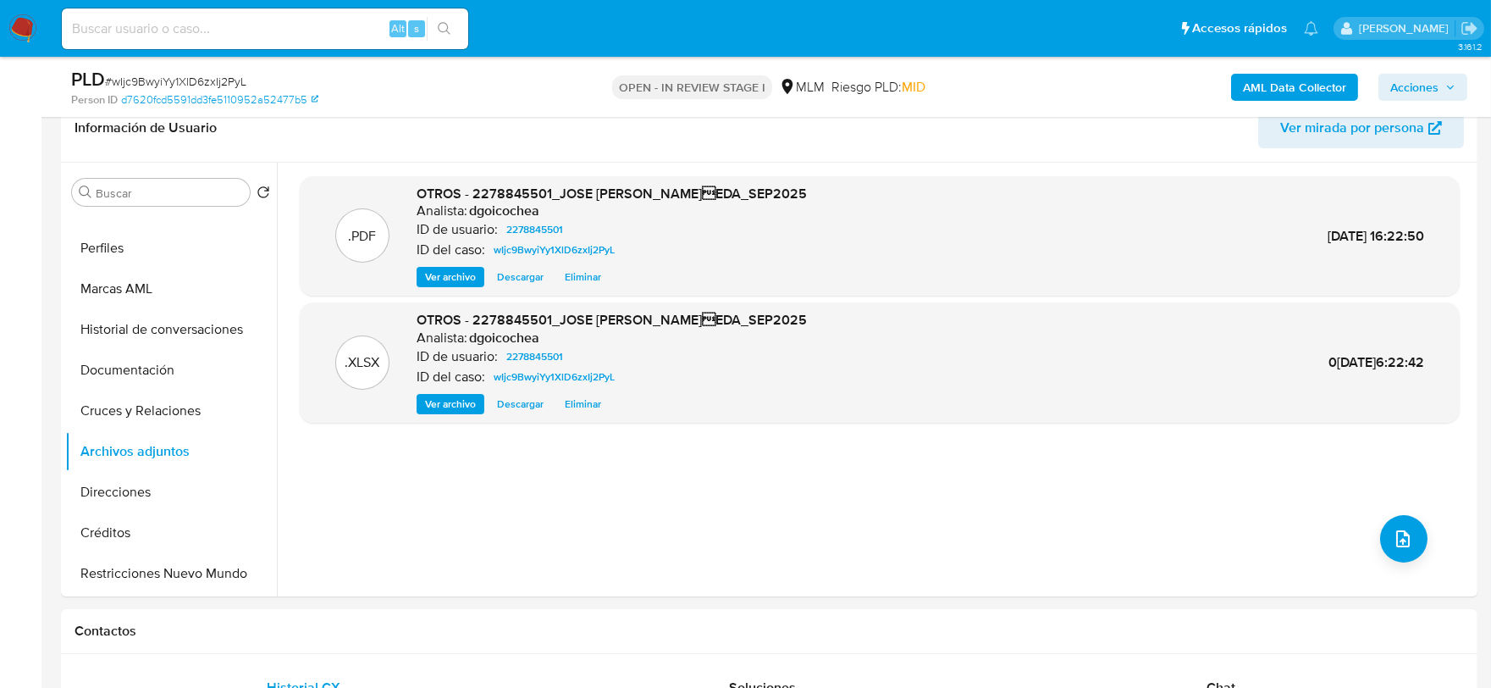
click at [1397, 83] on span "Acciones" at bounding box center [1415, 87] width 48 height 27
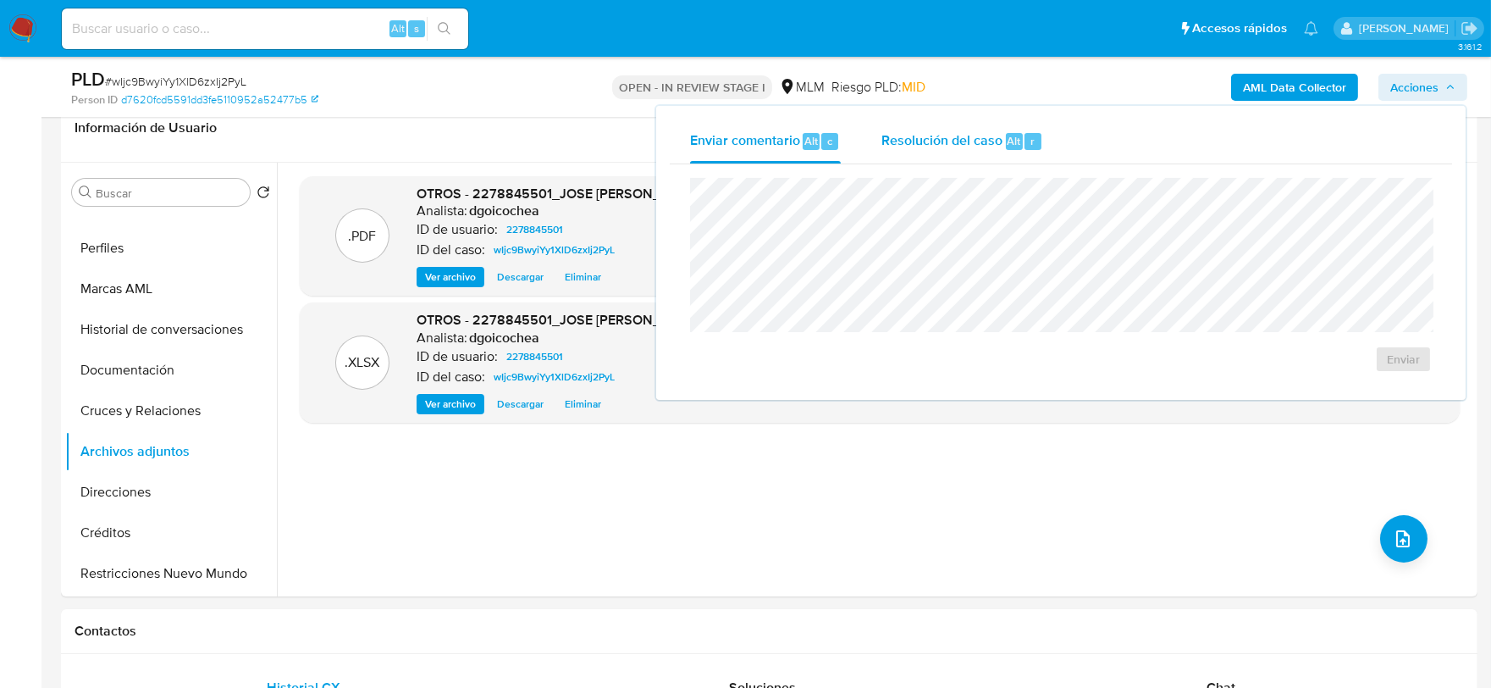
click at [954, 144] on span "Resolución del caso" at bounding box center [942, 139] width 121 height 19
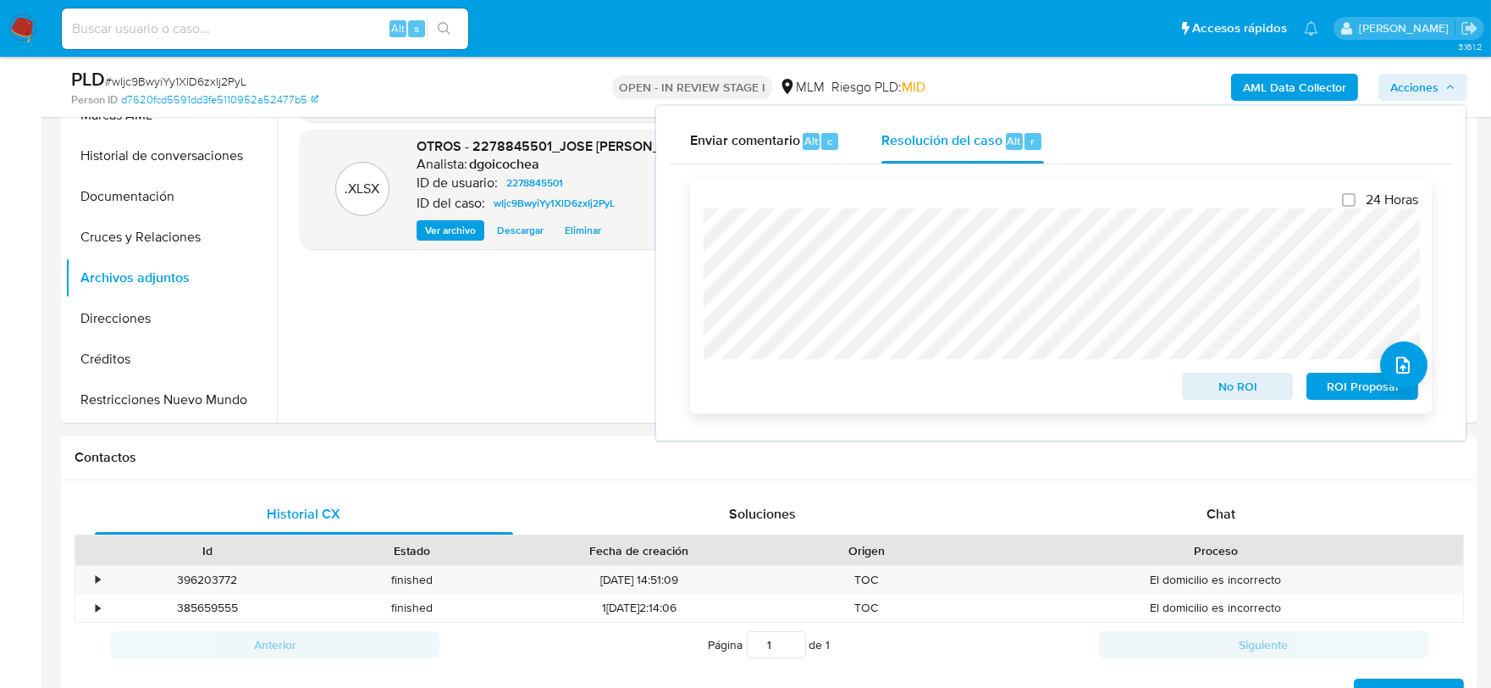
scroll to position [466, 0]
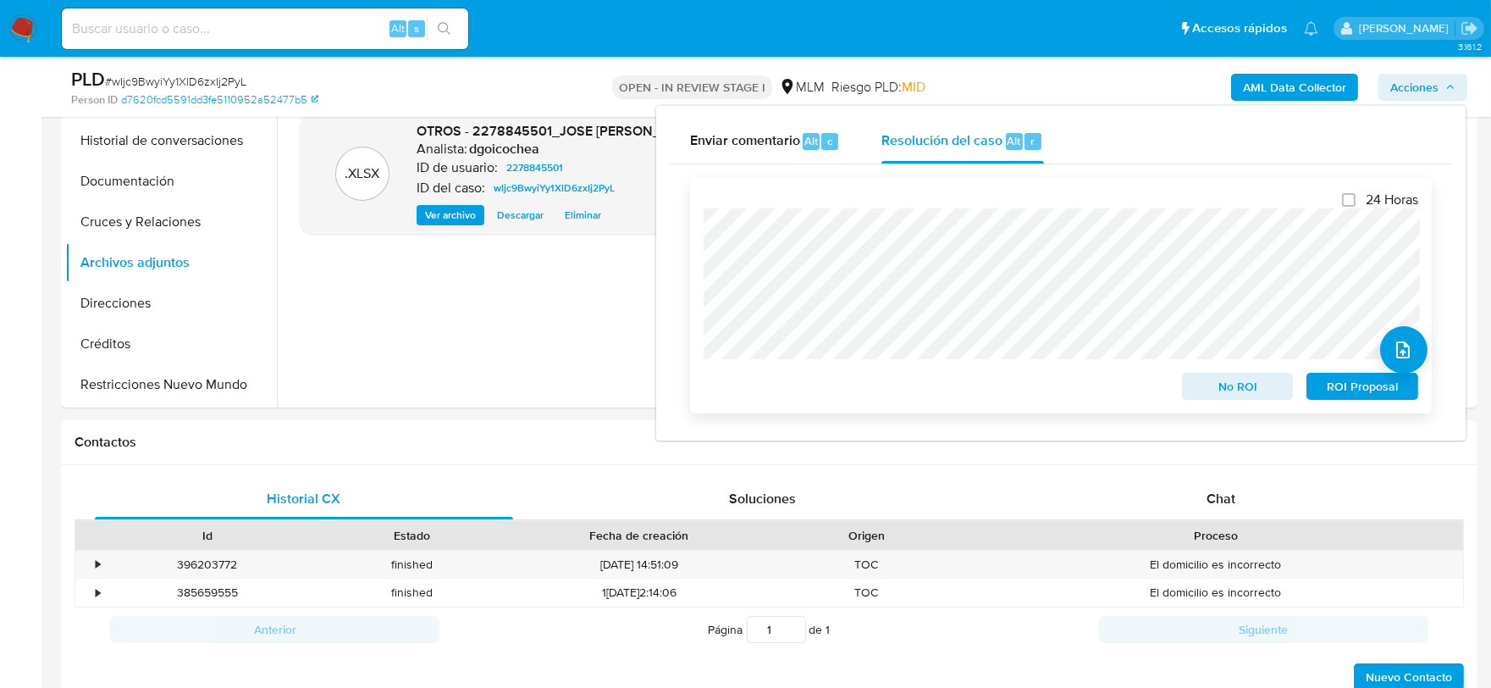
click at [1236, 388] on span "No ROI" at bounding box center [1238, 386] width 88 height 24
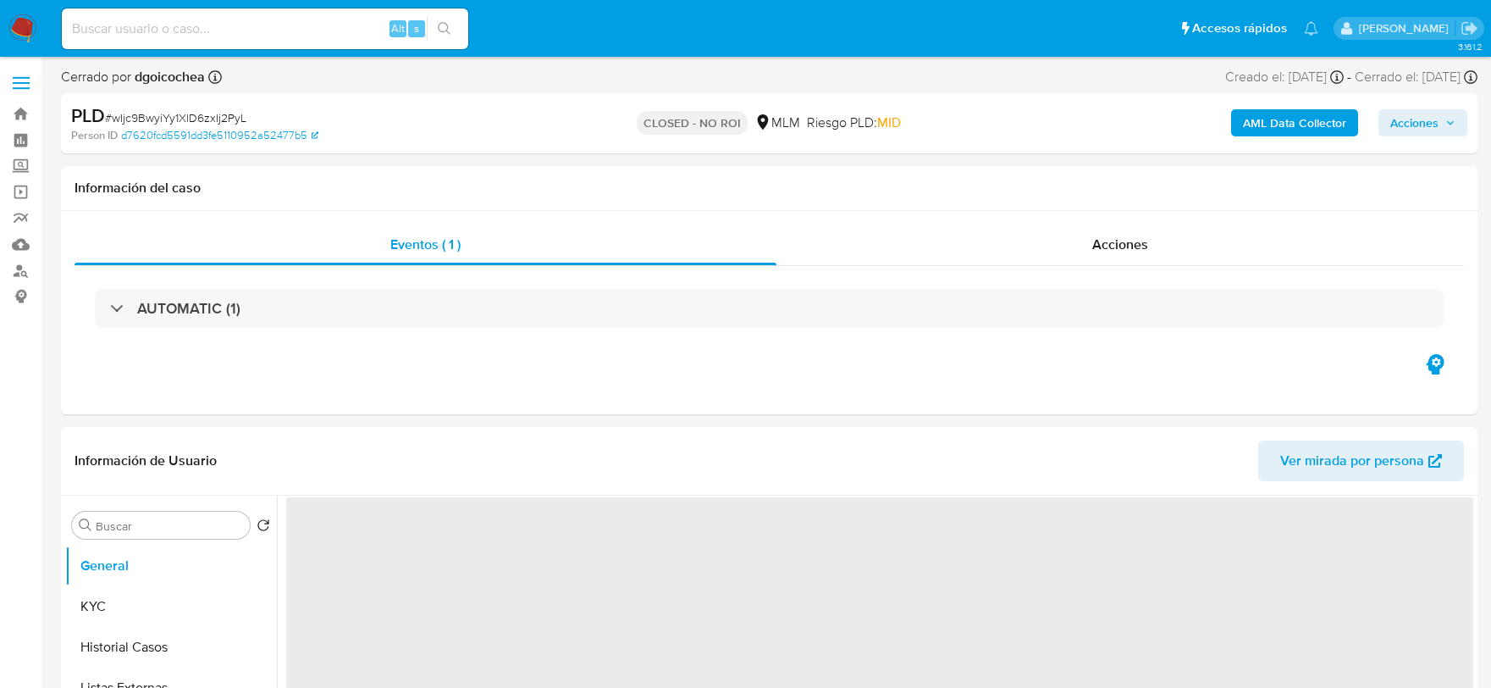
select select "10"
